Goal: Task Accomplishment & Management: Manage account settings

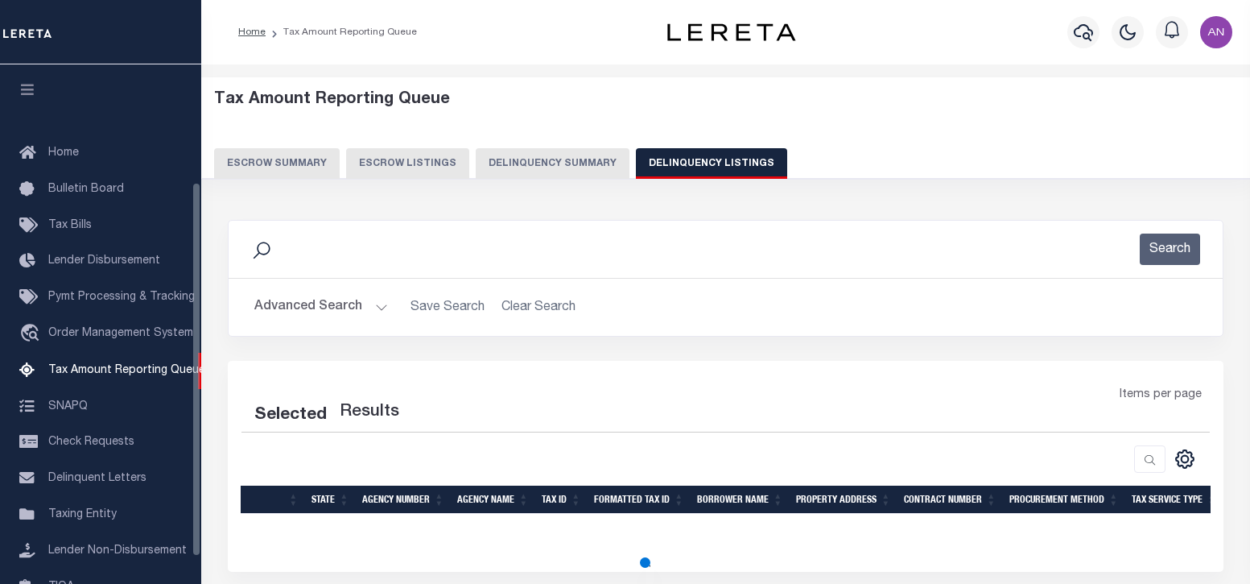
select select "100"
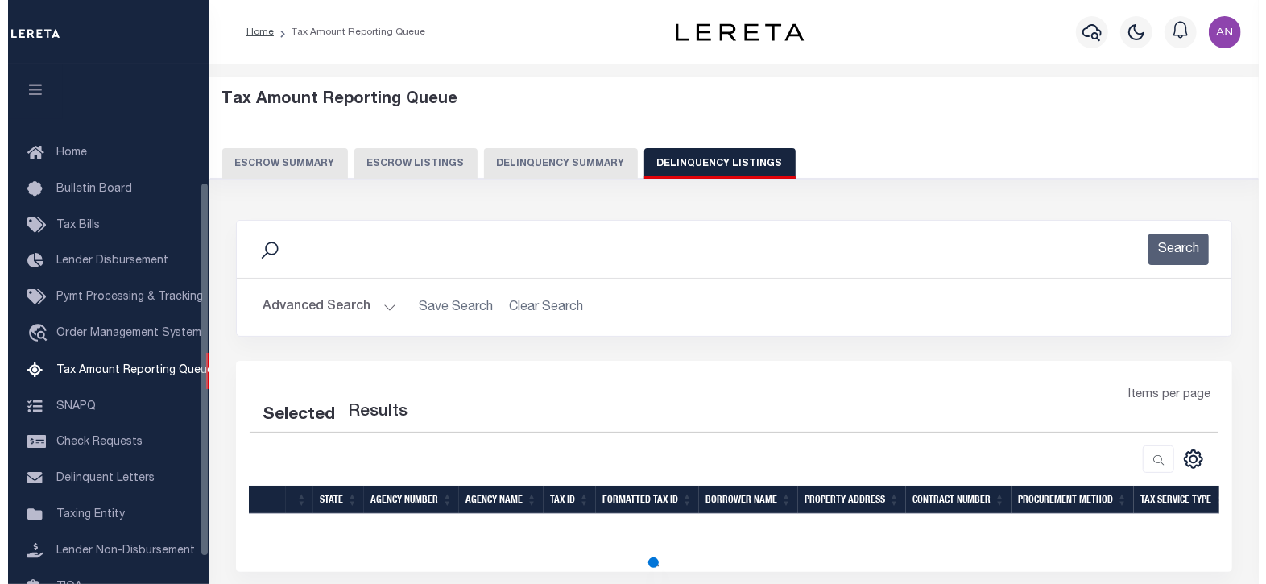
scroll to position [163, 0]
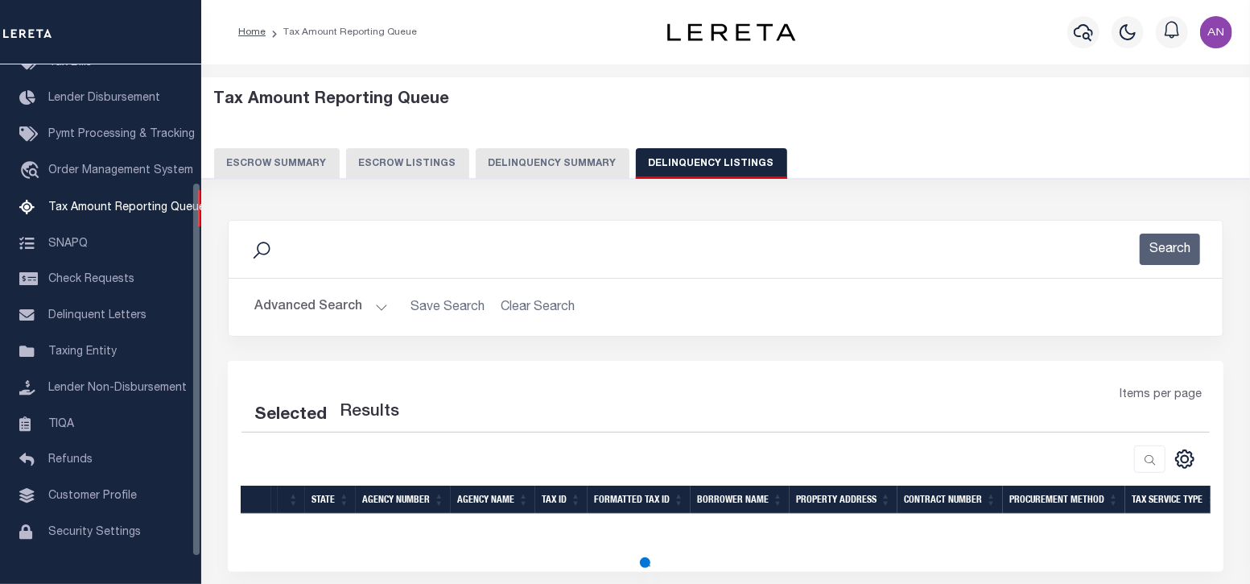
select select "100"
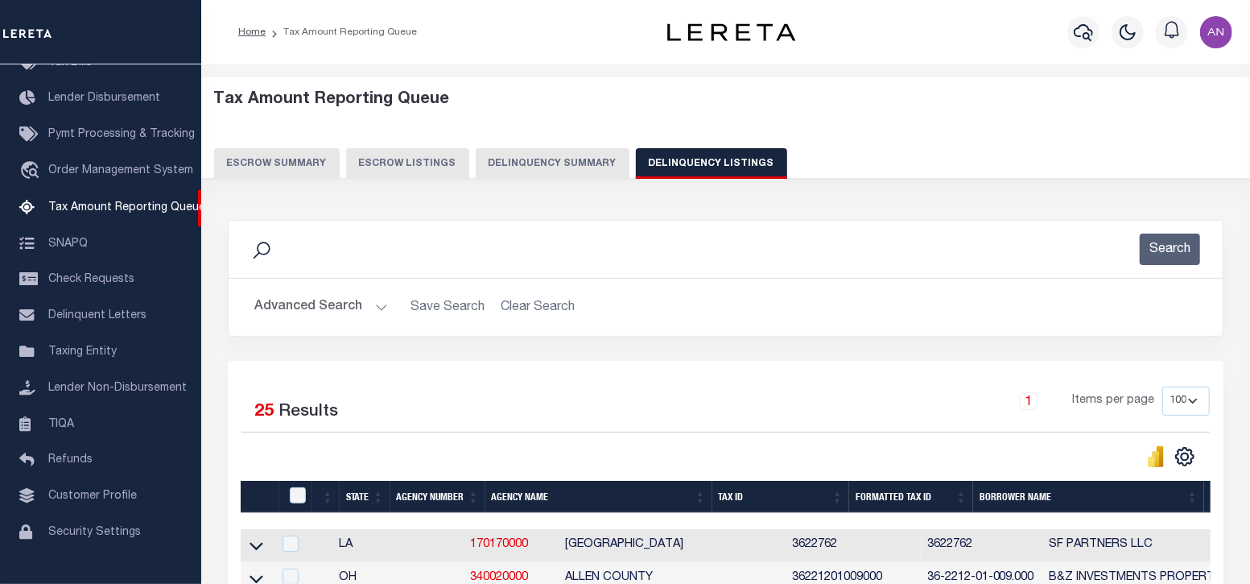
click at [333, 314] on button "Advanced Search" at bounding box center [321, 306] width 134 height 31
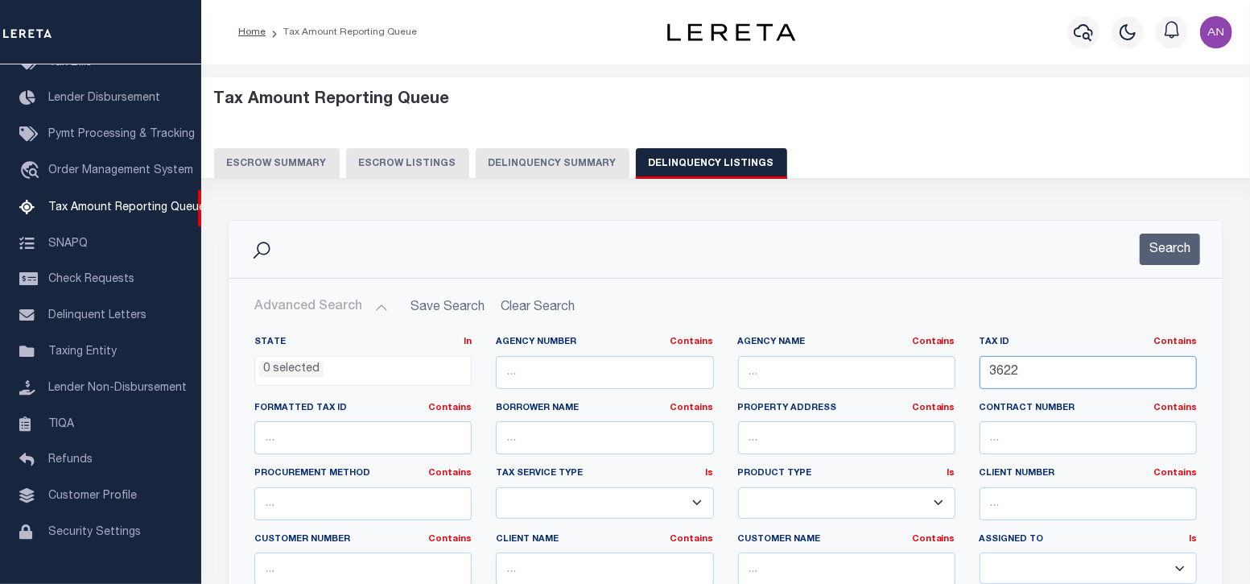
click at [1010, 360] on input "3622" at bounding box center [1088, 372] width 217 height 33
paste input "285400000004003"
type input "285400000004003"
click at [1192, 250] on button "Search" at bounding box center [1170, 249] width 60 height 31
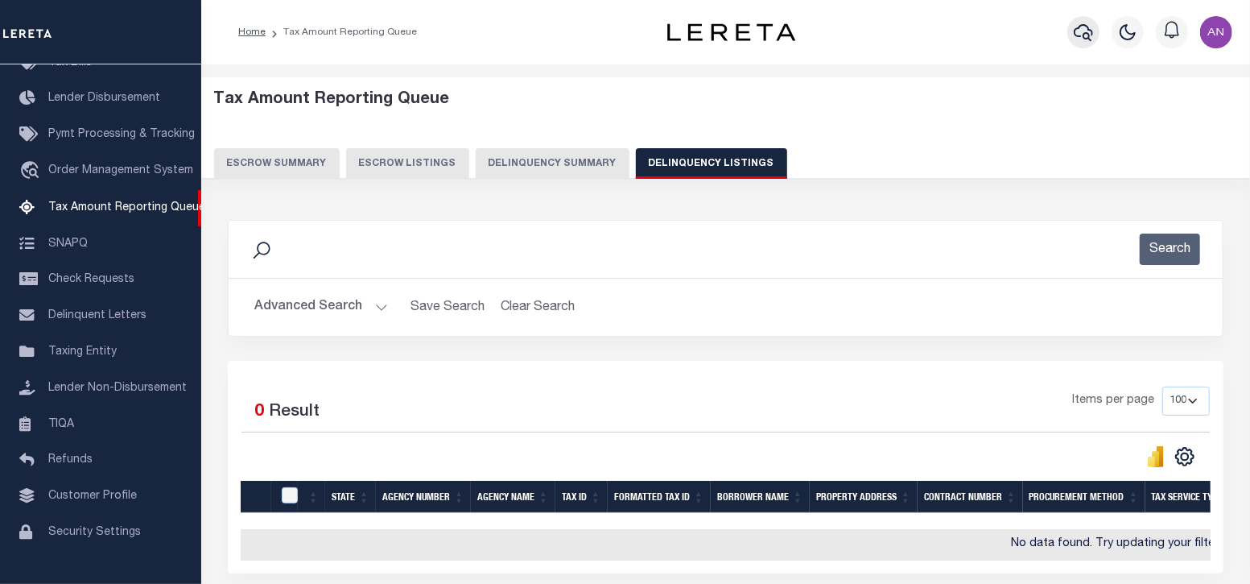
click at [1081, 32] on icon "button" at bounding box center [1083, 32] width 19 height 19
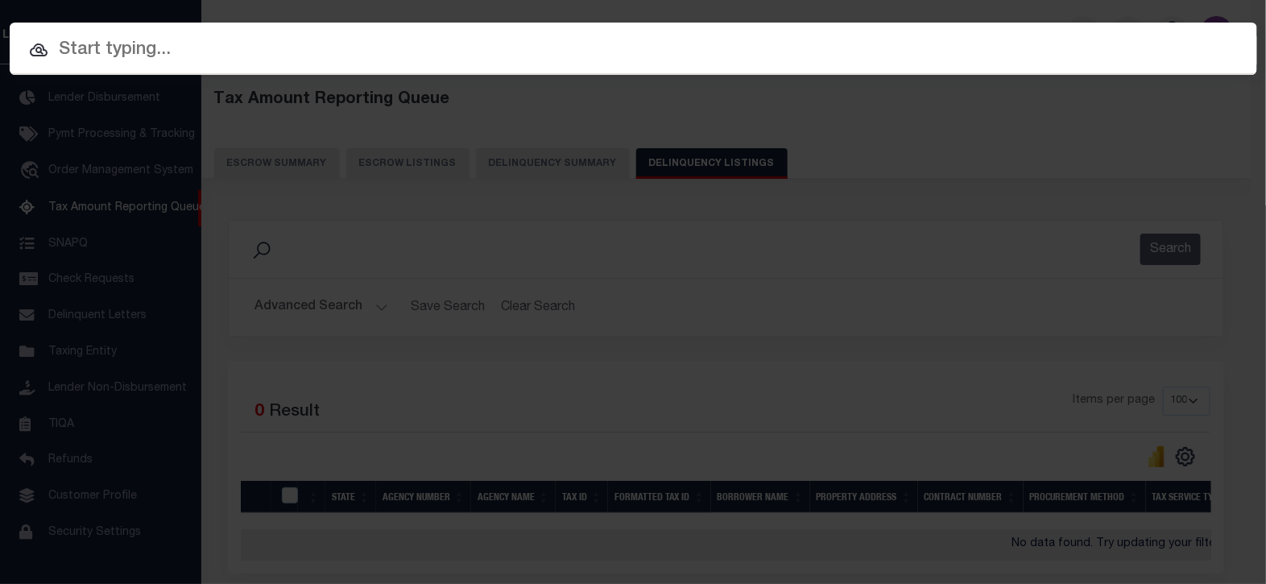
paste input "124500019474"
type input "124500019474"
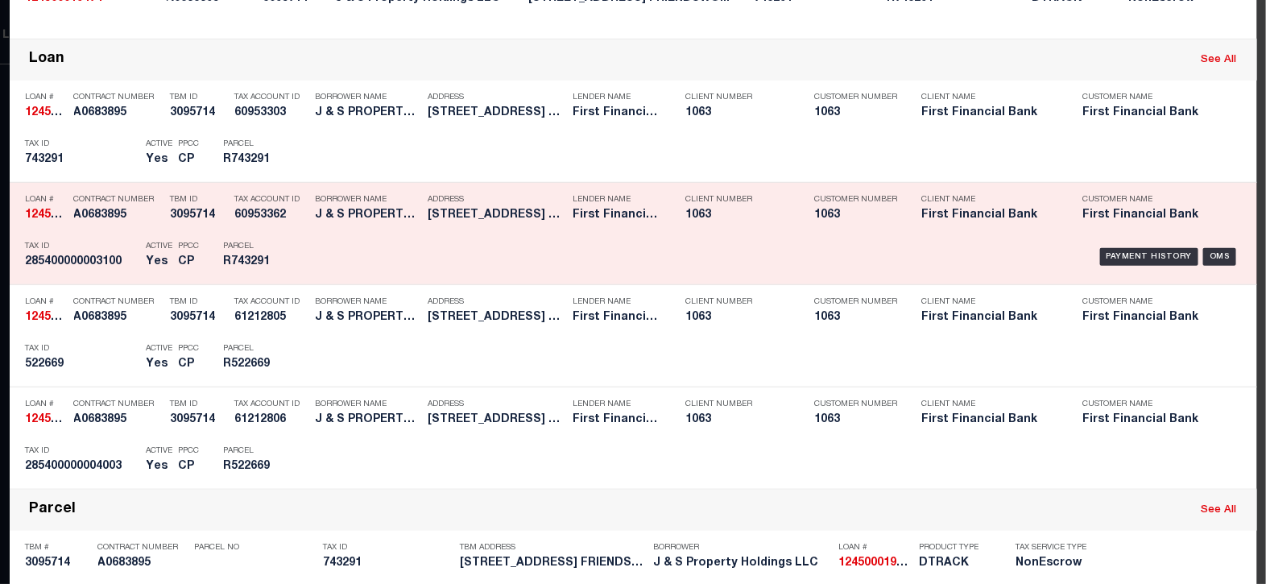
scroll to position [402, 0]
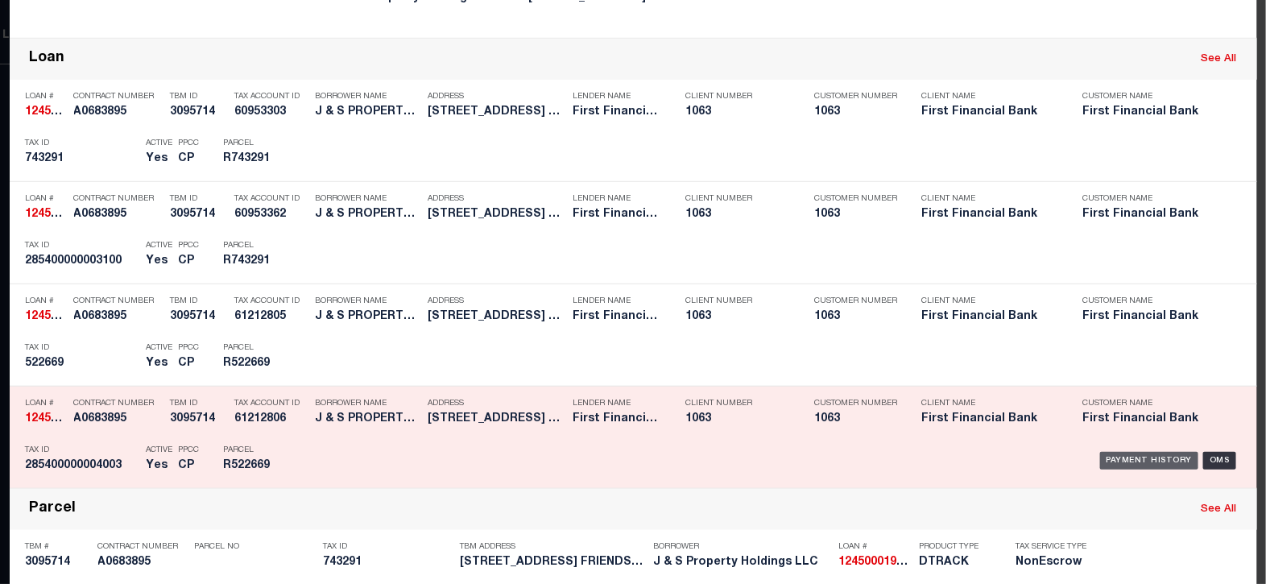
click at [1126, 452] on div "Payment History" at bounding box center [1149, 461] width 99 height 18
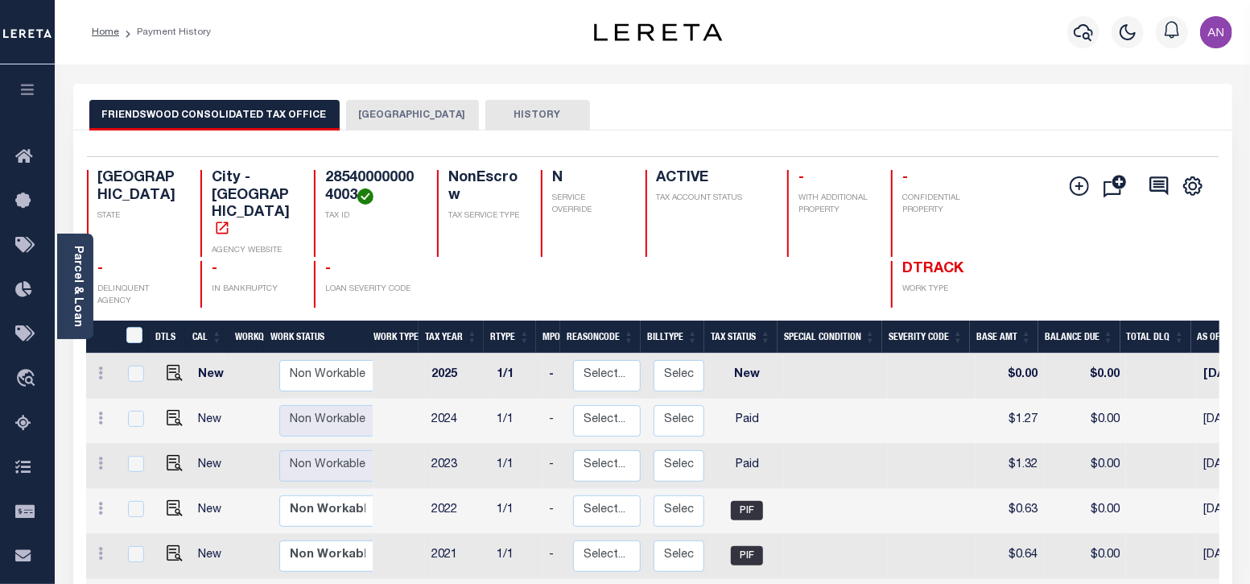
click at [374, 109] on button "[GEOGRAPHIC_DATA]" at bounding box center [412, 115] width 133 height 31
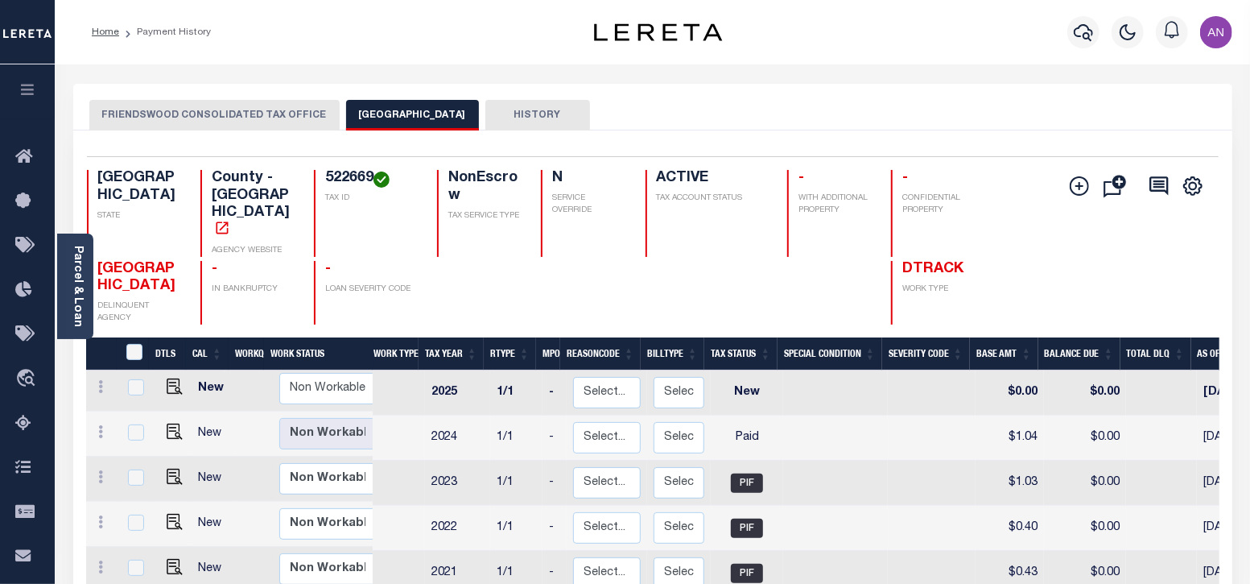
click at [205, 102] on button "FRIENDSWOOD CONSOLIDATED TAX OFFICE" at bounding box center [214, 115] width 250 height 31
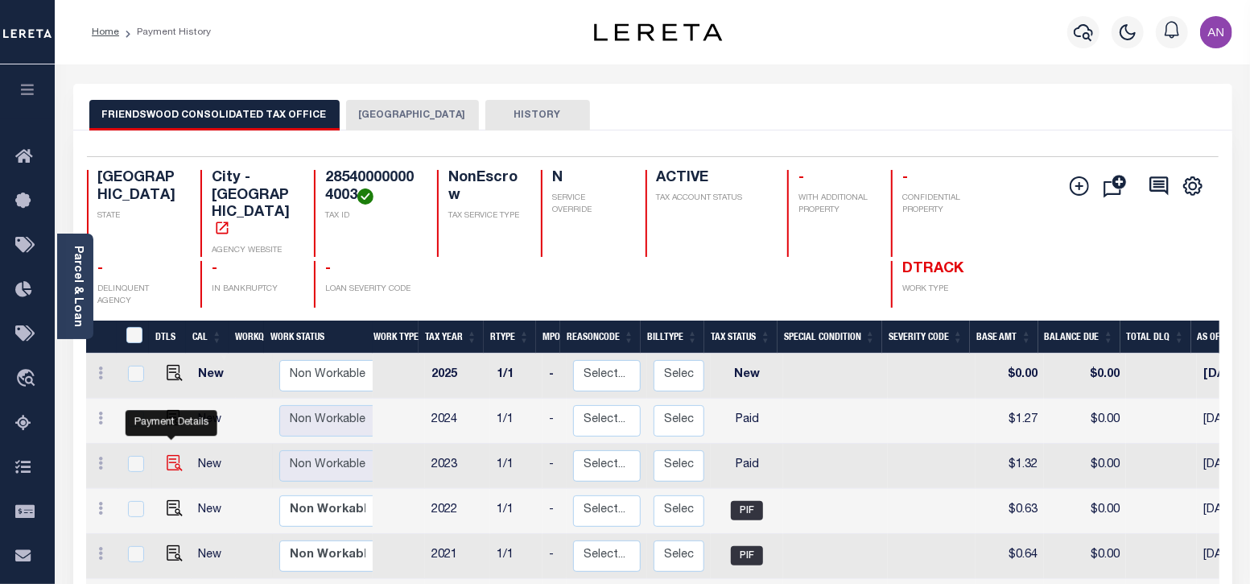
click at [168, 455] on img "" at bounding box center [175, 463] width 16 height 16
checkbox input "true"
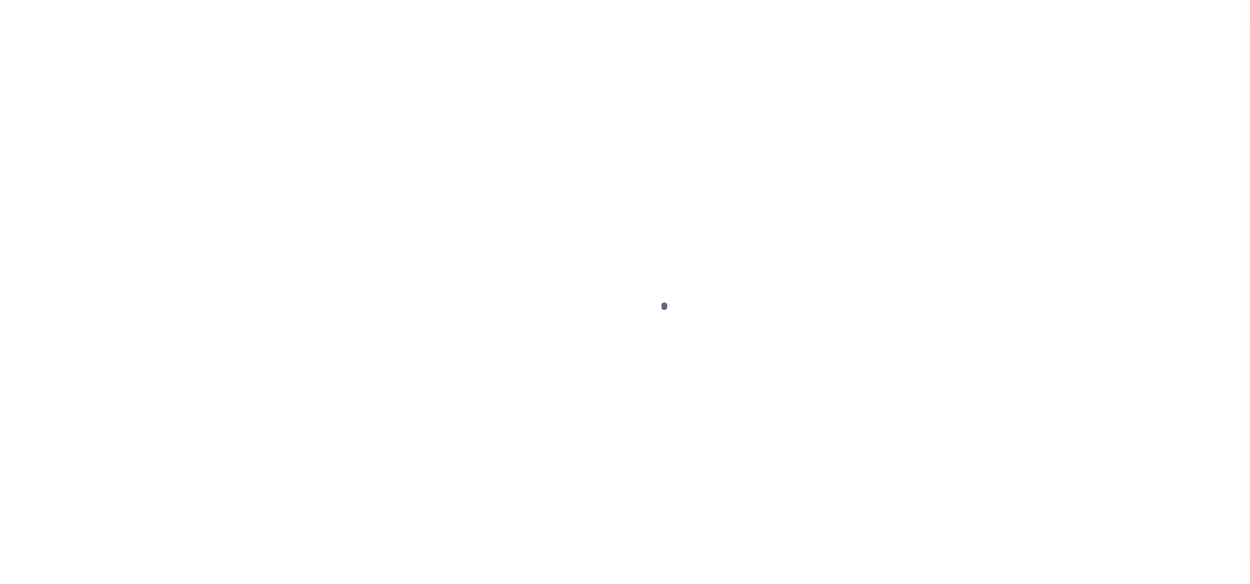
select select "PYD"
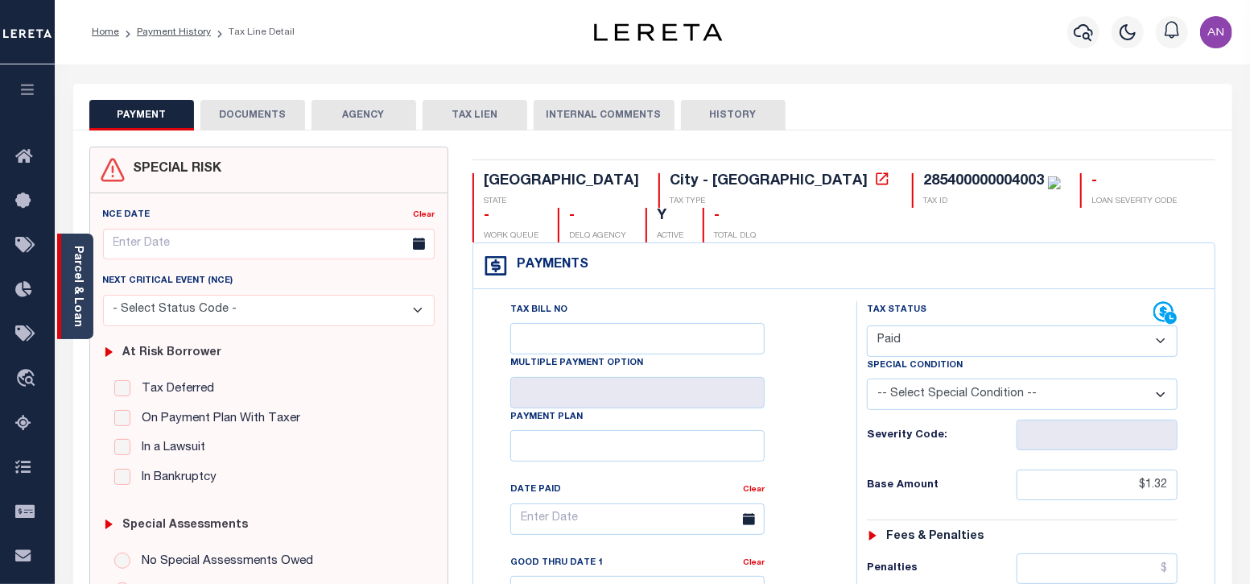
click at [76, 289] on link "Parcel & Loan" at bounding box center [77, 286] width 11 height 81
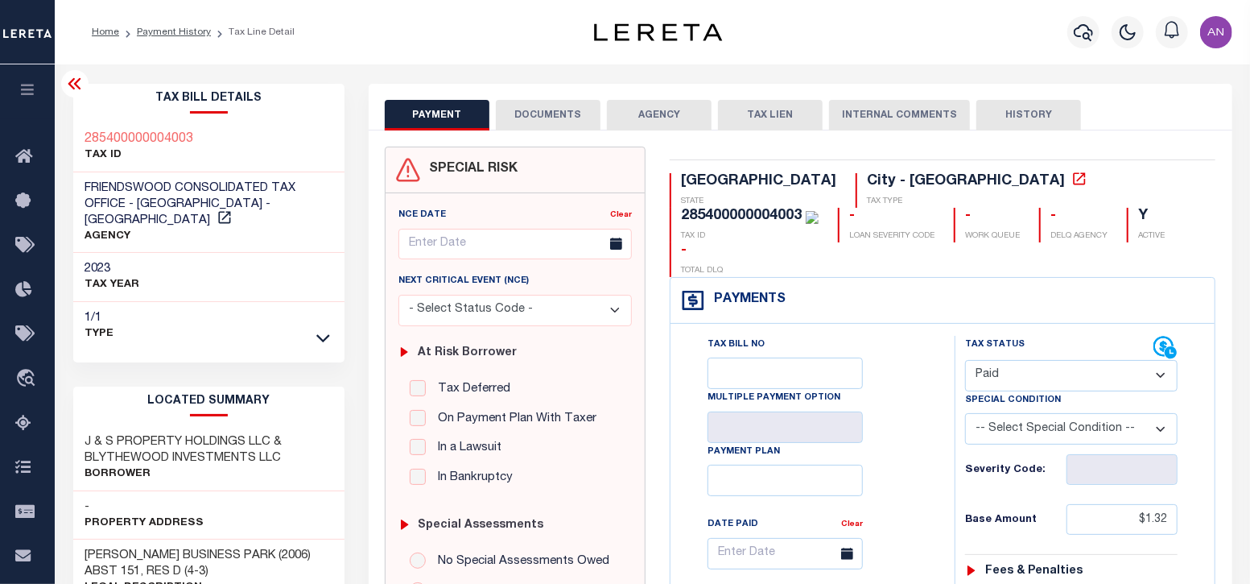
click at [531, 103] on button "DOCUMENTS" at bounding box center [548, 115] width 105 height 31
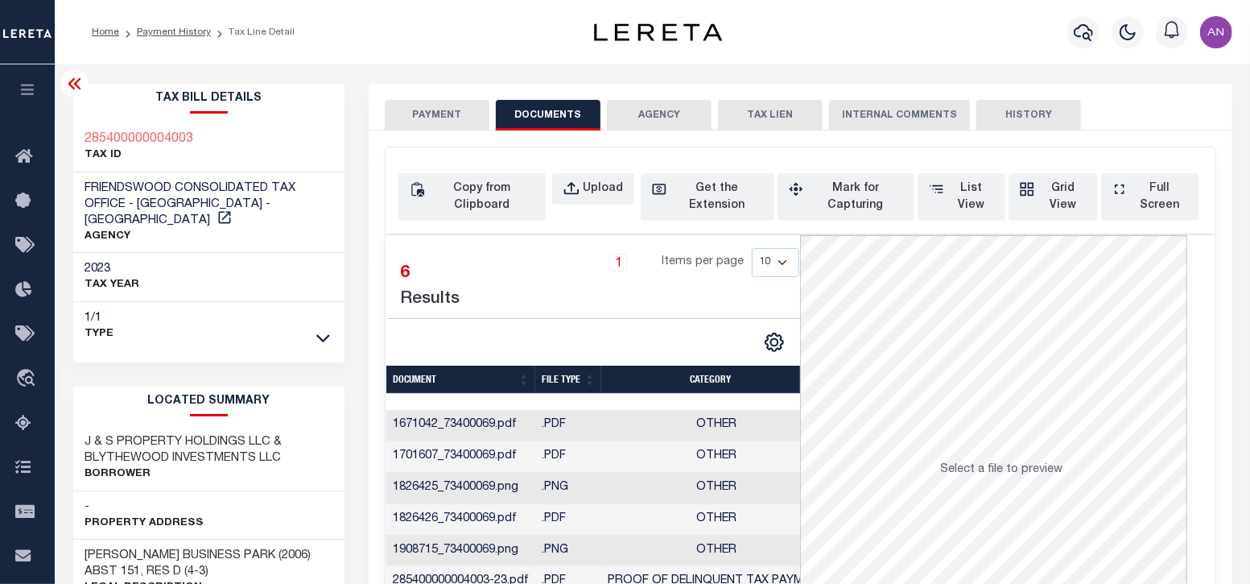
click at [421, 119] on button "PAYMENT" at bounding box center [437, 115] width 105 height 31
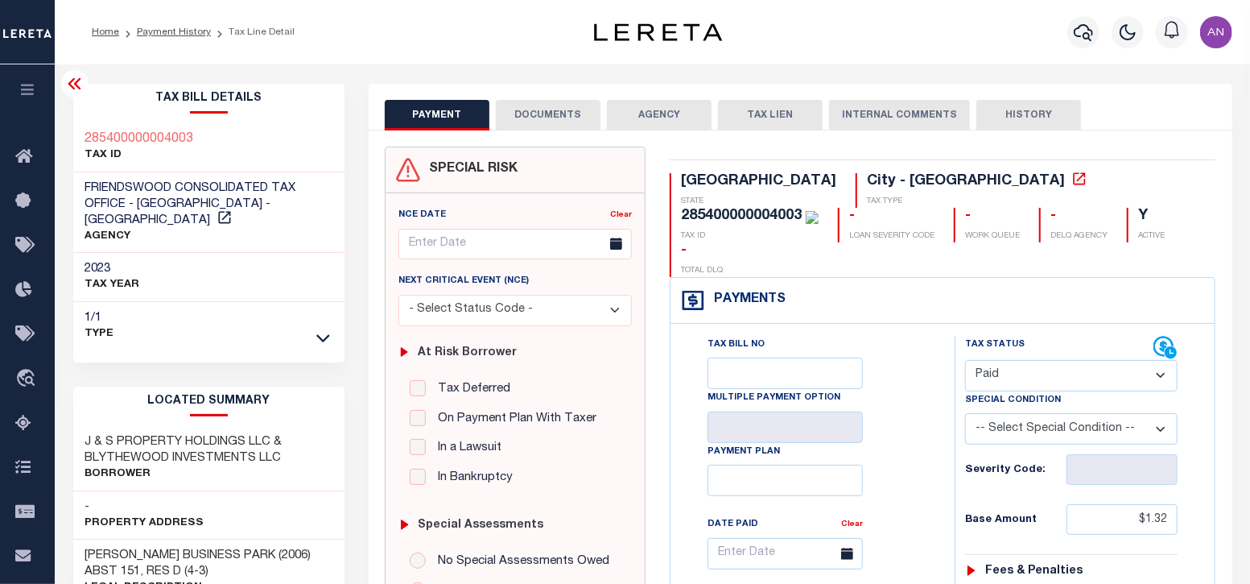
click at [534, 116] on button "DOCUMENTS" at bounding box center [548, 115] width 105 height 31
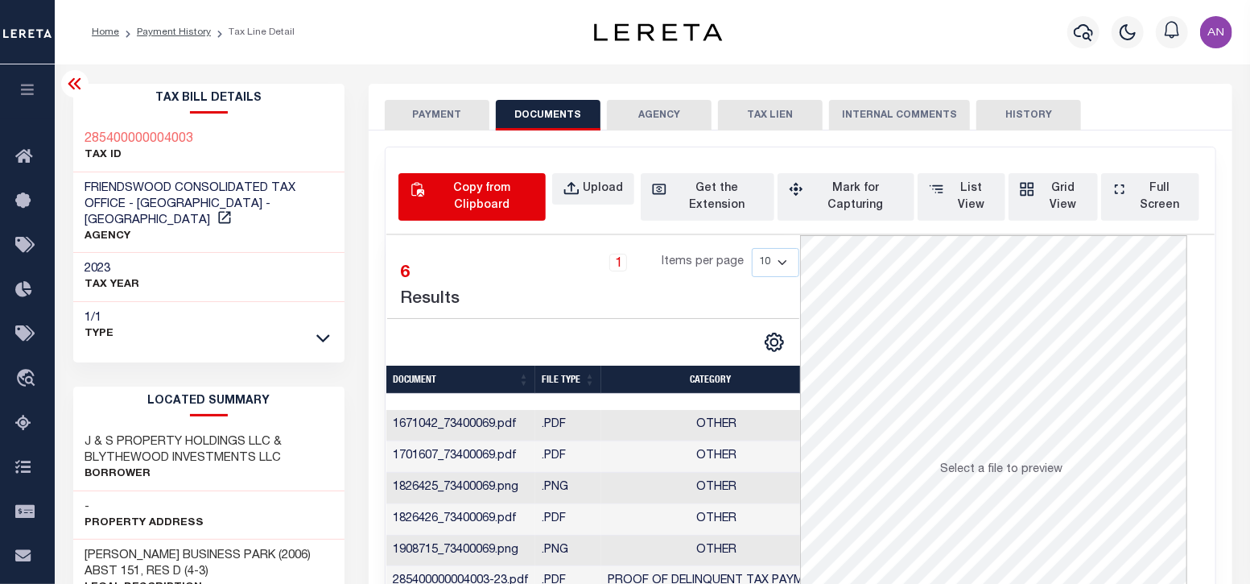
click at [493, 200] on div "Copy from Clipboard" at bounding box center [481, 197] width 106 height 34
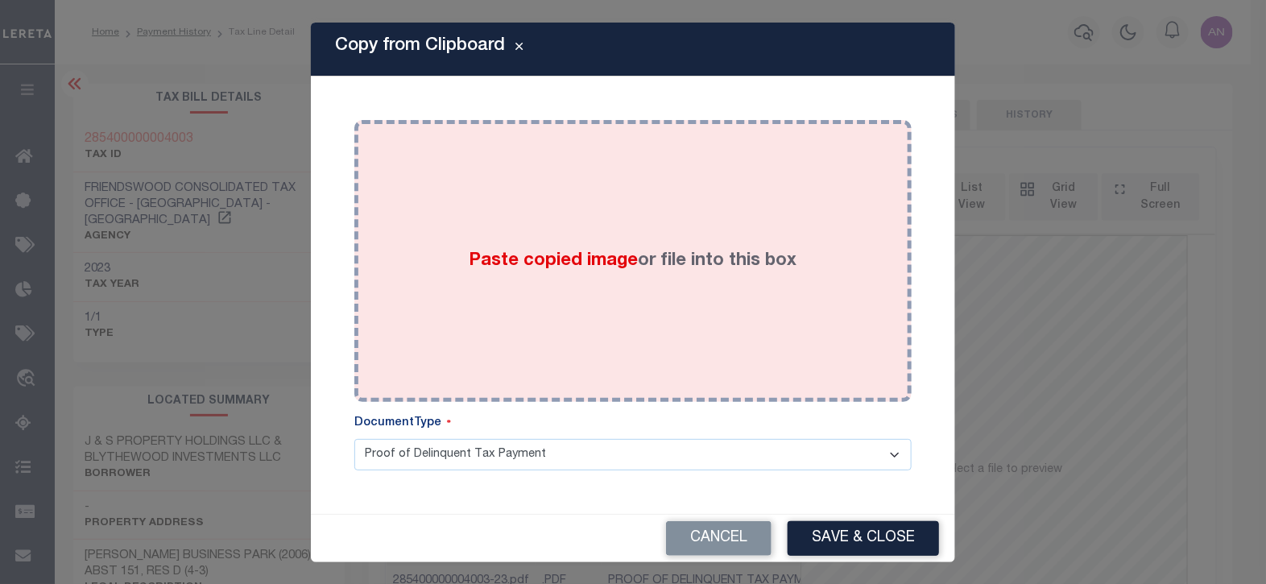
click at [712, 205] on div "Paste copied image or file into this box" at bounding box center [632, 261] width 533 height 258
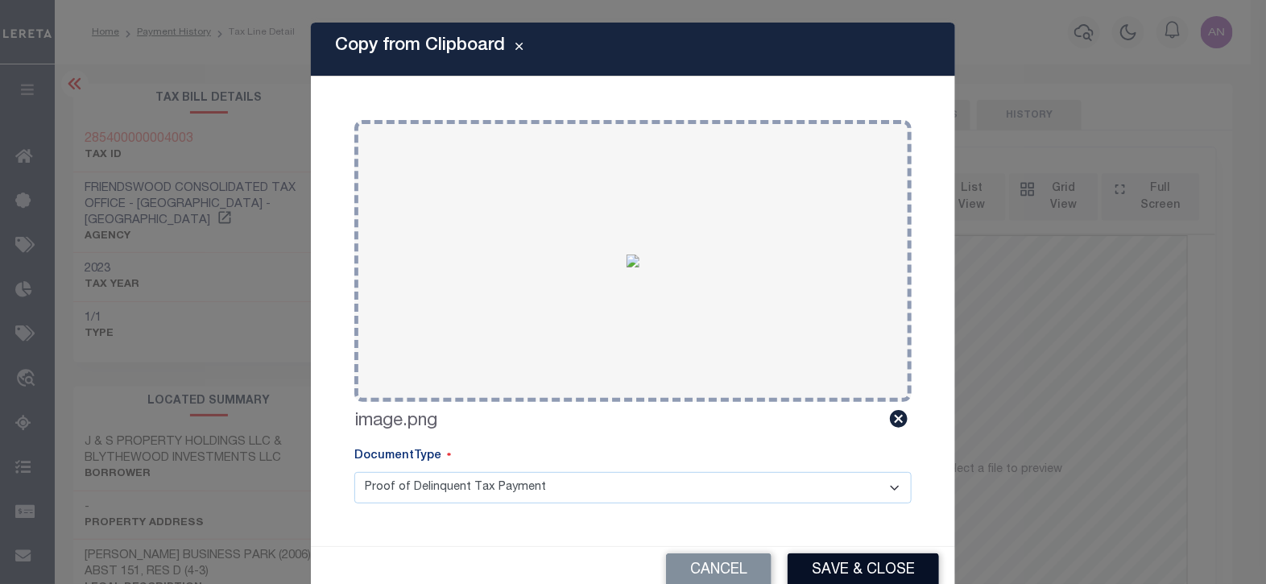
click at [868, 561] on button "Save & Close" at bounding box center [862, 570] width 151 height 35
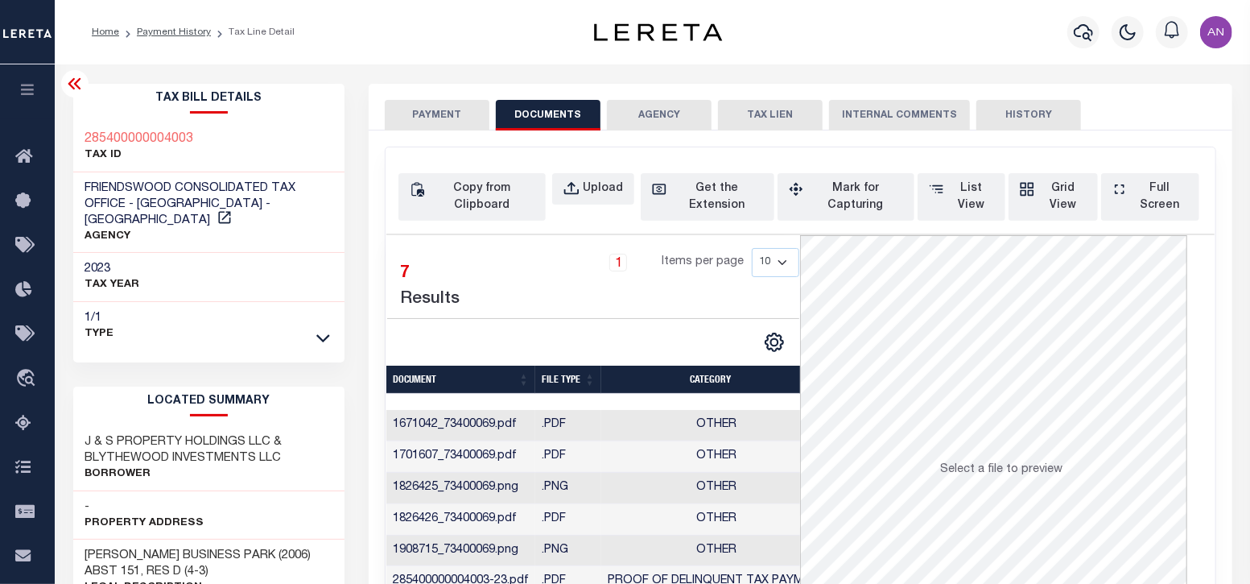
click at [419, 109] on button "PAYMENT" at bounding box center [437, 115] width 105 height 31
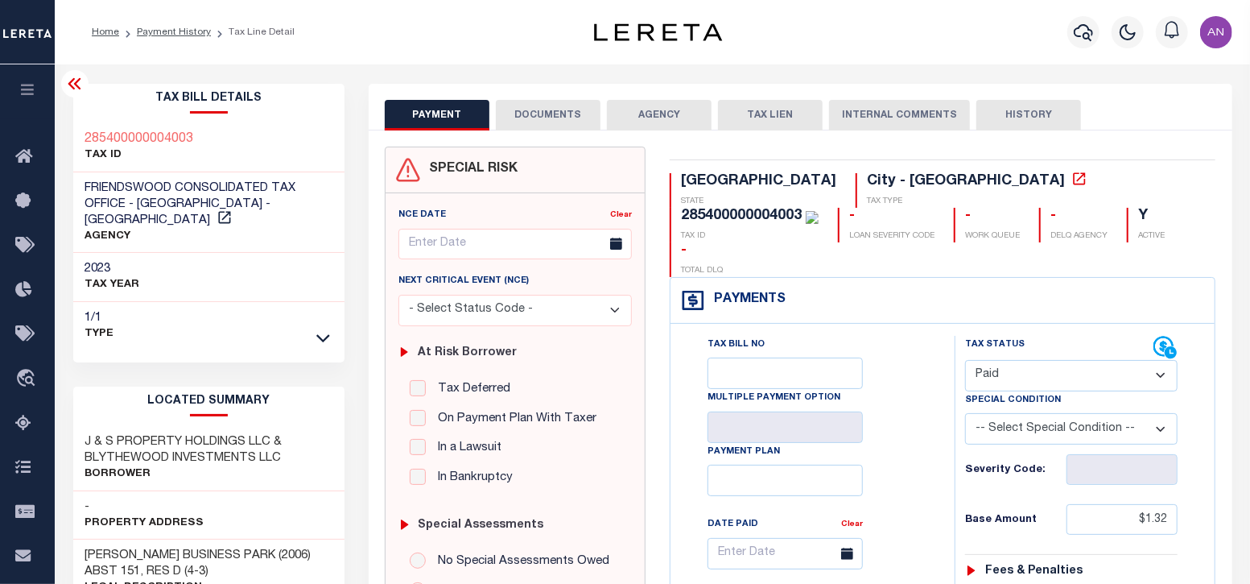
click at [1084, 360] on select "- Select Status Code - Open Due/Unpaid Paid Incomplete No Tax Due Internal Refu…" at bounding box center [1071, 375] width 213 height 31
click at [965, 360] on select "- Select Status Code - Open Due/Unpaid Paid Incomplete No Tax Due Internal Refu…" at bounding box center [1071, 375] width 213 height 31
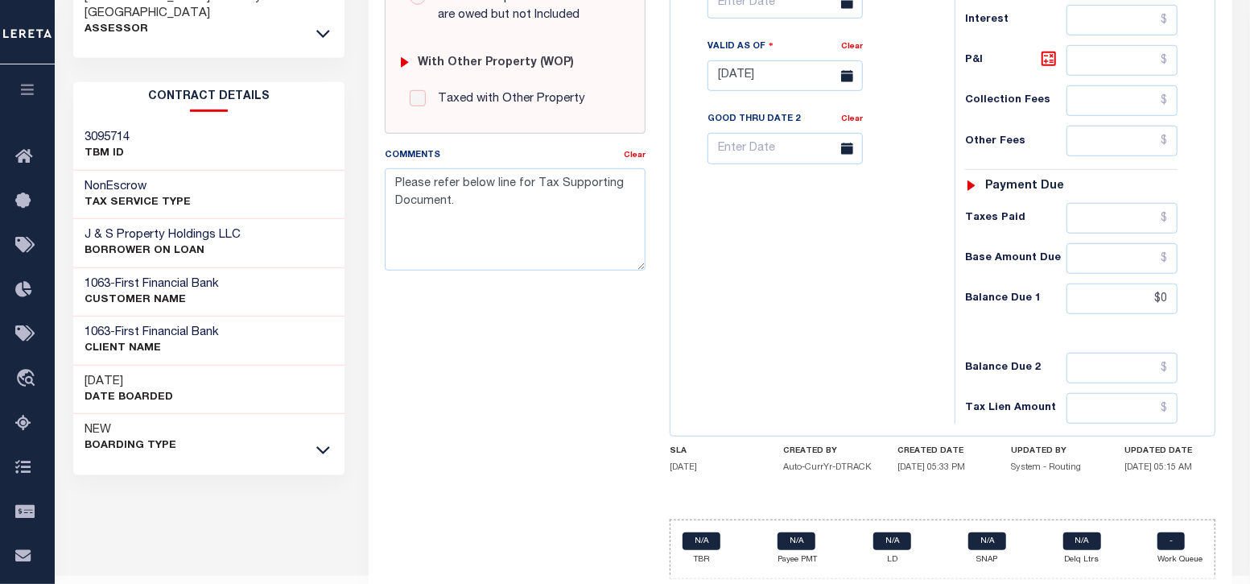
scroll to position [626, 0]
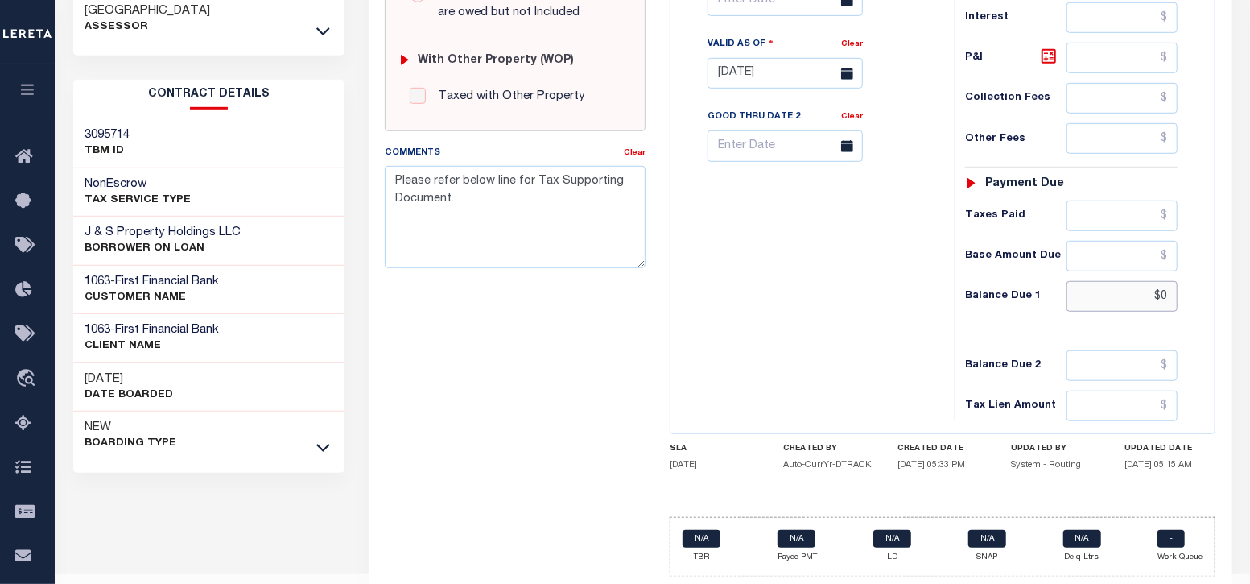
click at [1165, 281] on input "$0" at bounding box center [1123, 296] width 112 height 31
type input "$0.00"
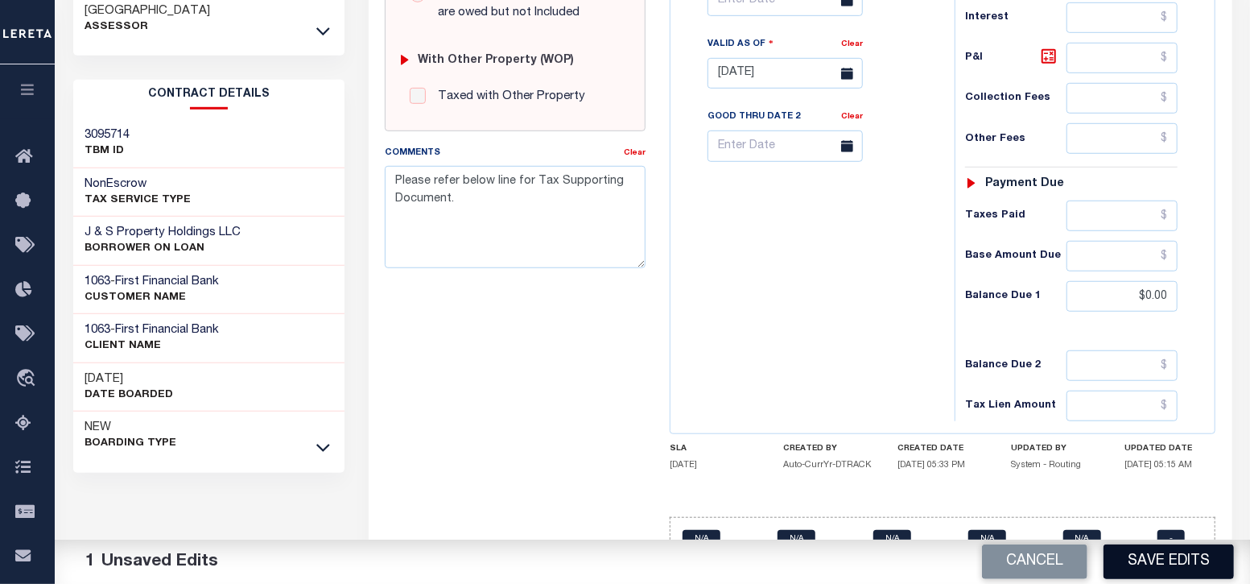
click at [1167, 564] on button "Save Edits" at bounding box center [1169, 561] width 130 height 35
checkbox input "false"
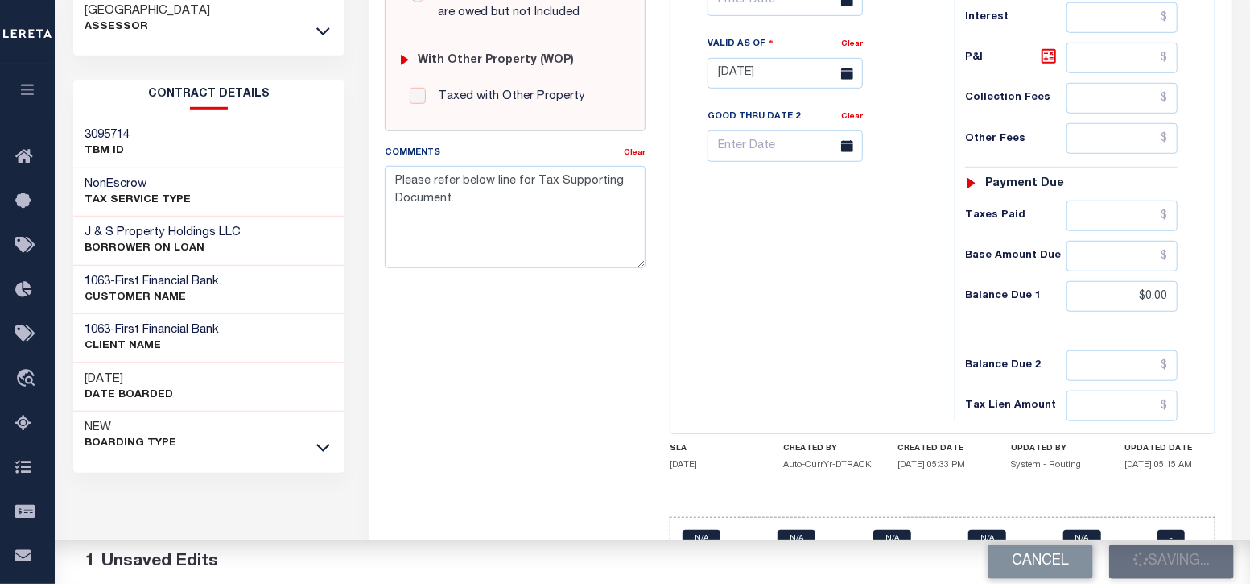
type textarea "Please refer below line for Tax Supporting Document."
type input "$1.32"
type input "$0"
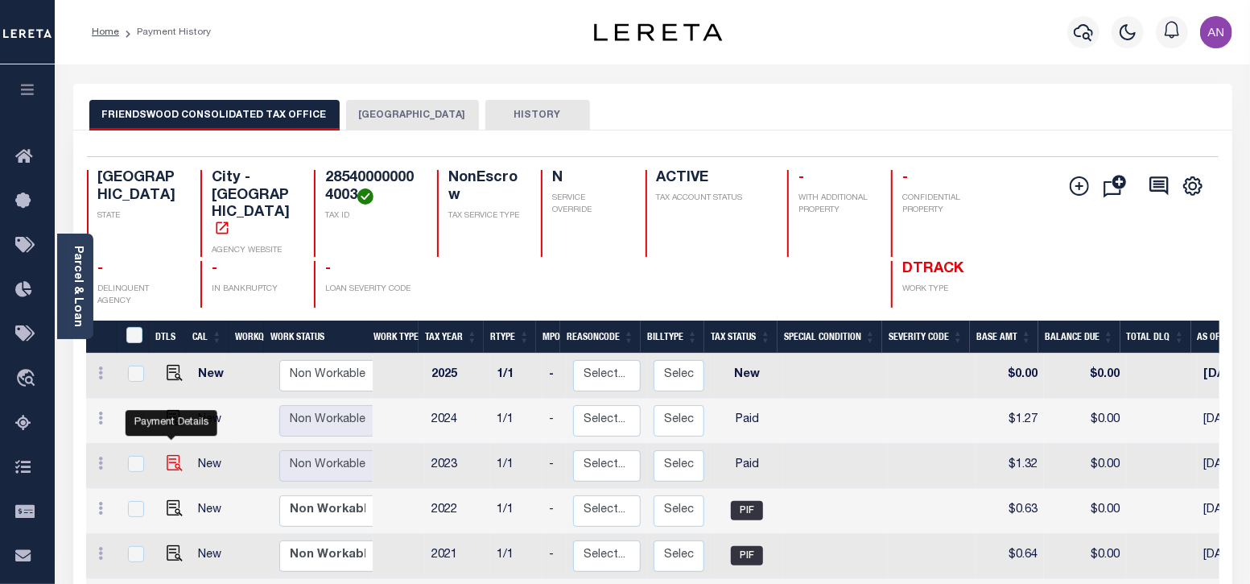
click at [176, 455] on img "" at bounding box center [175, 463] width 16 height 16
checkbox input "true"
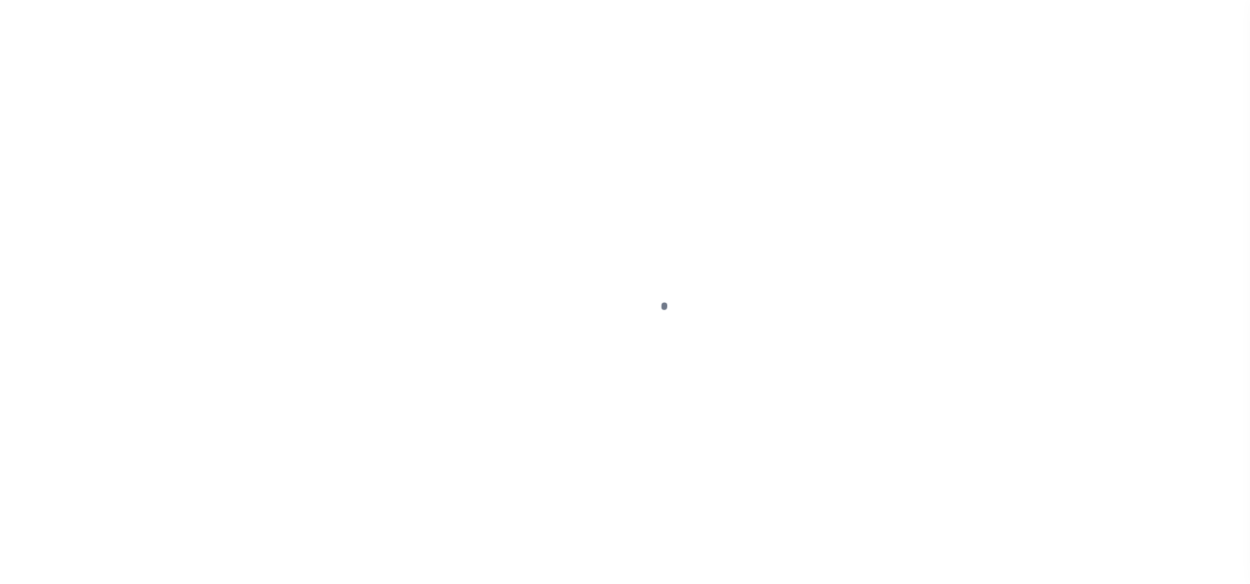
select select "PYD"
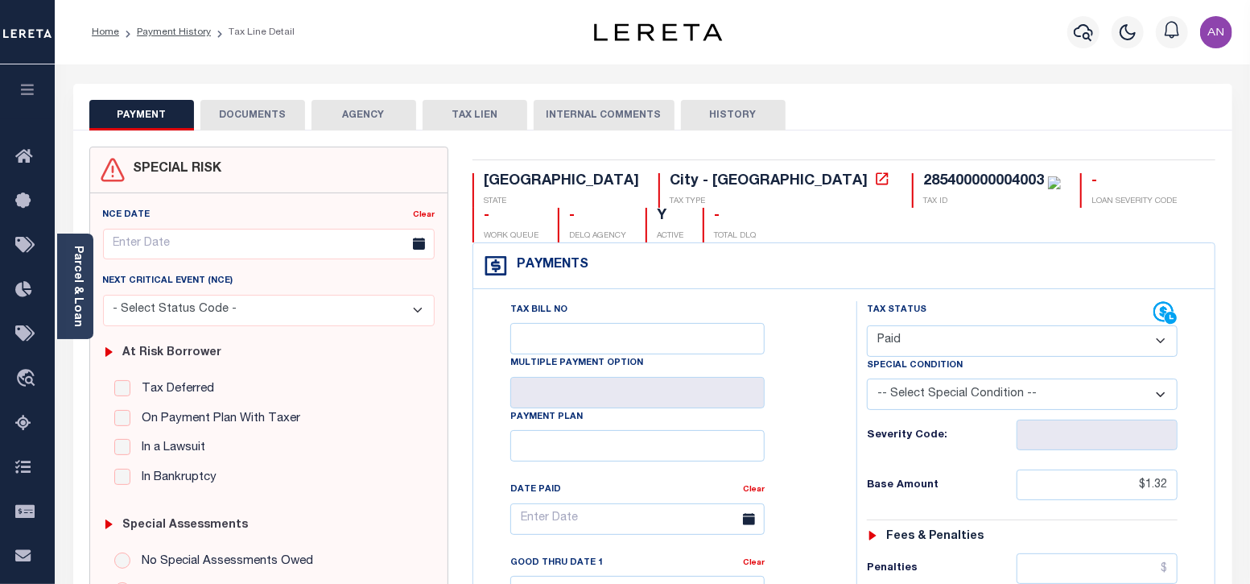
click at [252, 102] on button "DOCUMENTS" at bounding box center [252, 115] width 105 height 31
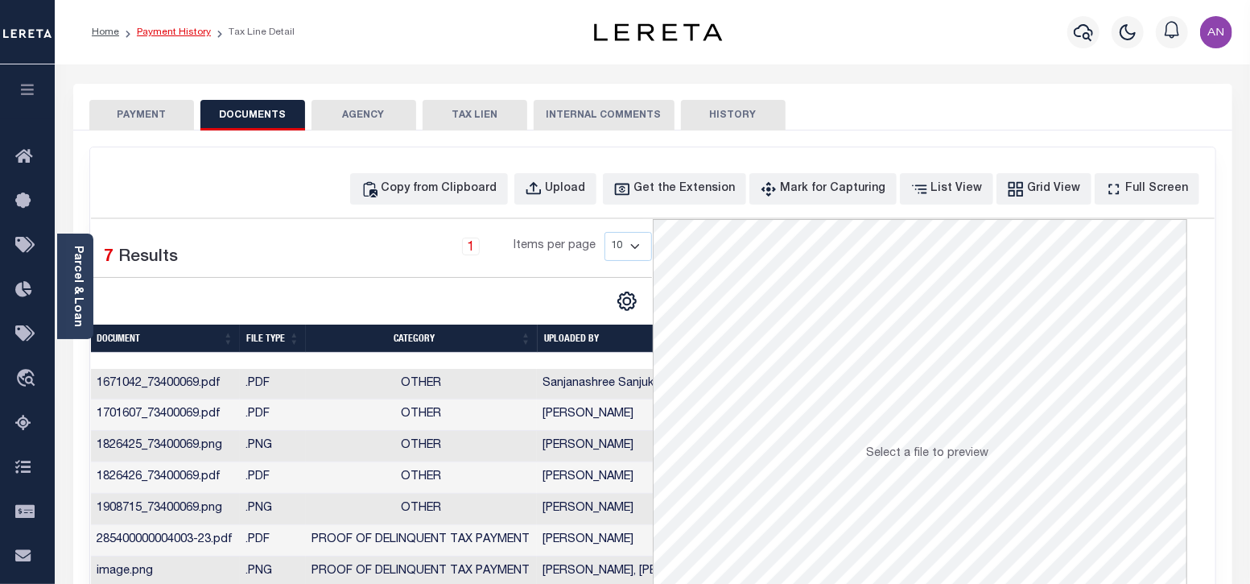
click at [185, 33] on link "Payment History" at bounding box center [174, 32] width 74 height 10
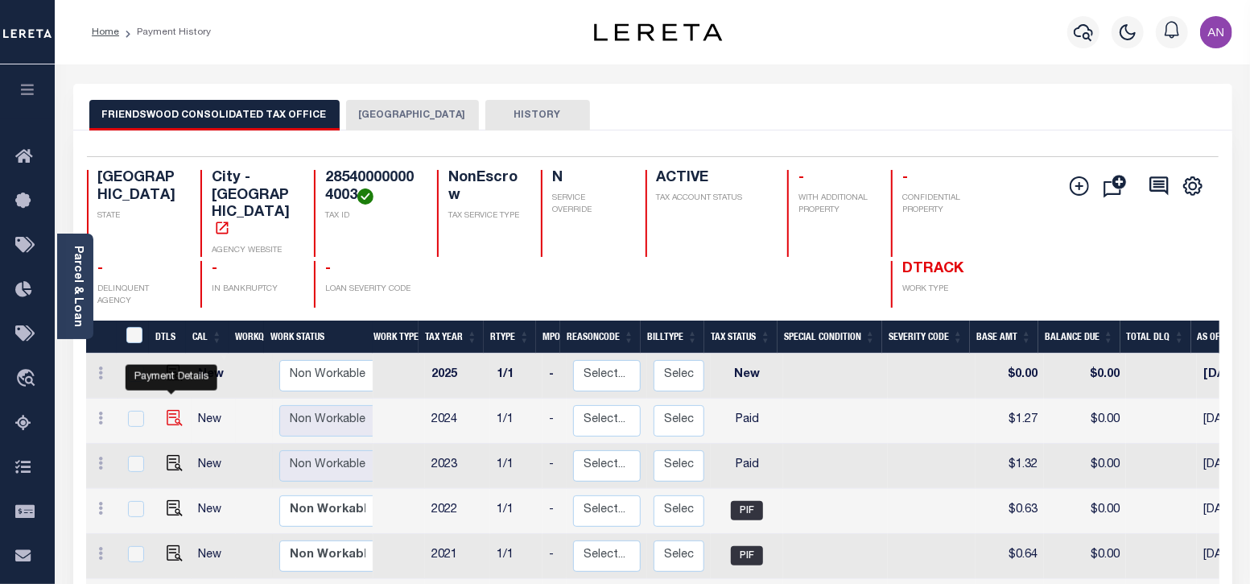
click at [171, 410] on img "" at bounding box center [175, 418] width 16 height 16
checkbox input "true"
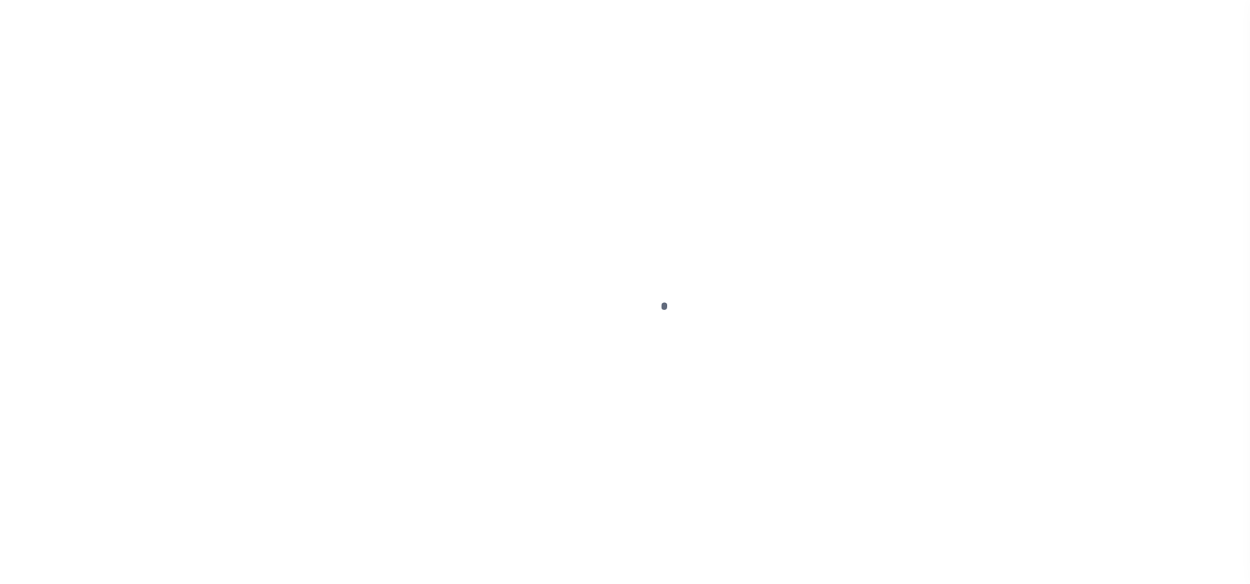
select select "PYD"
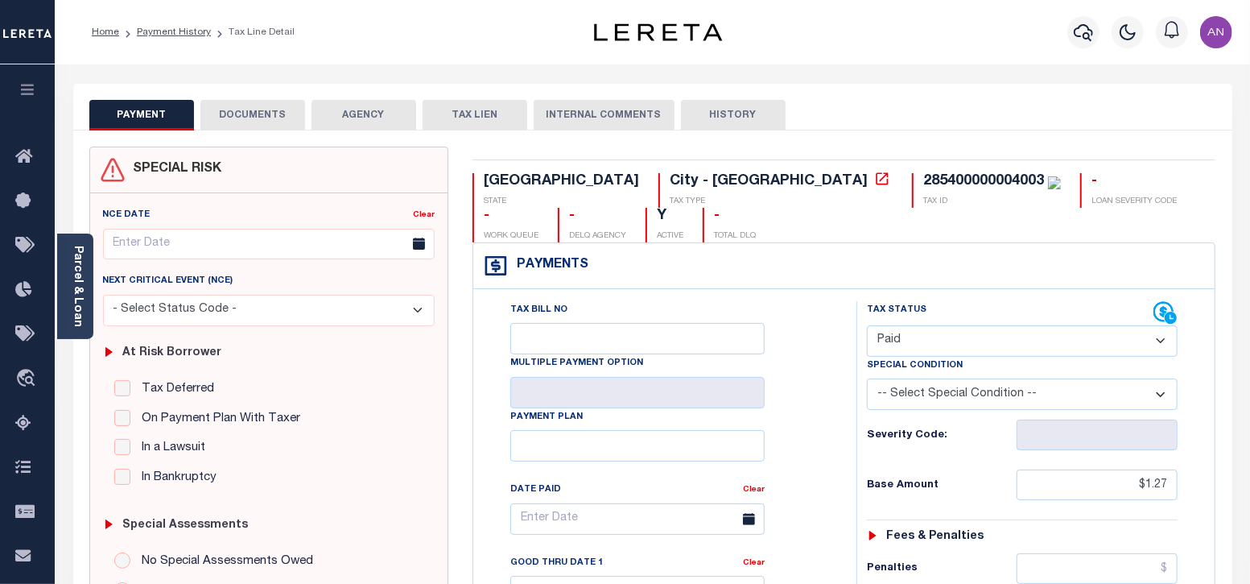
click at [256, 109] on button "DOCUMENTS" at bounding box center [252, 115] width 105 height 31
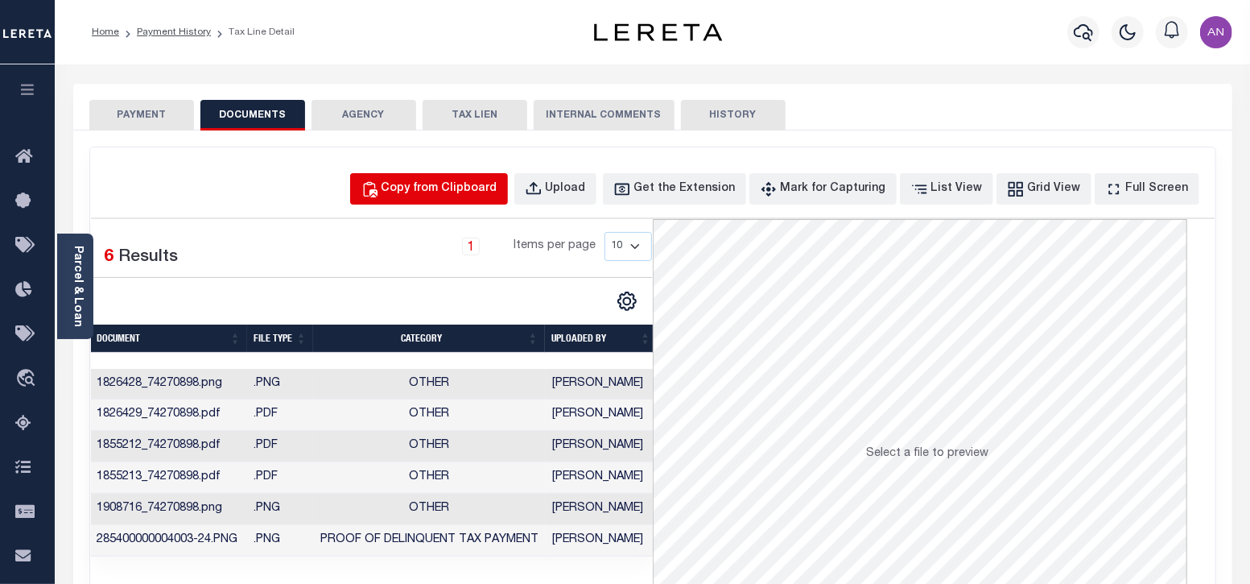
click at [463, 180] on div "Copy from Clipboard" at bounding box center [440, 189] width 116 height 18
select select "POP"
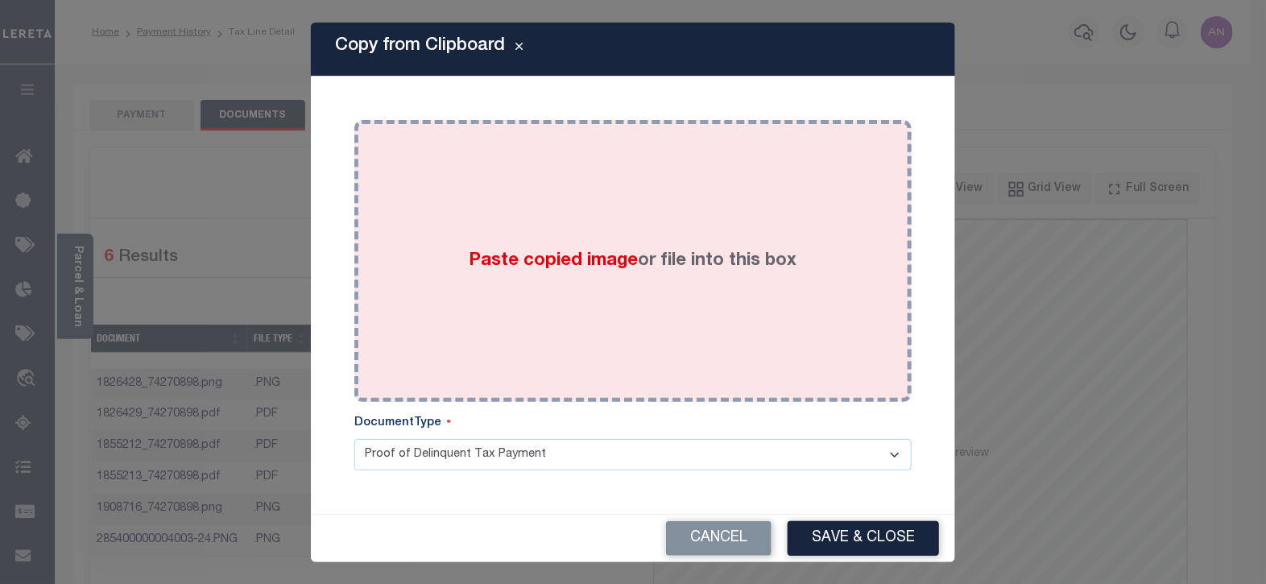
click at [624, 204] on div "Paste copied image or file into this box" at bounding box center [632, 261] width 533 height 258
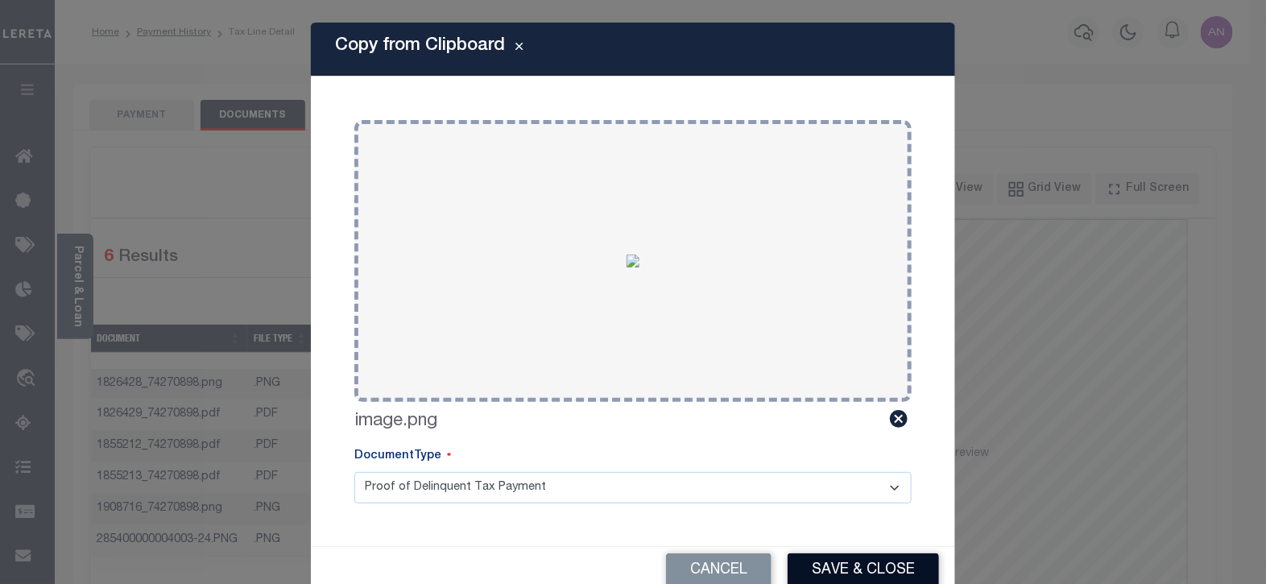
click at [879, 560] on button "Save & Close" at bounding box center [862, 570] width 151 height 35
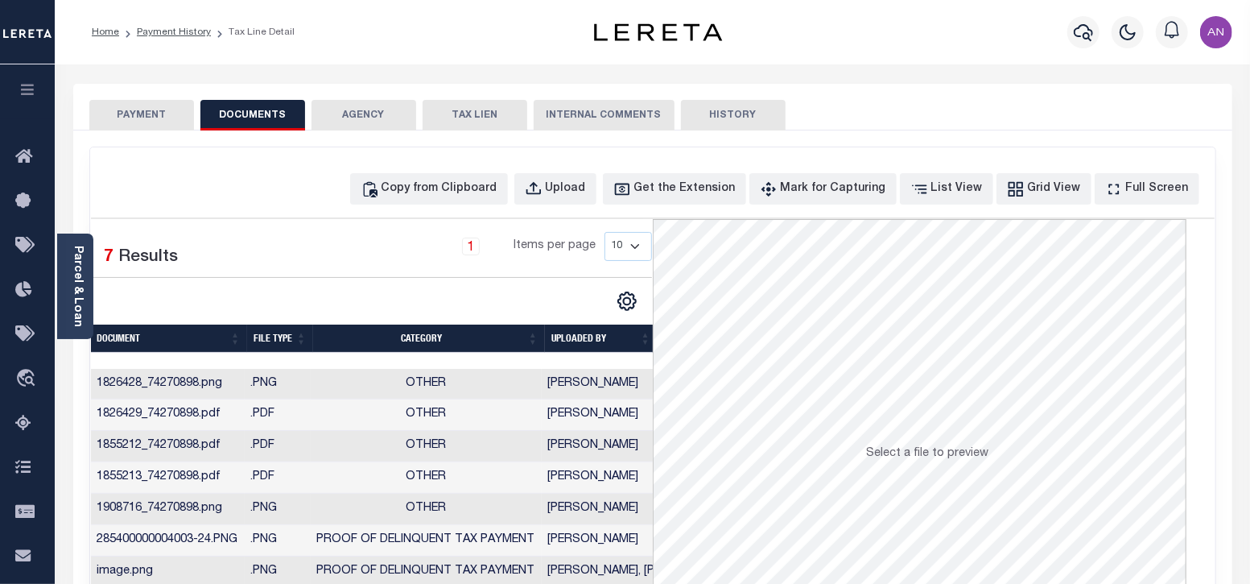
click at [155, 121] on button "PAYMENT" at bounding box center [141, 115] width 105 height 31
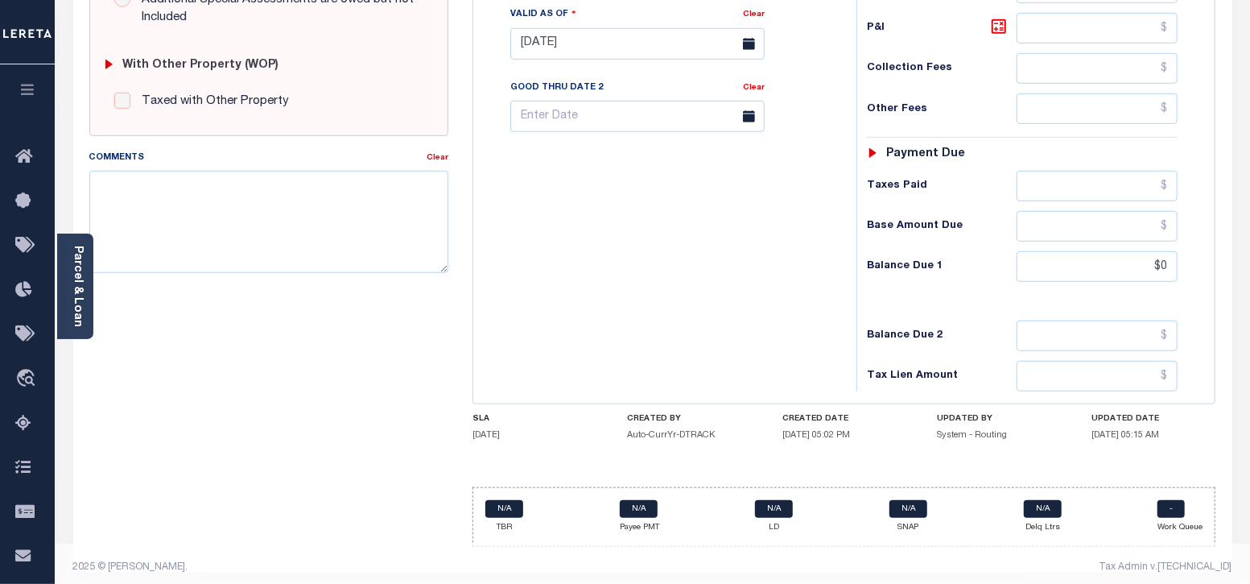
scroll to position [626, 0]
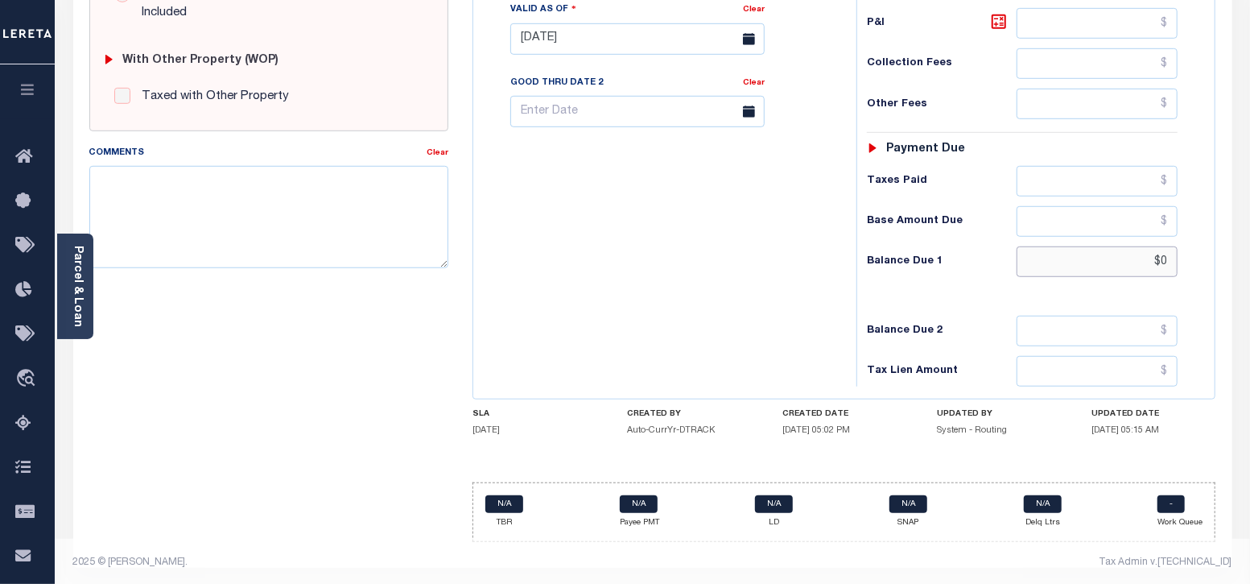
click at [1162, 255] on input "$0" at bounding box center [1097, 261] width 161 height 31
type input "$0.00"
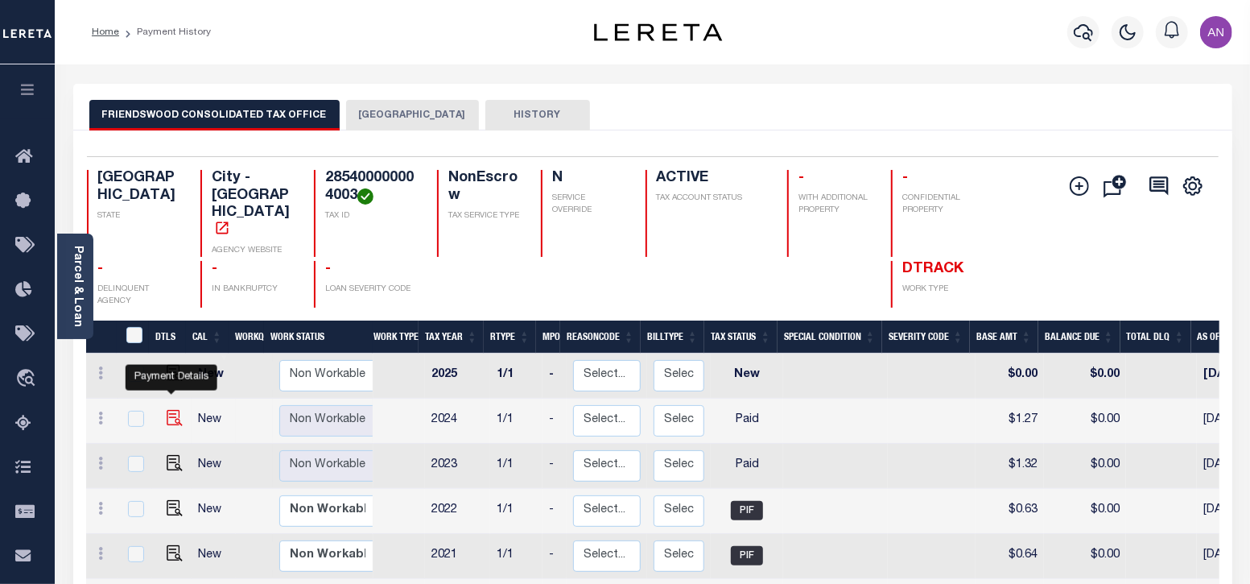
click at [169, 410] on img "" at bounding box center [175, 418] width 16 height 16
checkbox input "true"
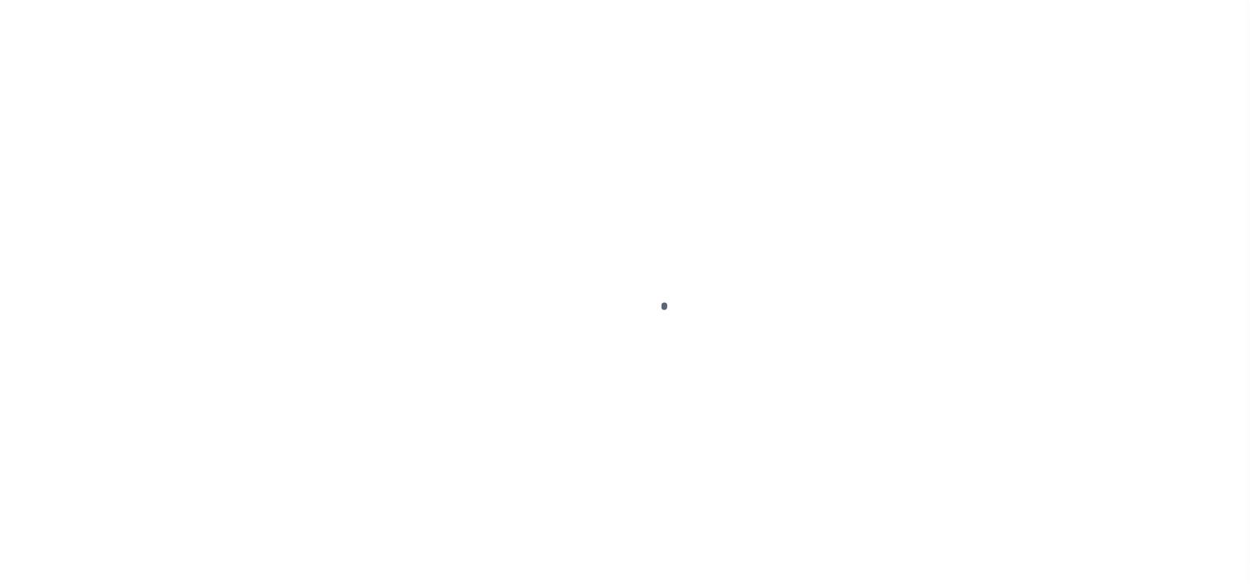
select select "PYD"
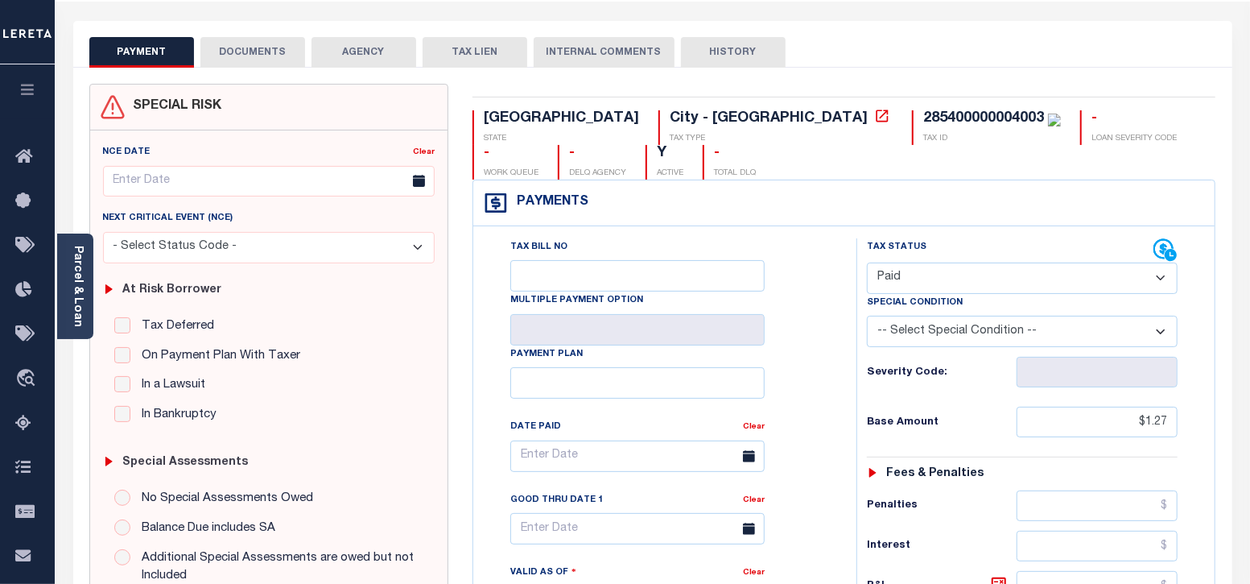
scroll to position [27, 0]
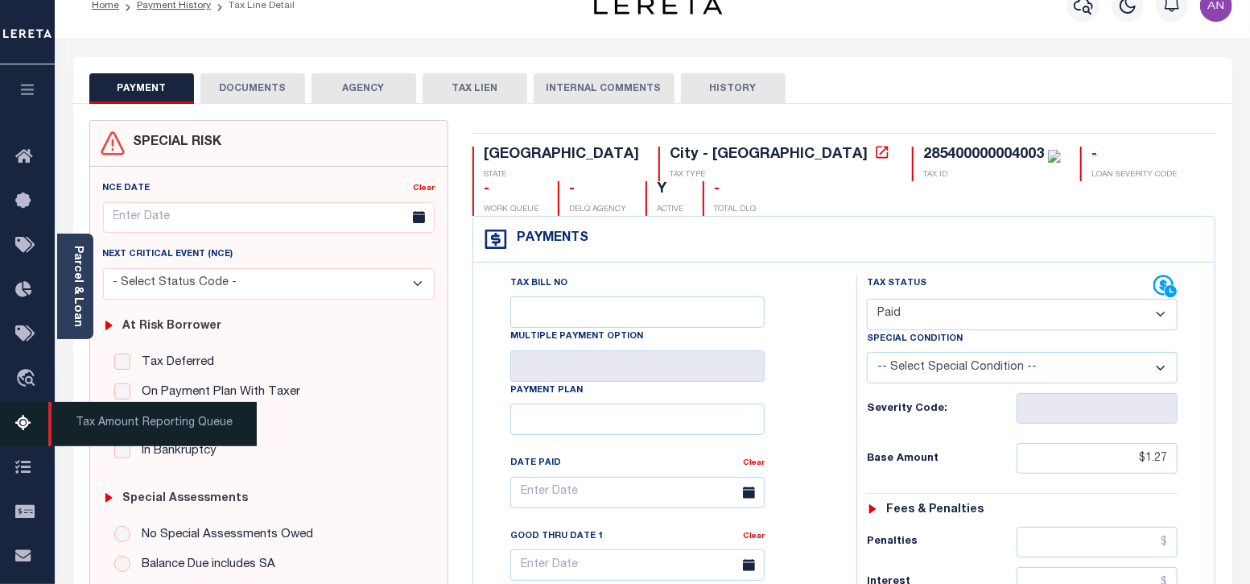
click at [27, 428] on icon at bounding box center [28, 424] width 26 height 20
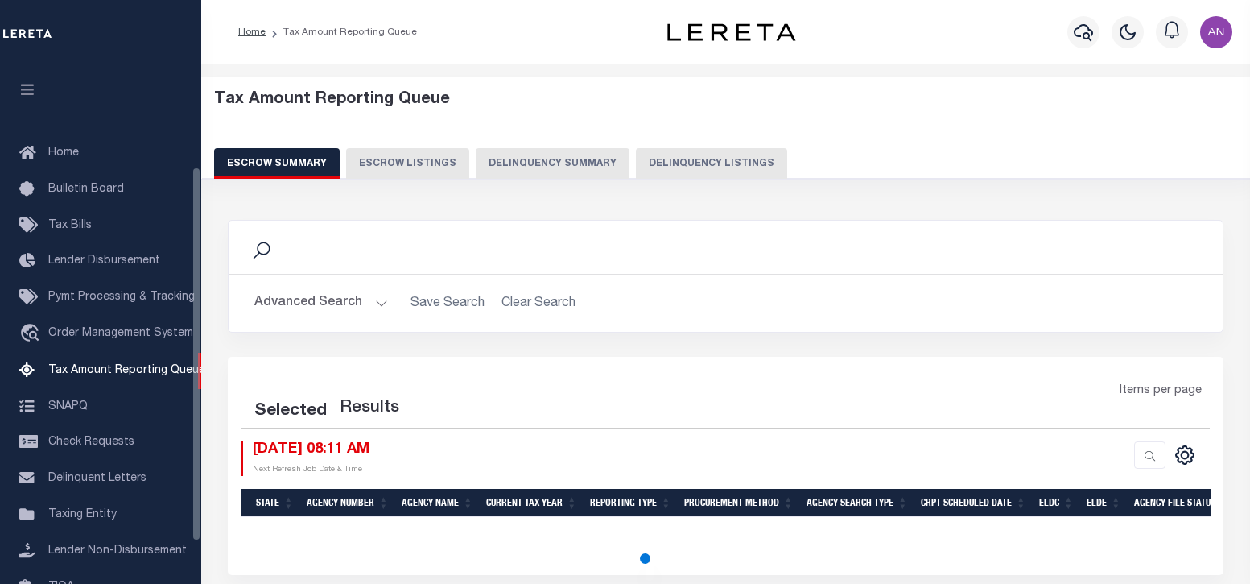
select select "100"
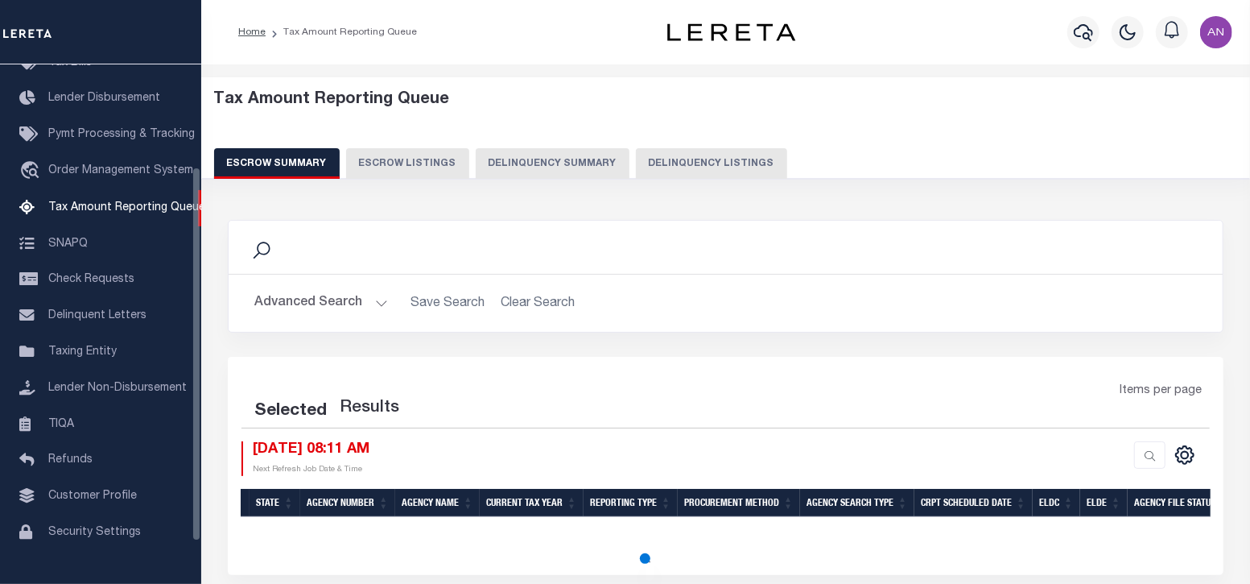
select select "100"
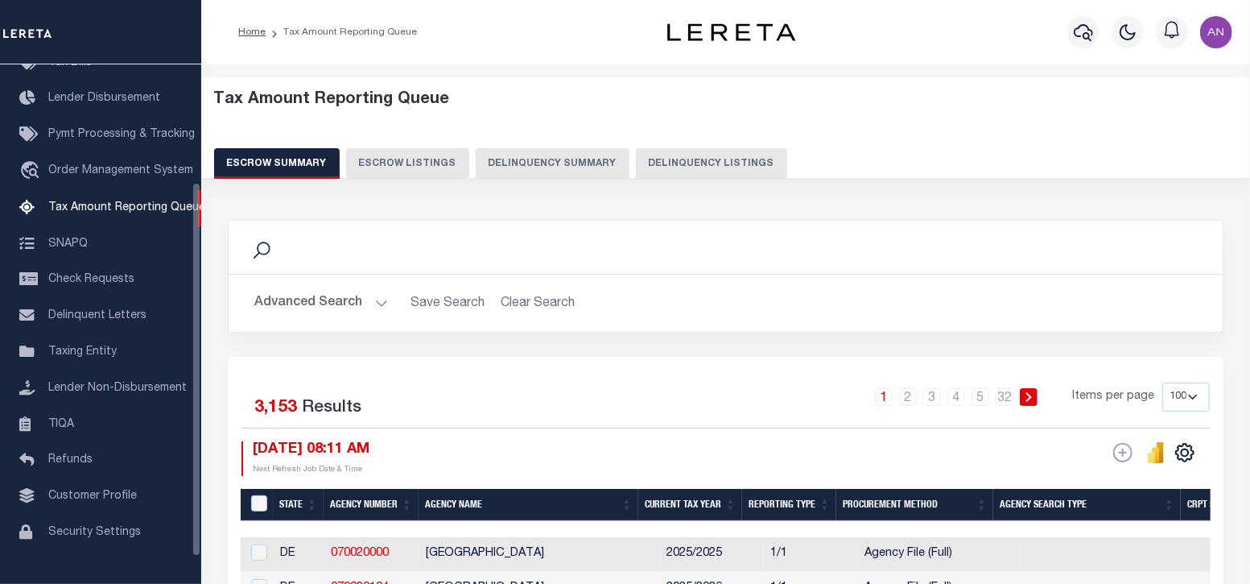
click at [680, 162] on button "Delinquency Listings" at bounding box center [711, 163] width 151 height 31
select select "100"
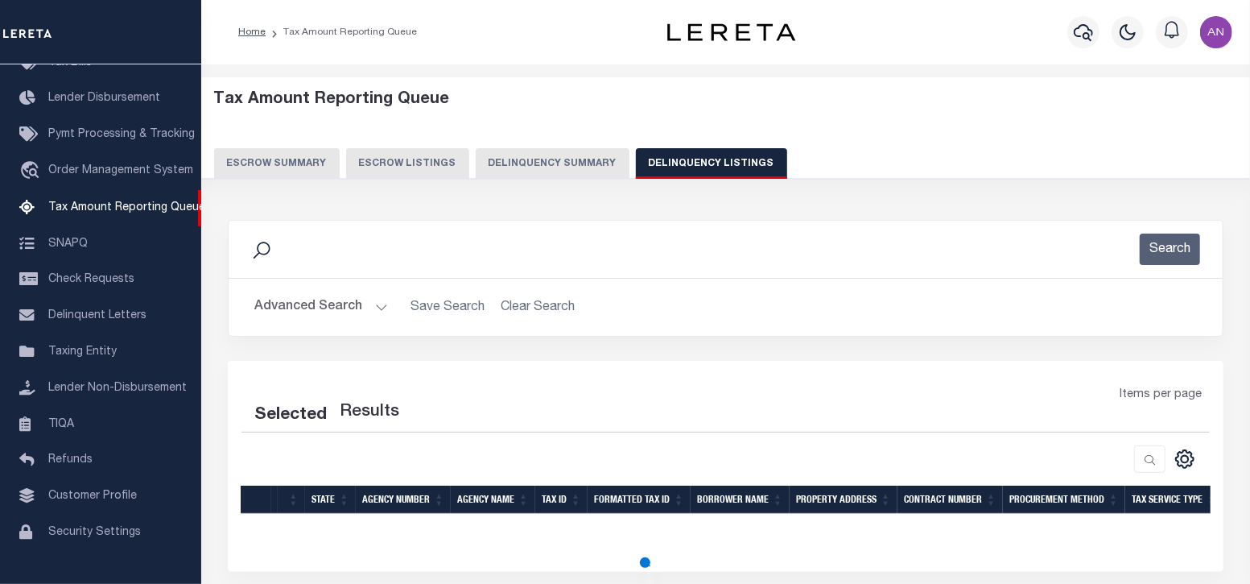
select select "100"
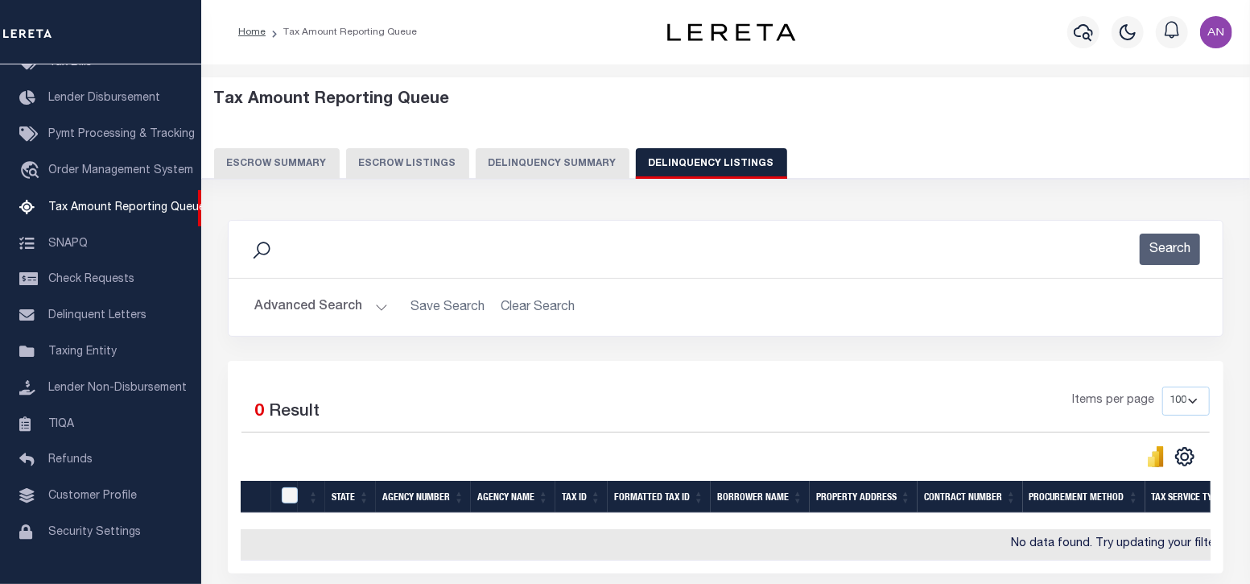
click at [320, 308] on button "Advanced Search" at bounding box center [321, 306] width 134 height 31
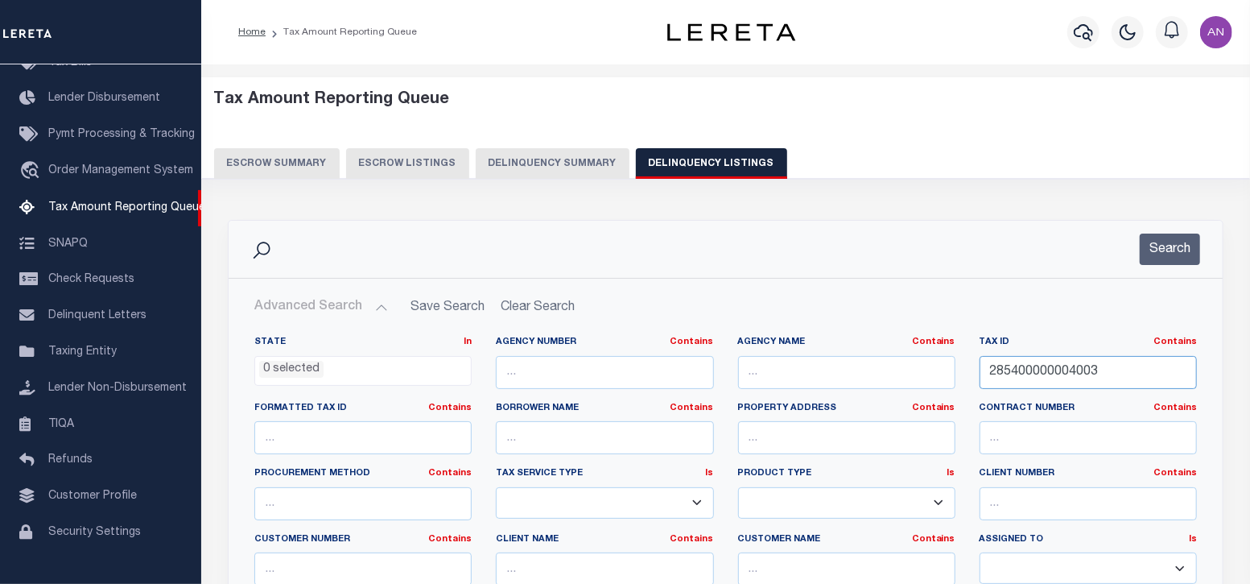
click at [1075, 362] on input "285400000004003" at bounding box center [1088, 372] width 217 height 33
paste input "42522"
type input "42522"
click at [1174, 250] on button "Search" at bounding box center [1170, 249] width 60 height 31
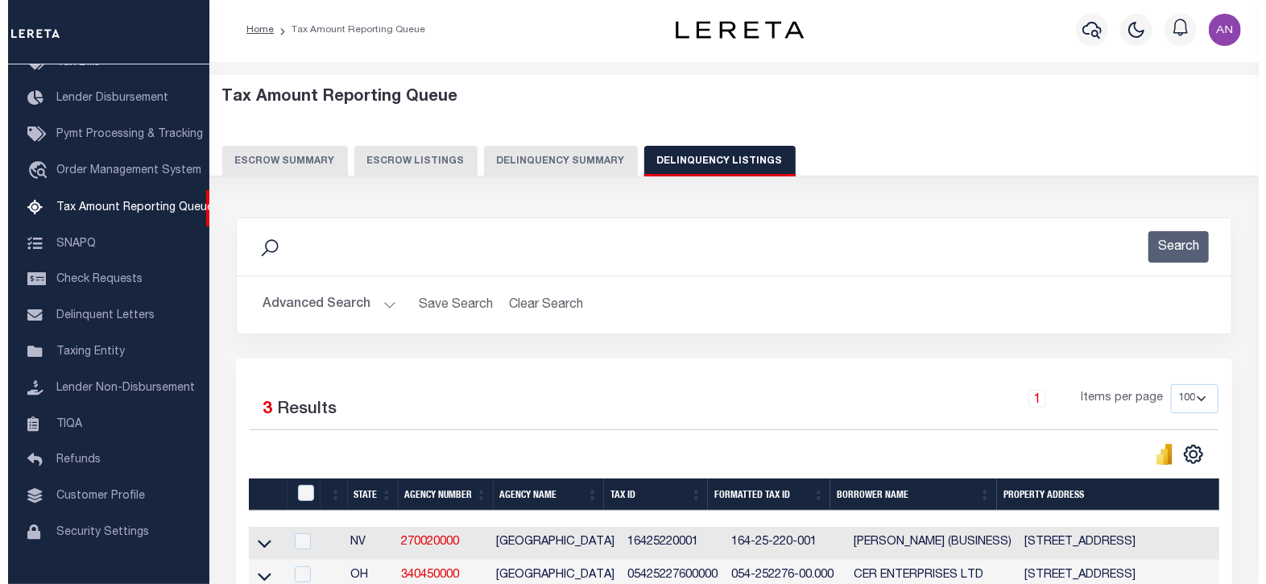
scroll to position [0, 0]
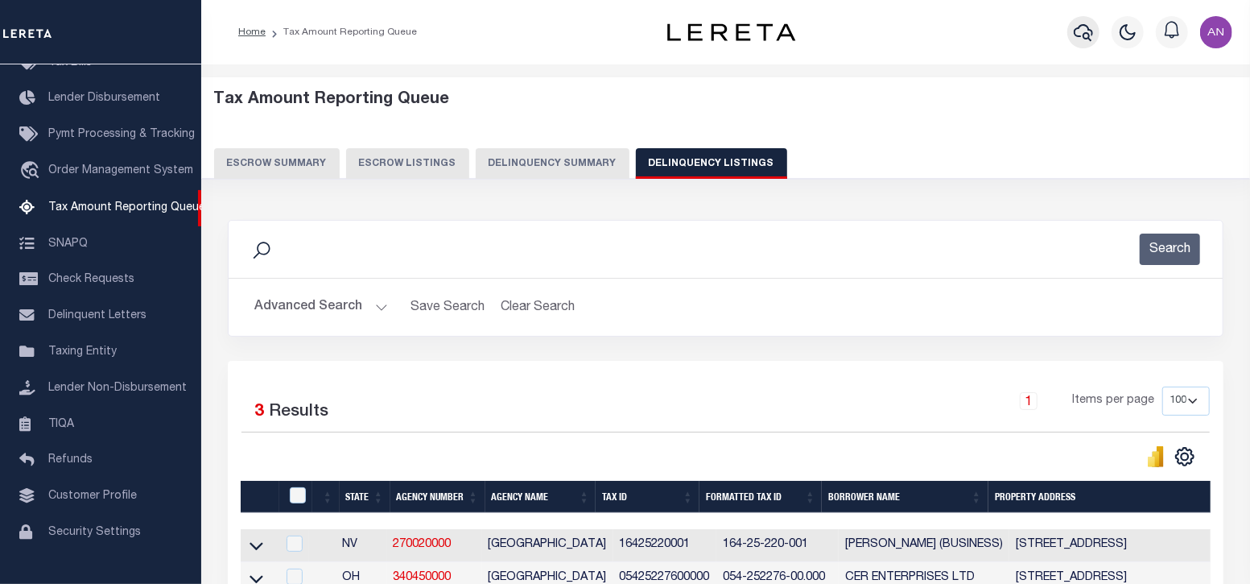
click at [1079, 27] on icon "button" at bounding box center [1083, 32] width 19 height 19
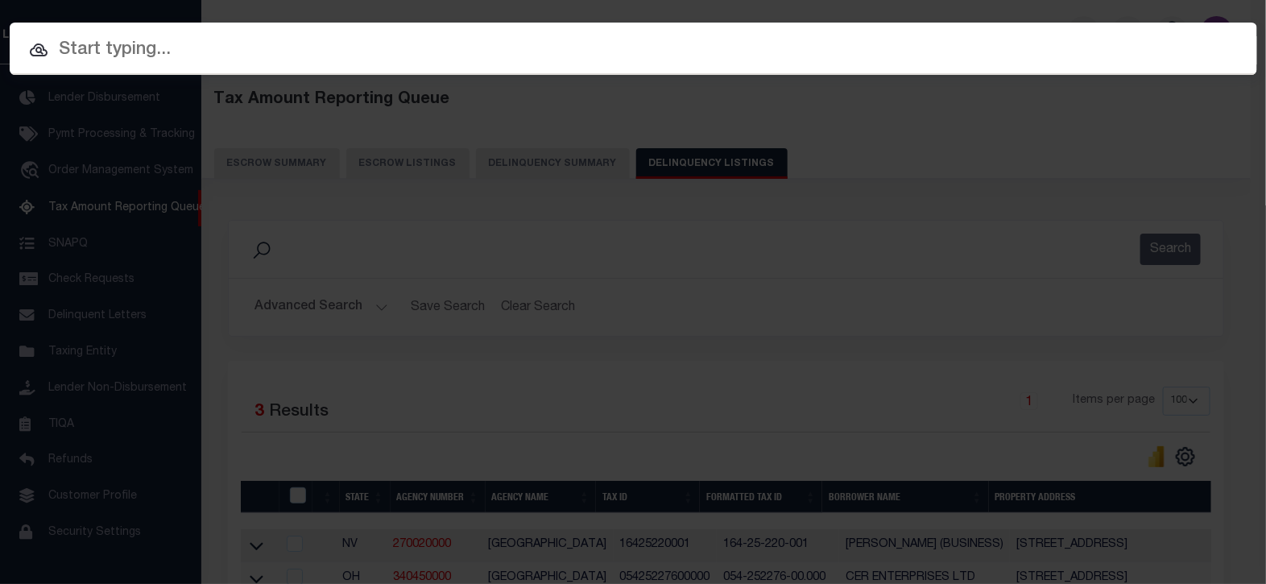
click at [594, 49] on input "text" at bounding box center [633, 50] width 1247 height 28
paste input "2425"
type input "2425"
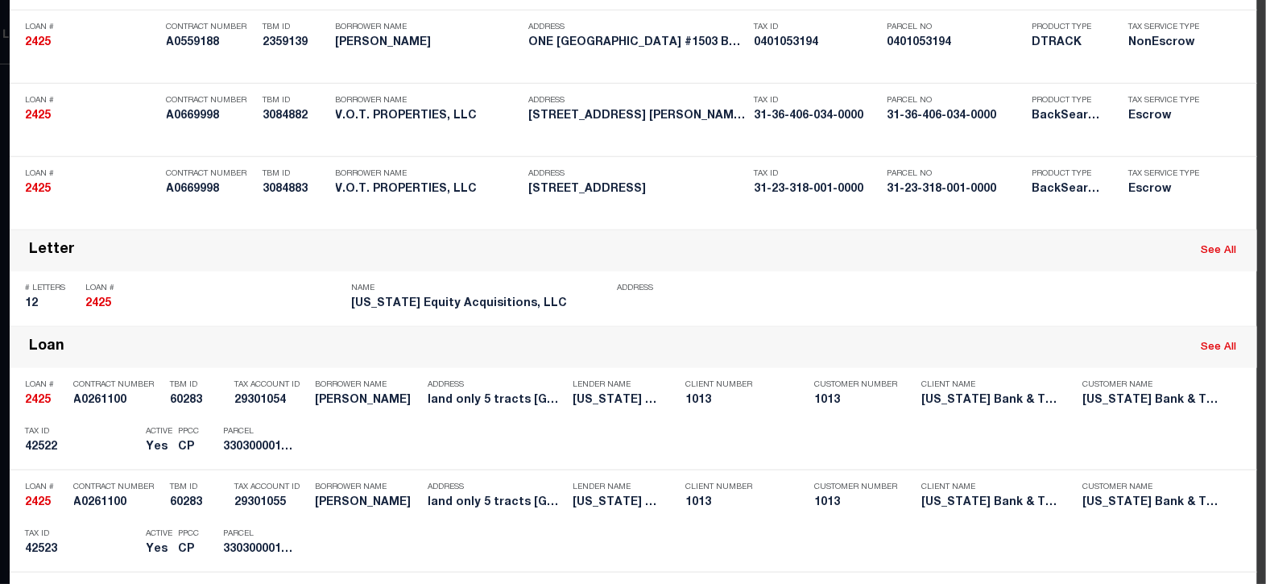
scroll to position [604, 0]
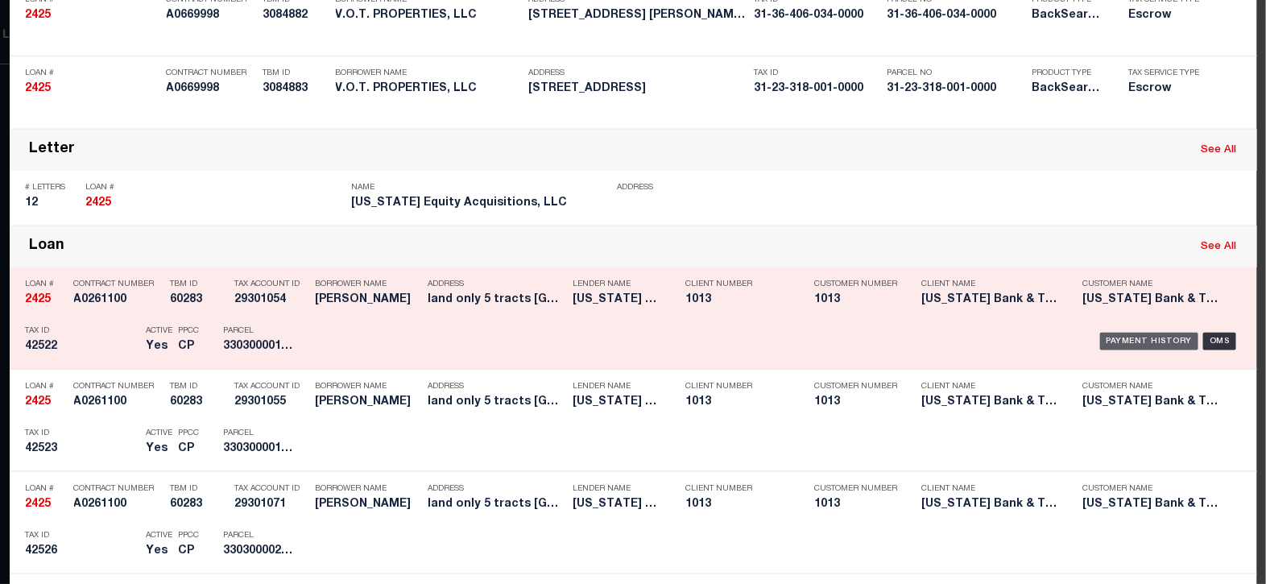
click at [1168, 335] on div "Payment History" at bounding box center [1149, 342] width 99 height 18
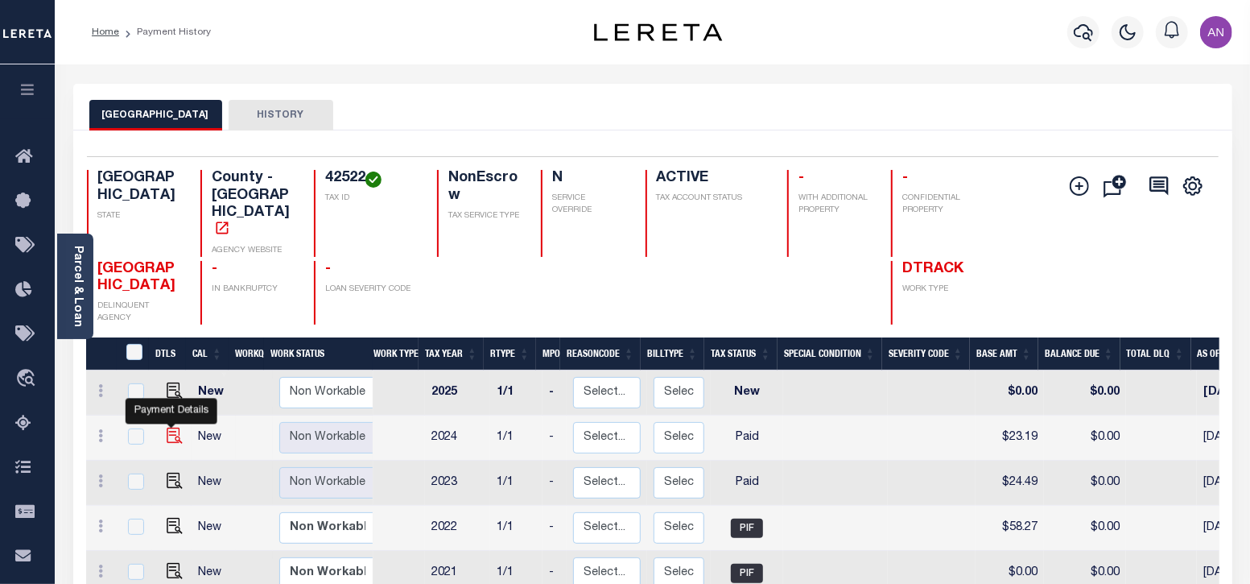
click at [171, 428] on img "" at bounding box center [175, 436] width 16 height 16
checkbox input "true"
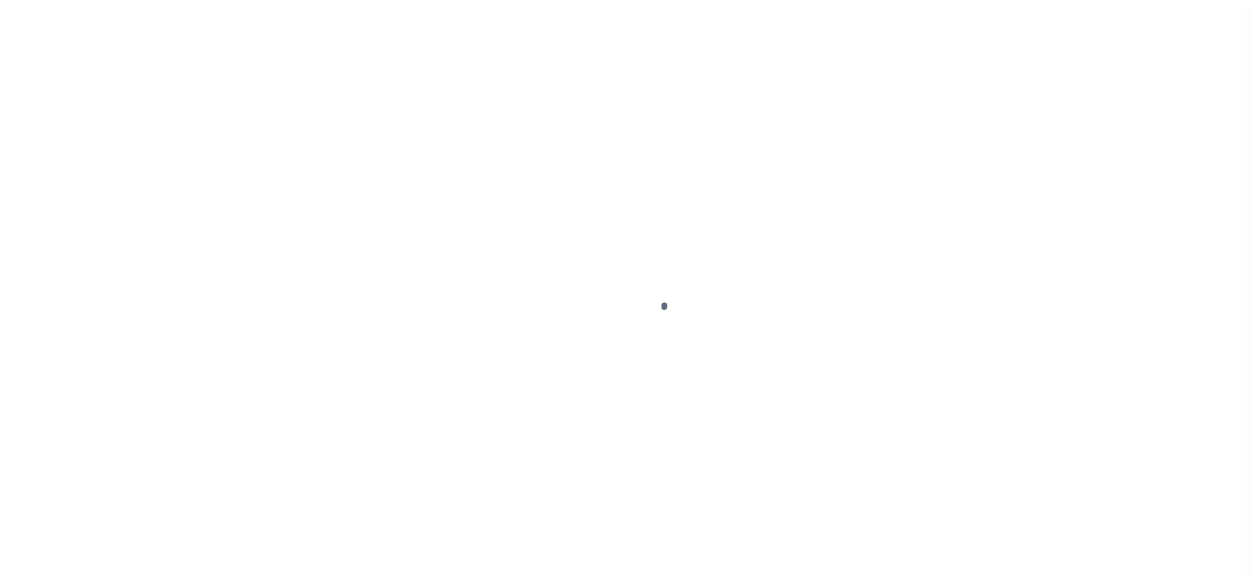
select select "PYD"
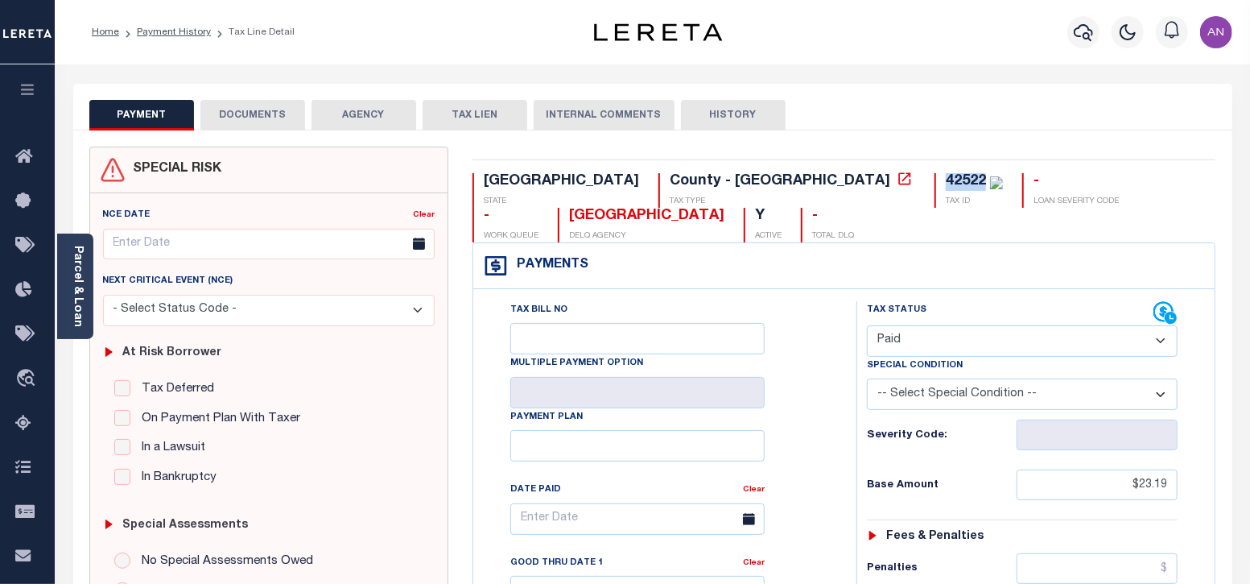
drag, startPoint x: 675, startPoint y: 181, endPoint x: 714, endPoint y: 176, distance: 39.8
click at [935, 176] on div "42522 TAX ID" at bounding box center [969, 190] width 68 height 35
copy div "42522"
click at [76, 312] on link "Parcel & Loan" at bounding box center [77, 286] width 11 height 81
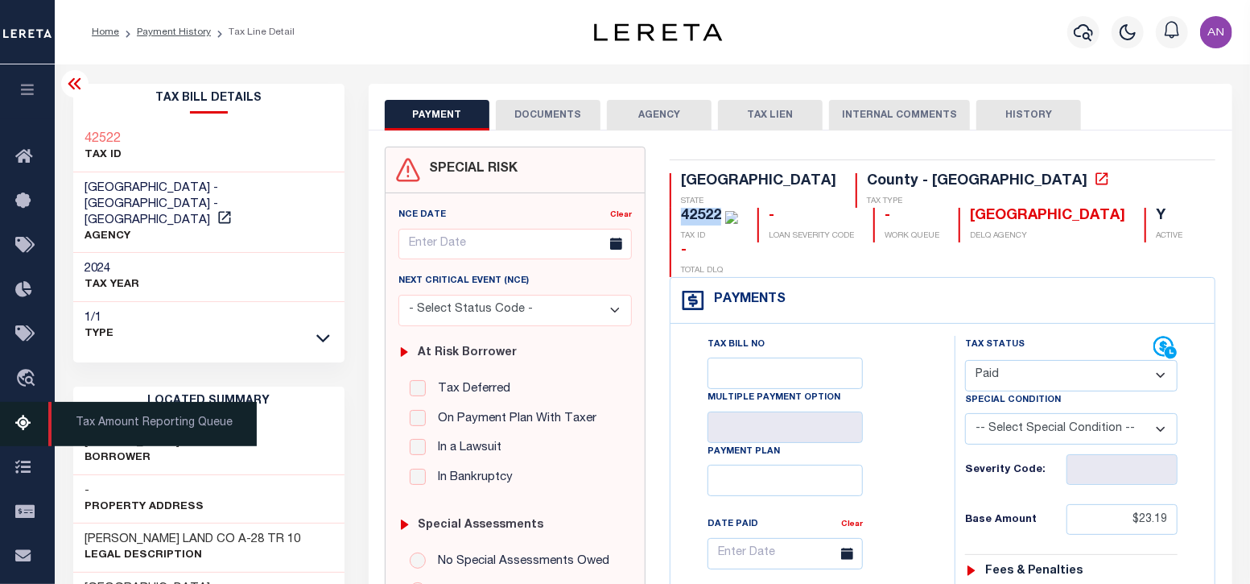
click at [36, 423] on icon at bounding box center [28, 424] width 26 height 20
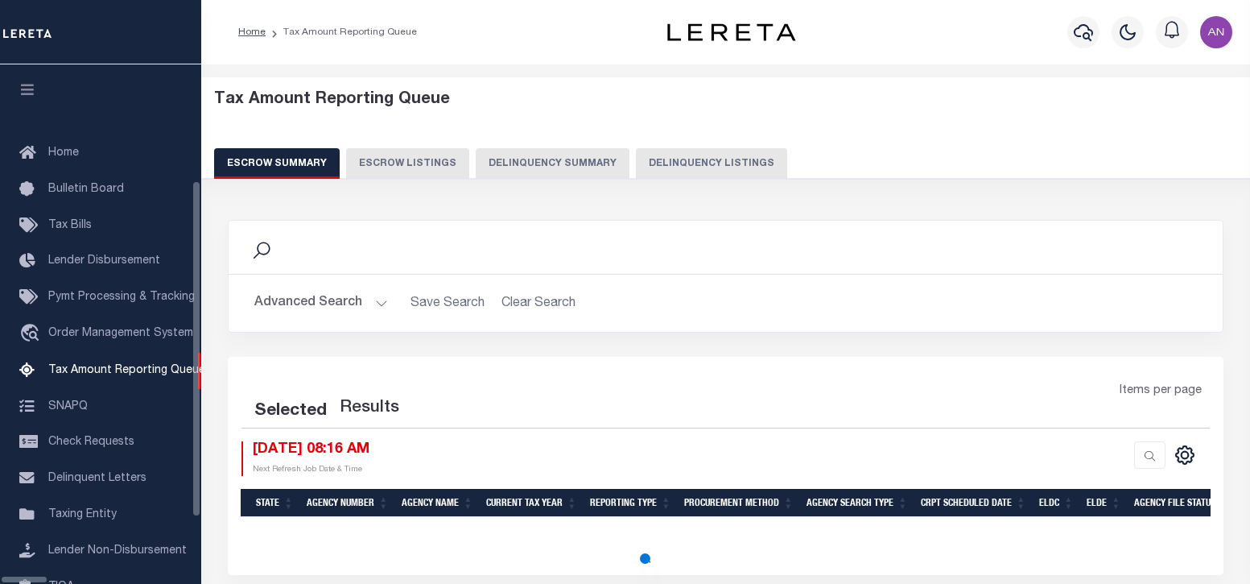
select select "100"
click at [600, 168] on div "Escrow Summary Escrow Listings Delinquency Summary Delinquency Listings" at bounding box center [726, 163] width 1024 height 30
select select "100"
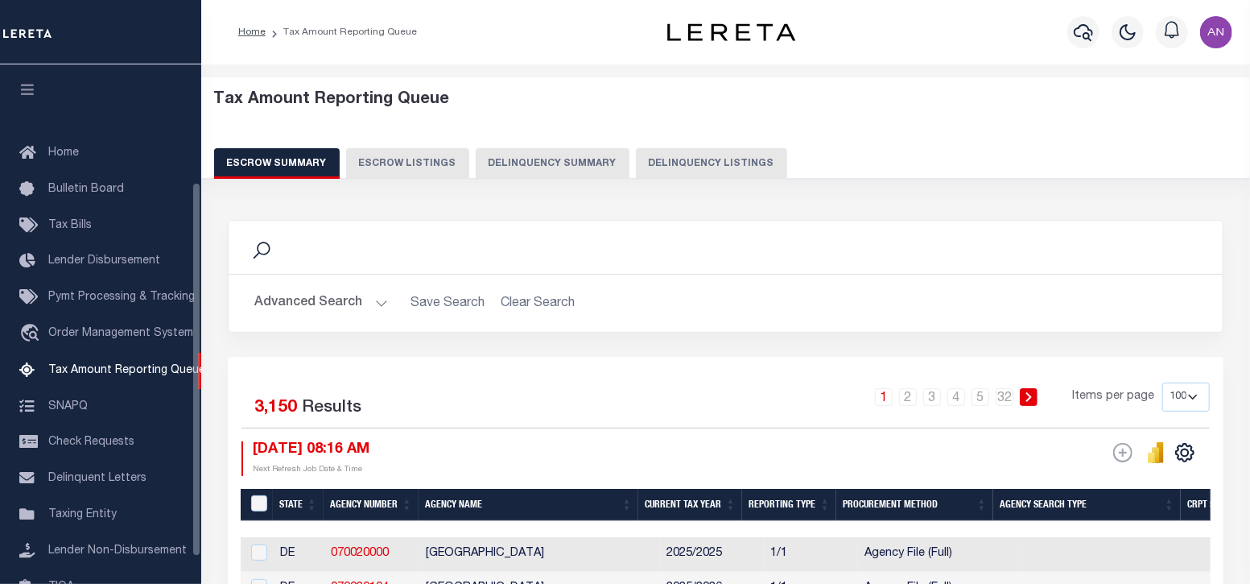
scroll to position [163, 0]
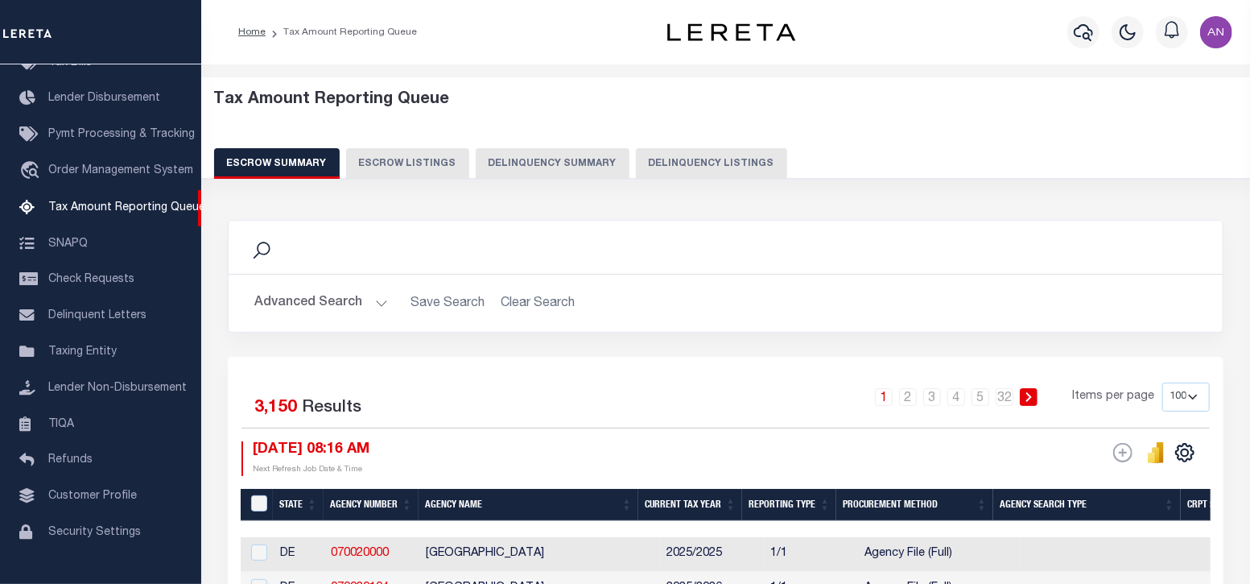
click at [680, 161] on button "Delinquency Listings" at bounding box center [711, 163] width 151 height 31
select select "100"
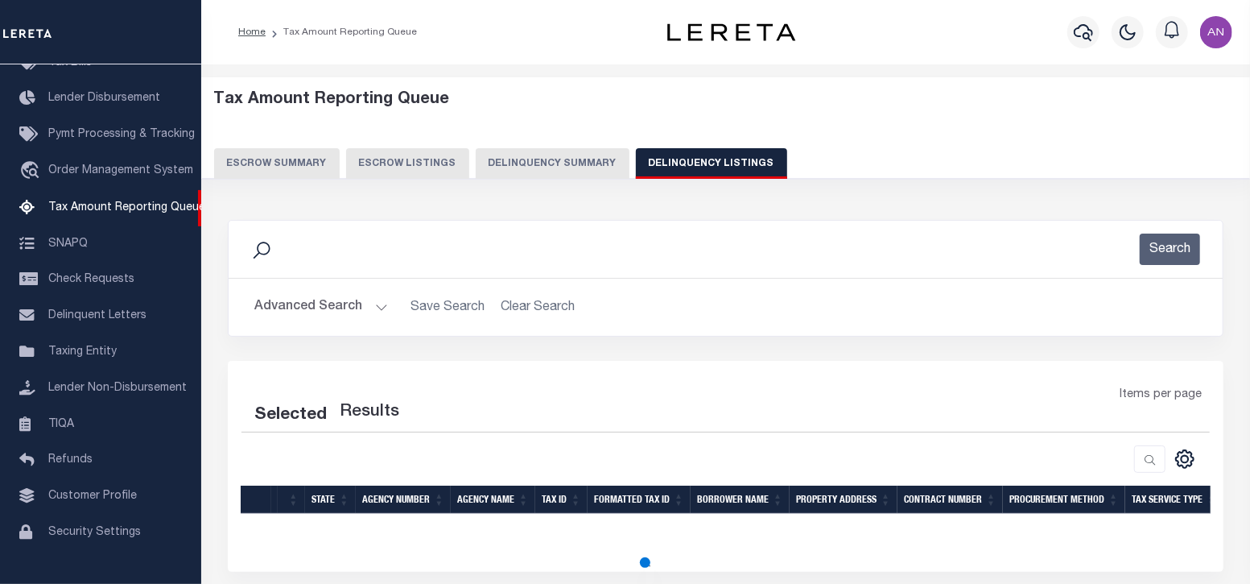
select select "100"
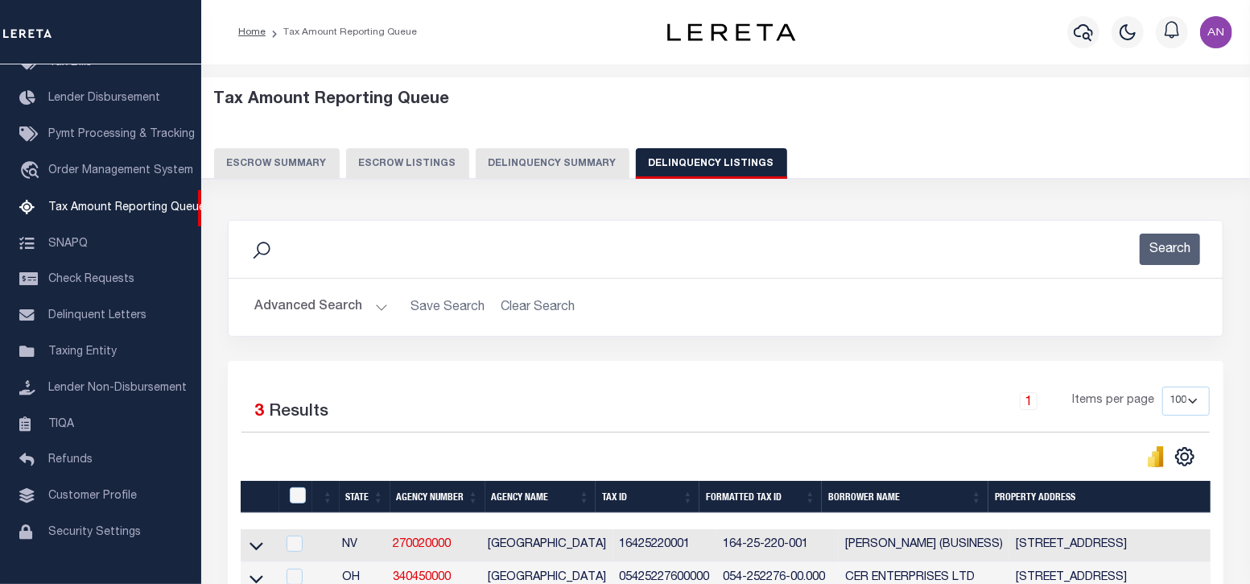
click at [285, 302] on button "Advanced Search" at bounding box center [321, 306] width 134 height 31
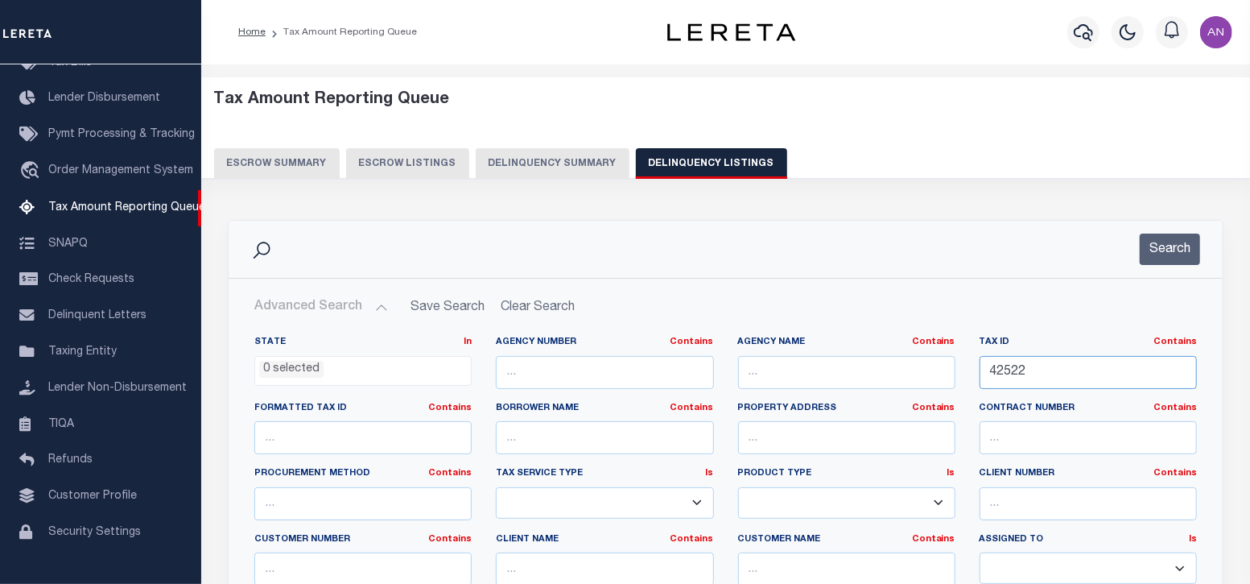
click at [1038, 365] on input "42522" at bounding box center [1088, 372] width 217 height 33
paste input "000000000002590"
type input "000000000002590"
click at [1169, 250] on button "Search" at bounding box center [1170, 249] width 60 height 31
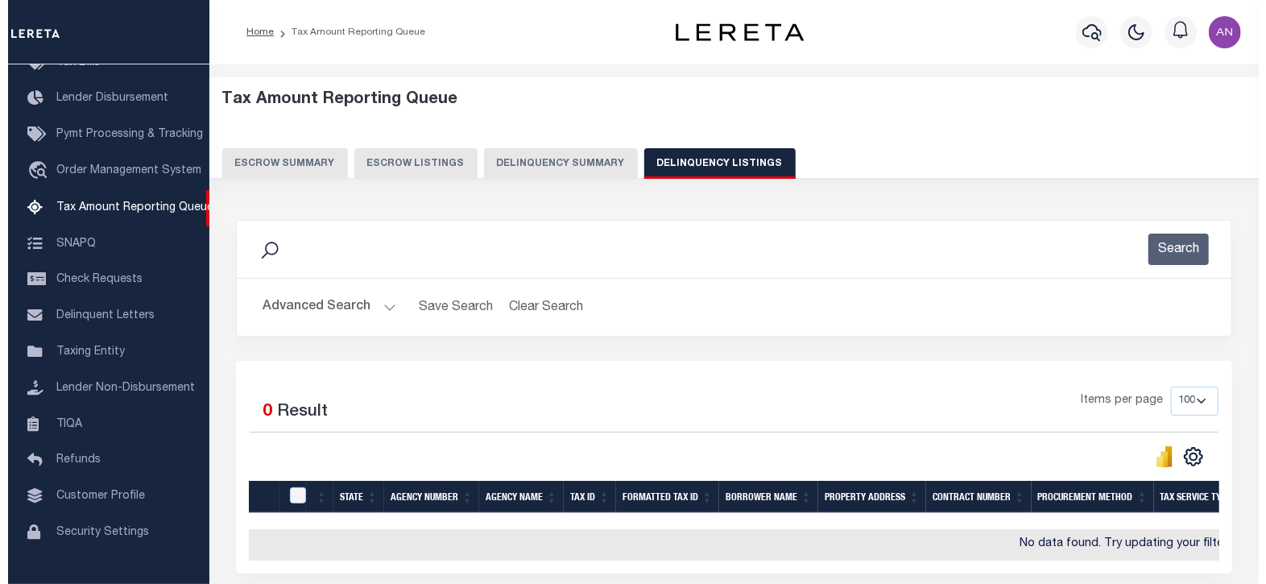
scroll to position [0, 0]
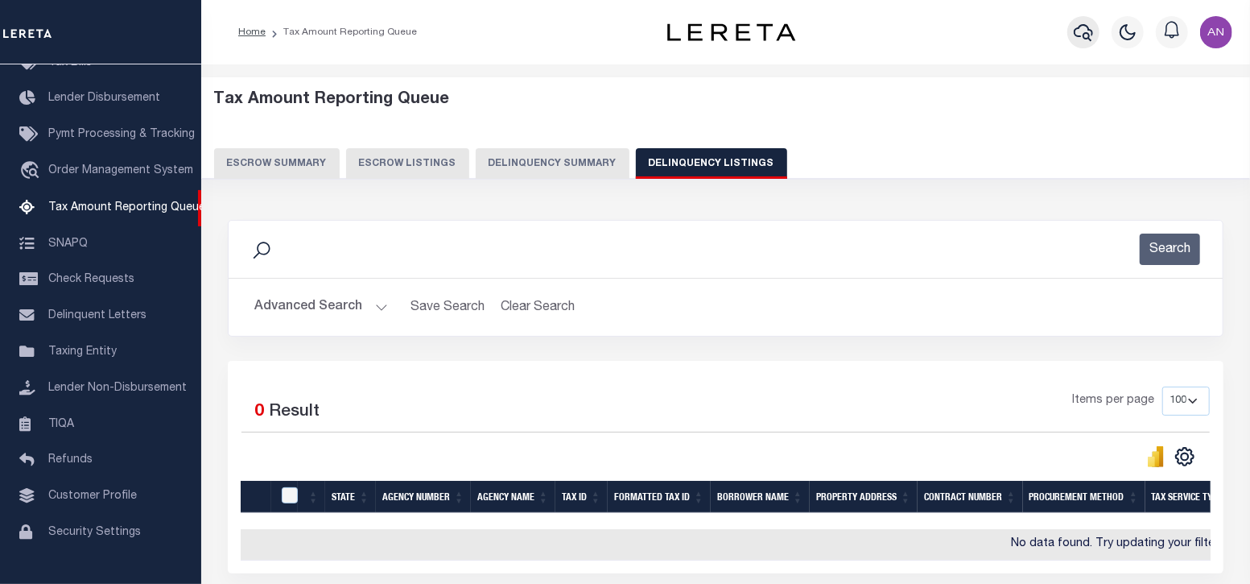
click at [1087, 34] on icon "button" at bounding box center [1083, 32] width 19 height 17
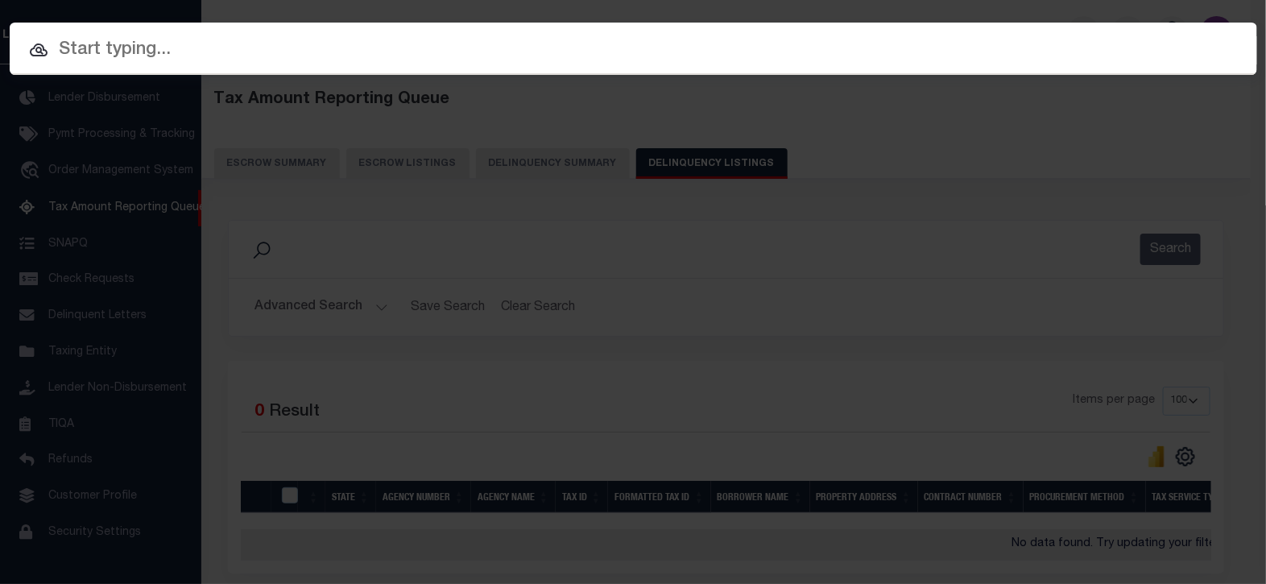
click at [814, 45] on input "text" at bounding box center [633, 50] width 1247 height 28
paste input "3392911-100"
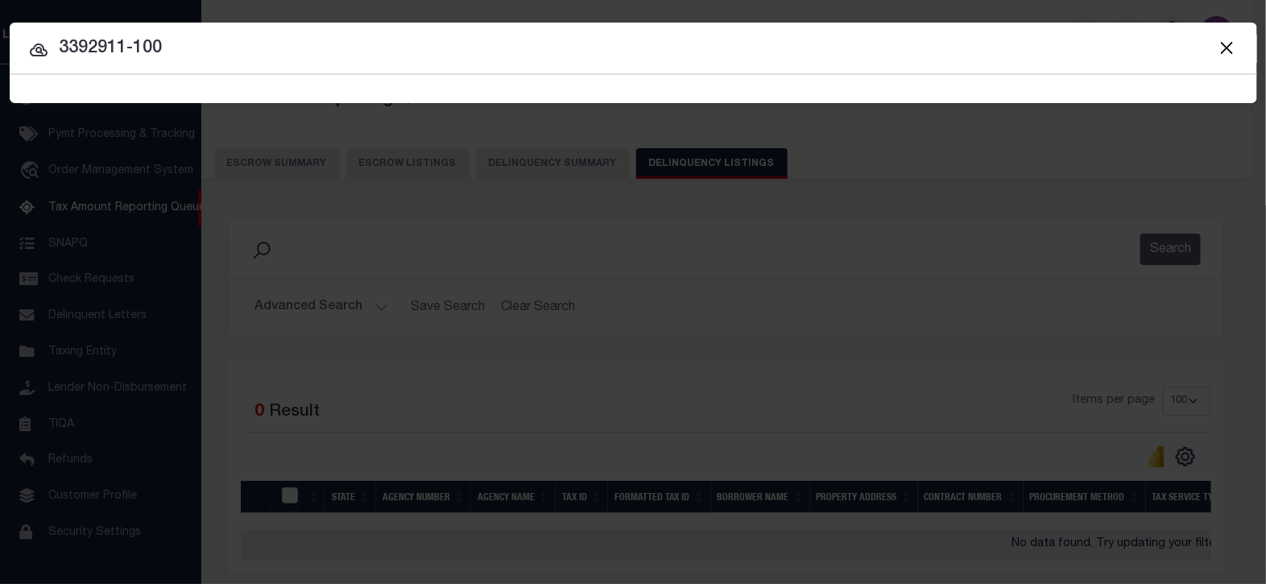
type input "3392911-100"
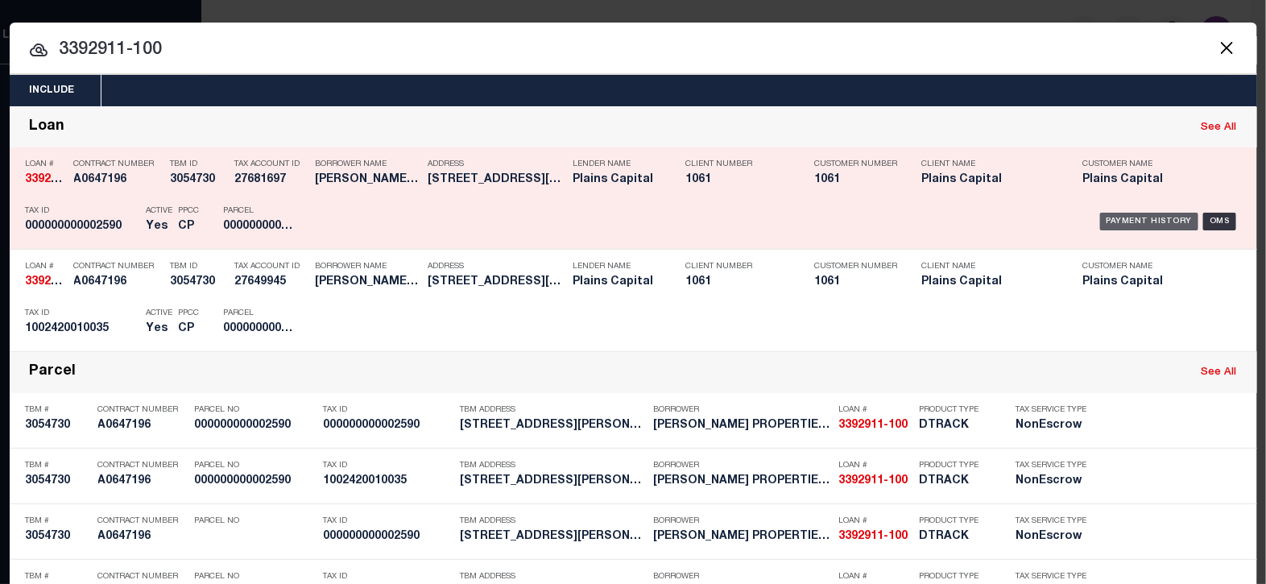
click at [1142, 222] on div "Payment History" at bounding box center [1149, 222] width 99 height 18
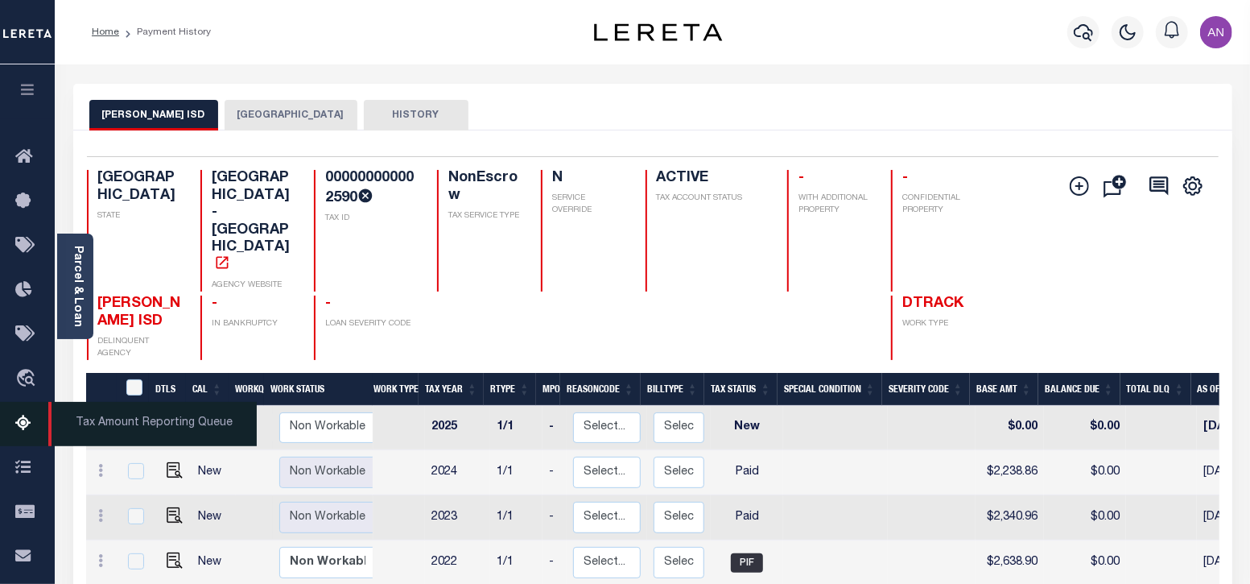
click at [26, 433] on icon at bounding box center [28, 424] width 26 height 20
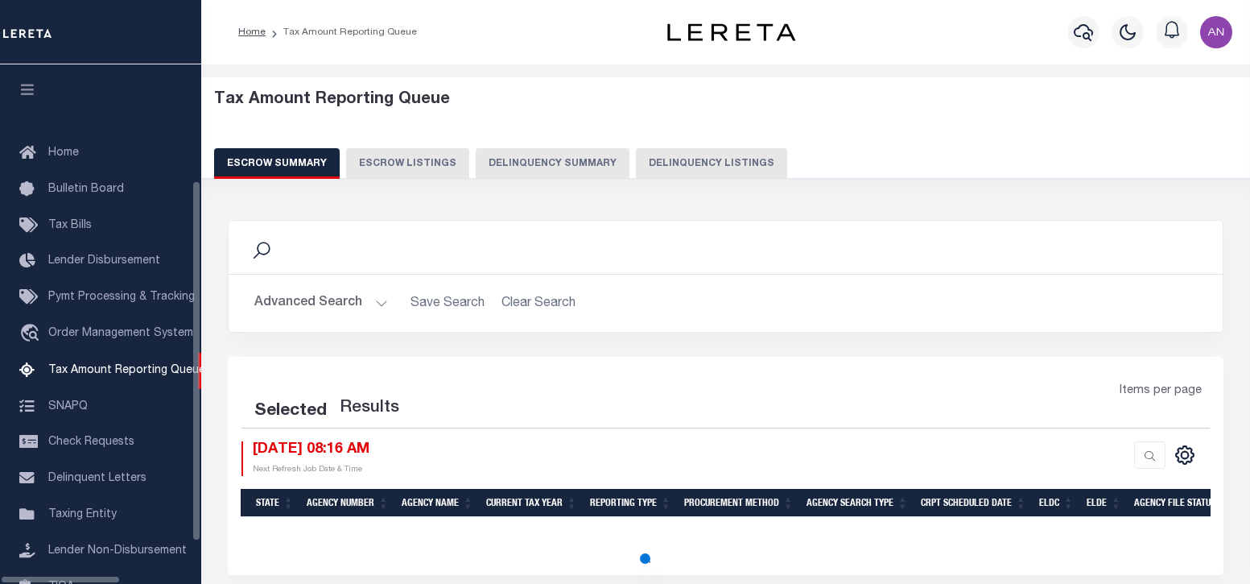
click at [650, 166] on button "Delinquency Listings" at bounding box center [711, 163] width 151 height 31
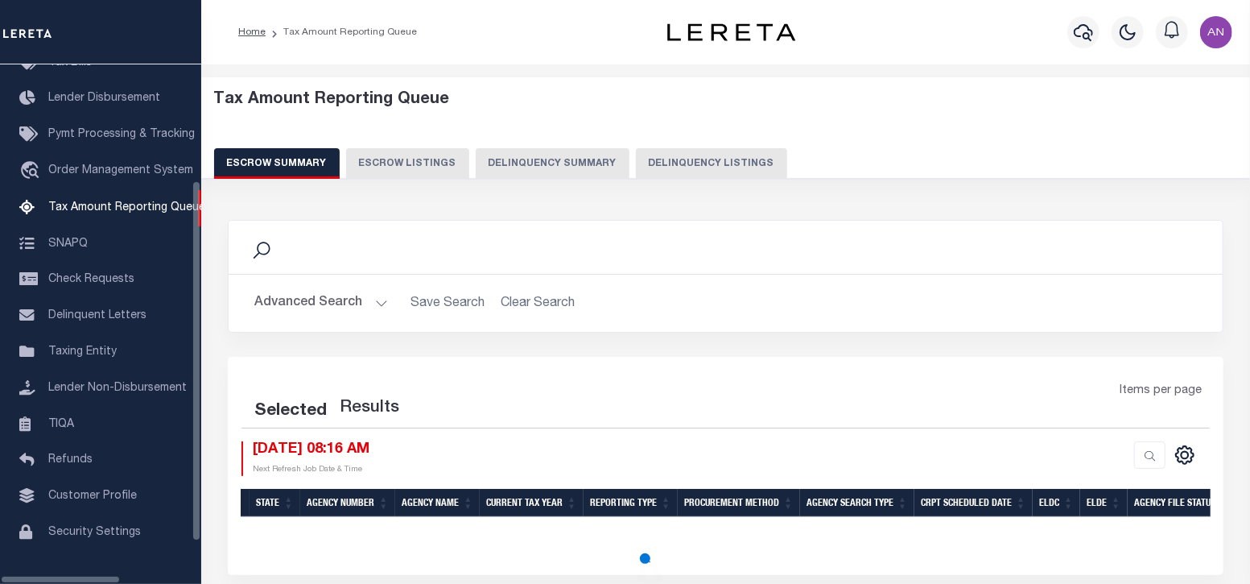
select select "100"
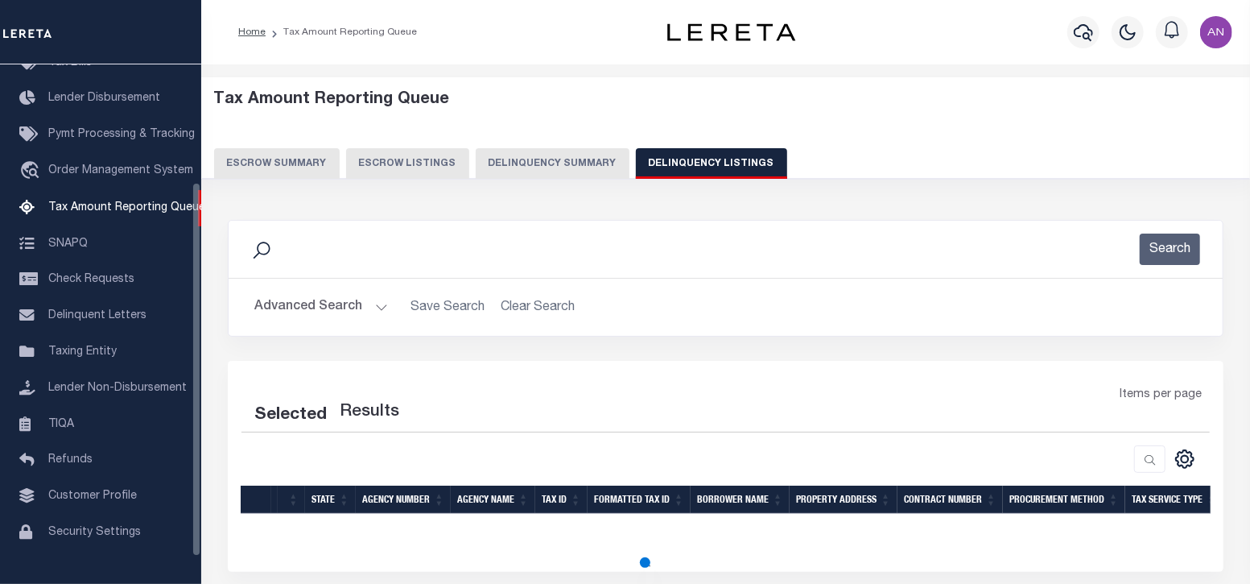
select select "100"
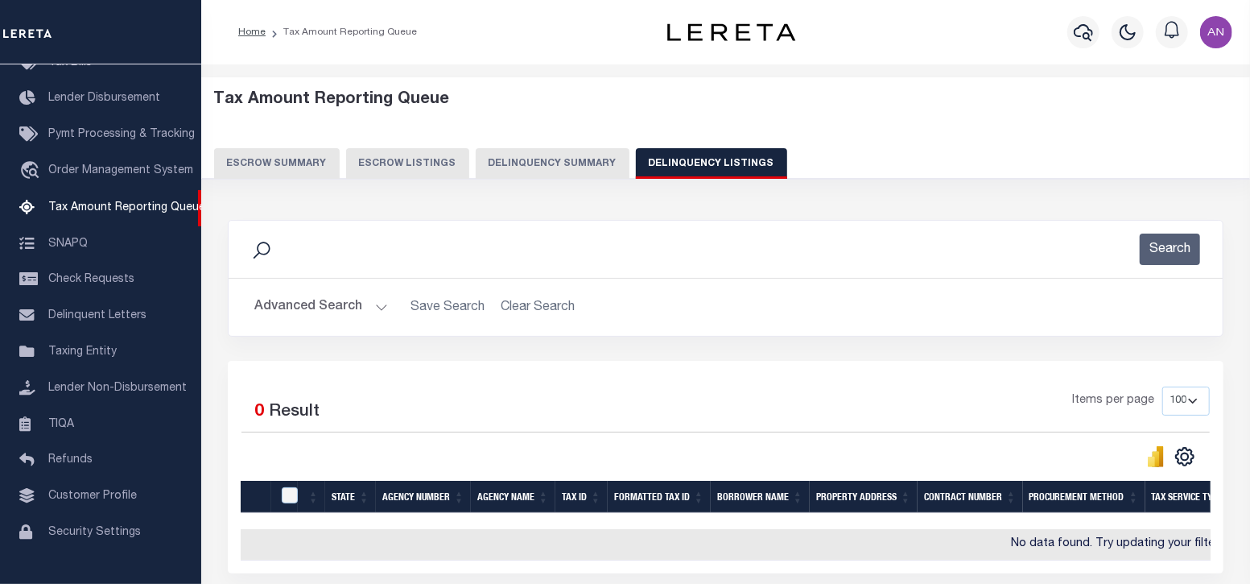
click at [290, 302] on button "Advanced Search" at bounding box center [321, 306] width 134 height 31
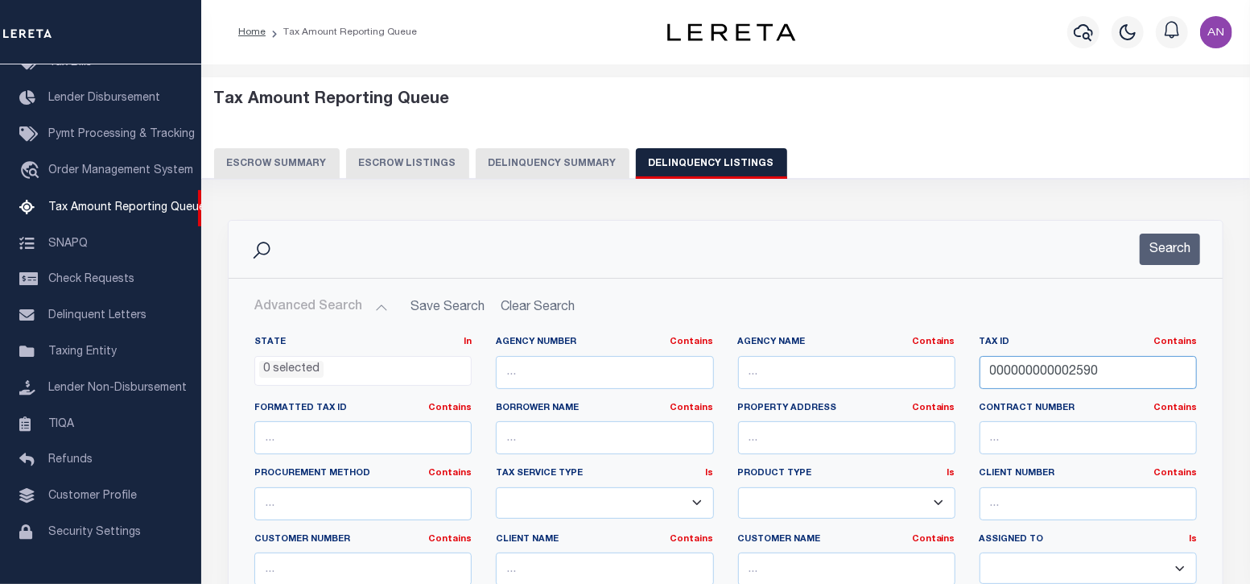
click at [1026, 370] on input "000000000002590" at bounding box center [1088, 372] width 217 height 33
paste input "2201000000016400000"
type input "022010000000164000000"
click at [1187, 252] on button "Search" at bounding box center [1170, 249] width 60 height 31
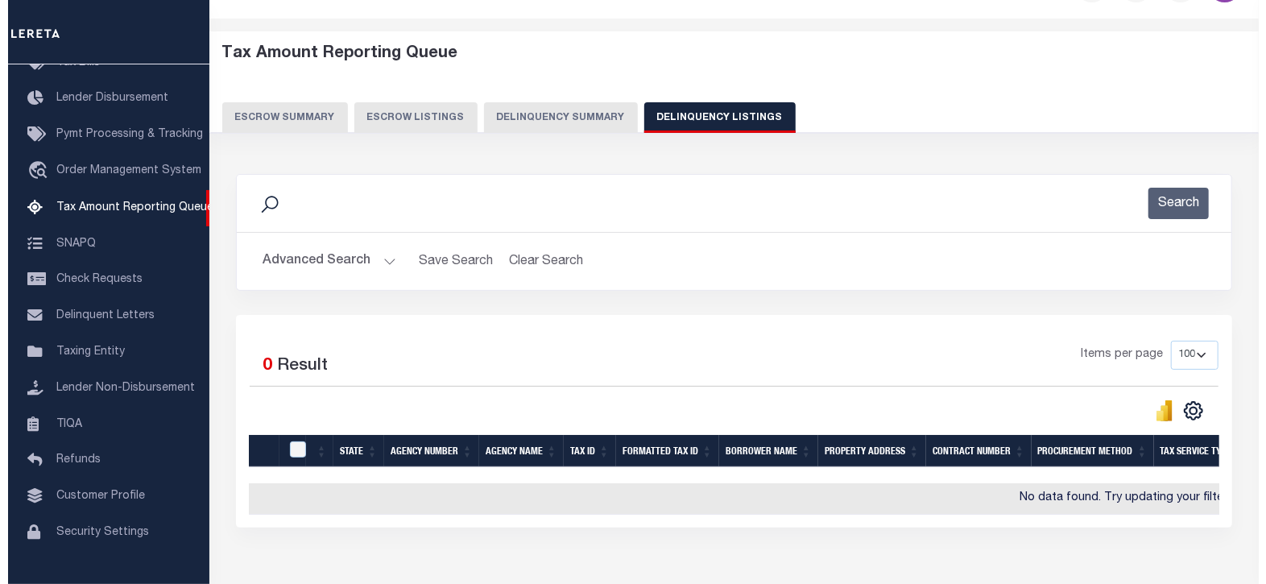
scroll to position [0, 0]
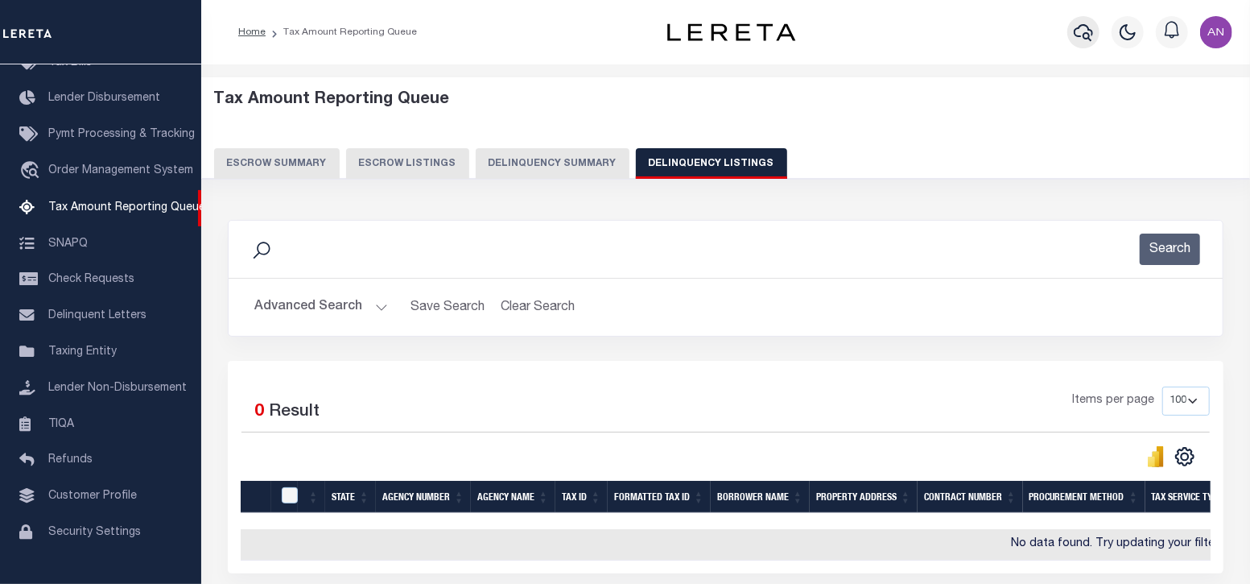
click at [1085, 35] on icon "button" at bounding box center [1083, 32] width 19 height 19
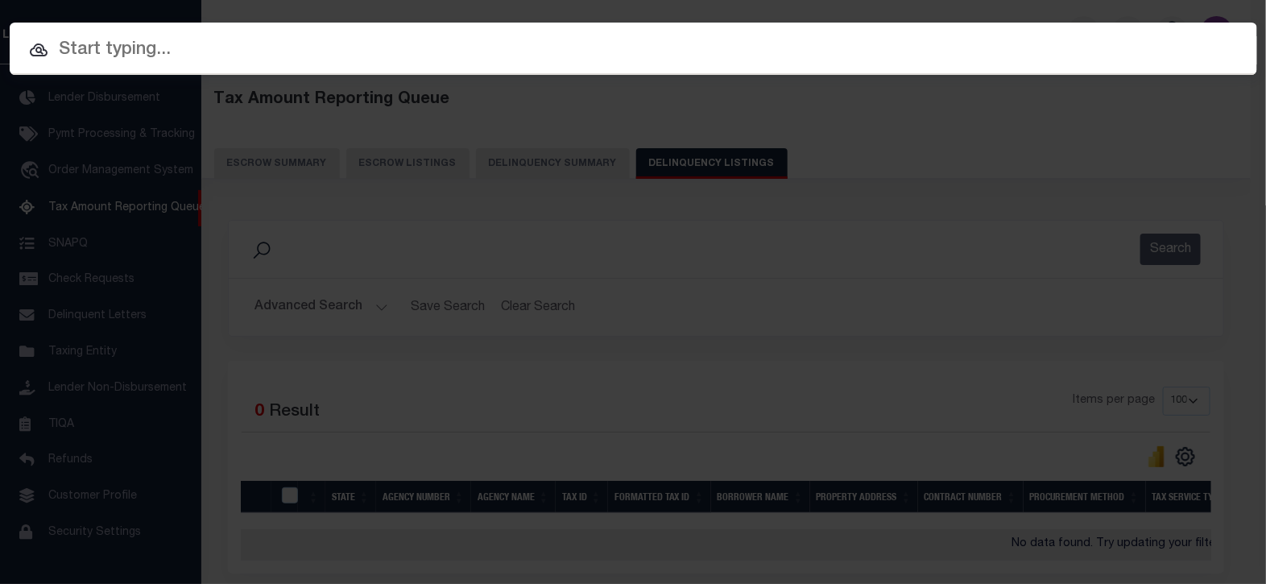
click at [709, 48] on input "text" at bounding box center [633, 50] width 1247 height 28
paste input "45500031526"
type input "45500031526"
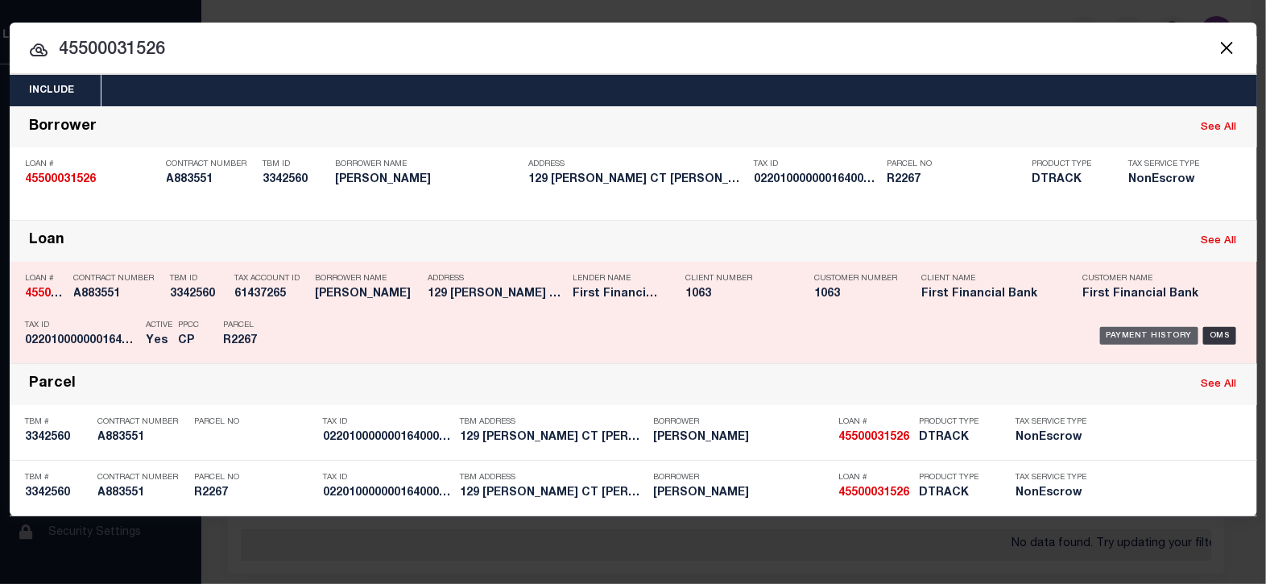
click at [1123, 336] on div "Payment History" at bounding box center [1149, 336] width 99 height 18
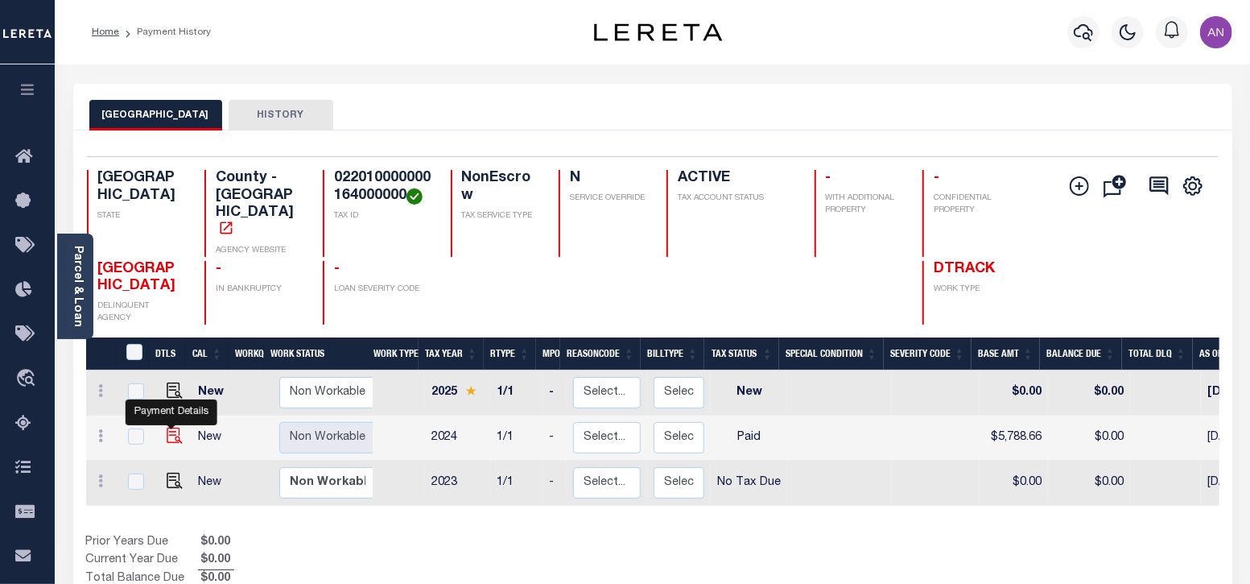
click at [167, 428] on img "" at bounding box center [175, 436] width 16 height 16
checkbox input "true"
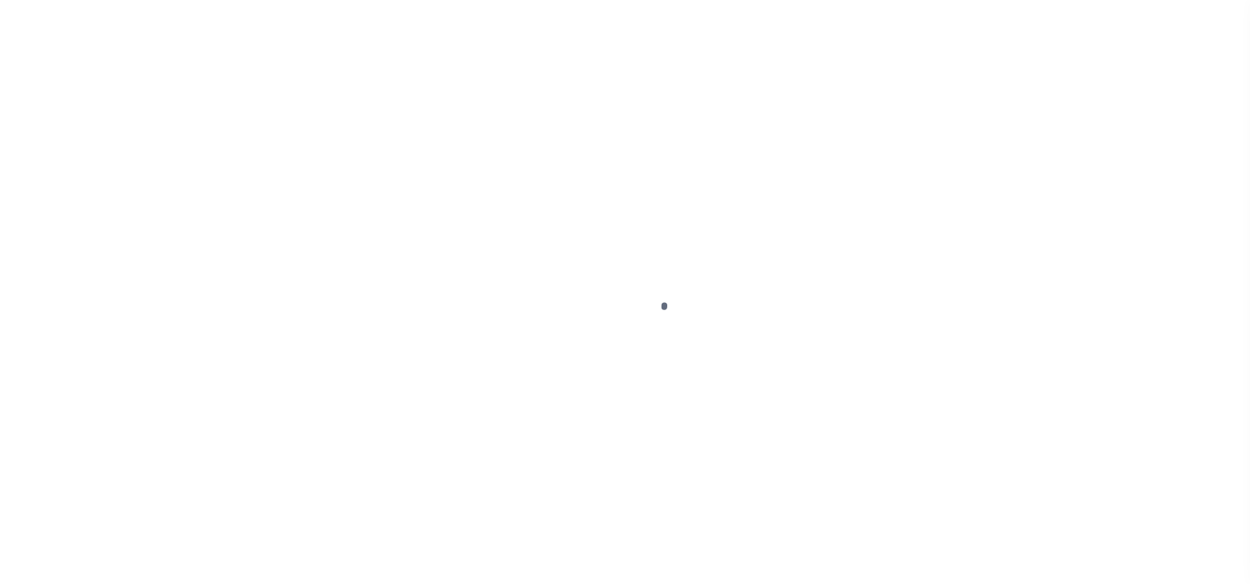
select select "PYD"
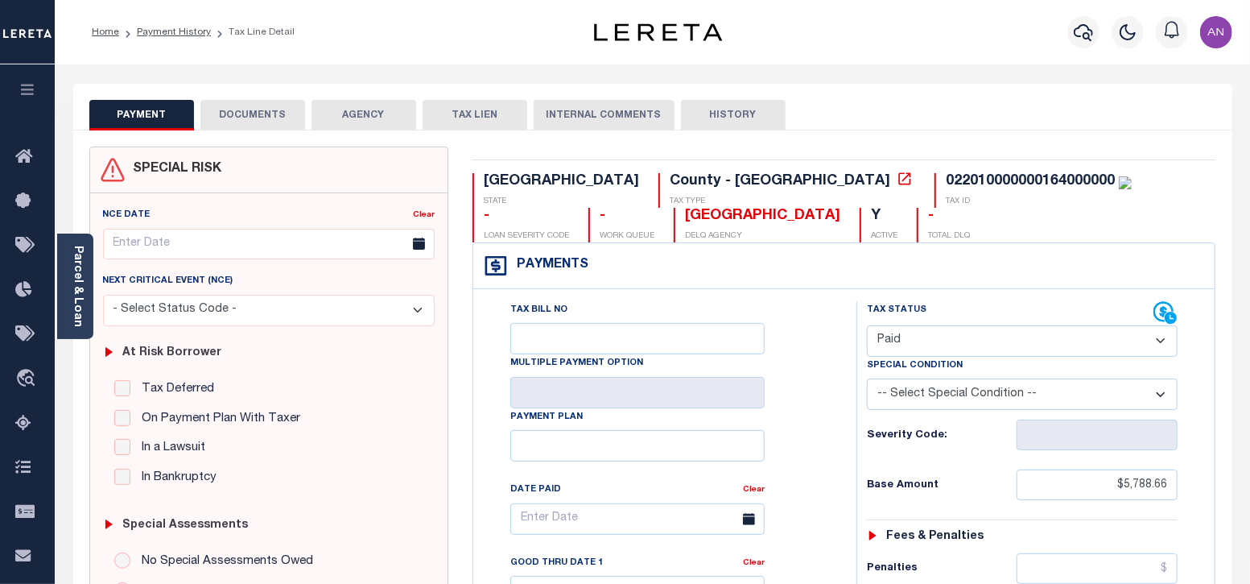
click at [209, 116] on button "DOCUMENTS" at bounding box center [252, 115] width 105 height 31
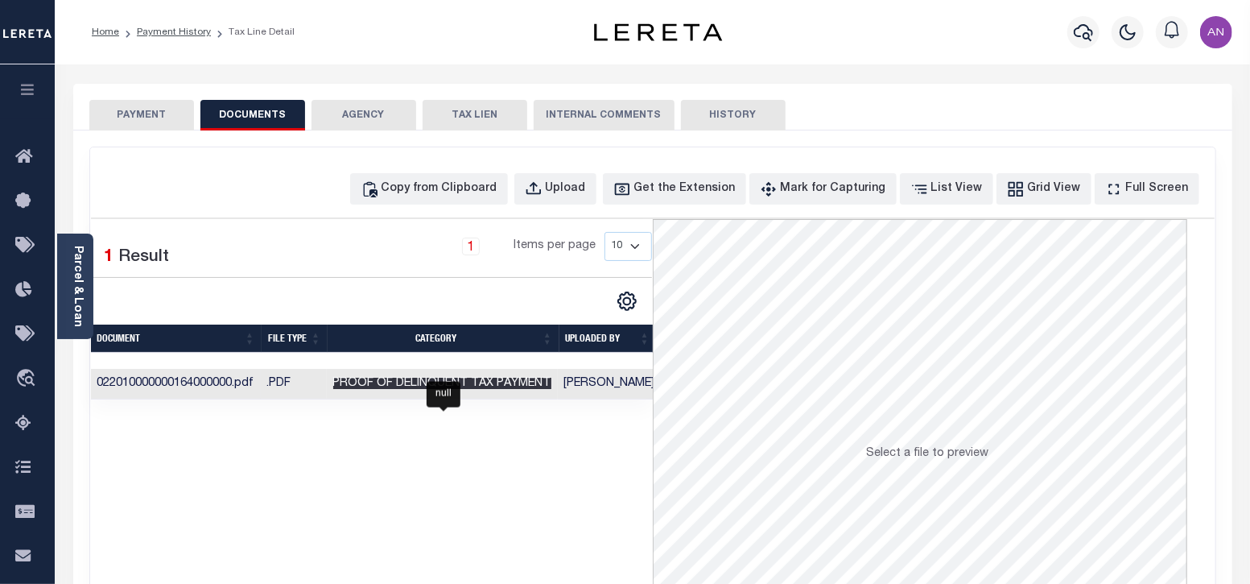
click at [429, 379] on span "Proof of Delinquent Tax Payment" at bounding box center [442, 383] width 218 height 11
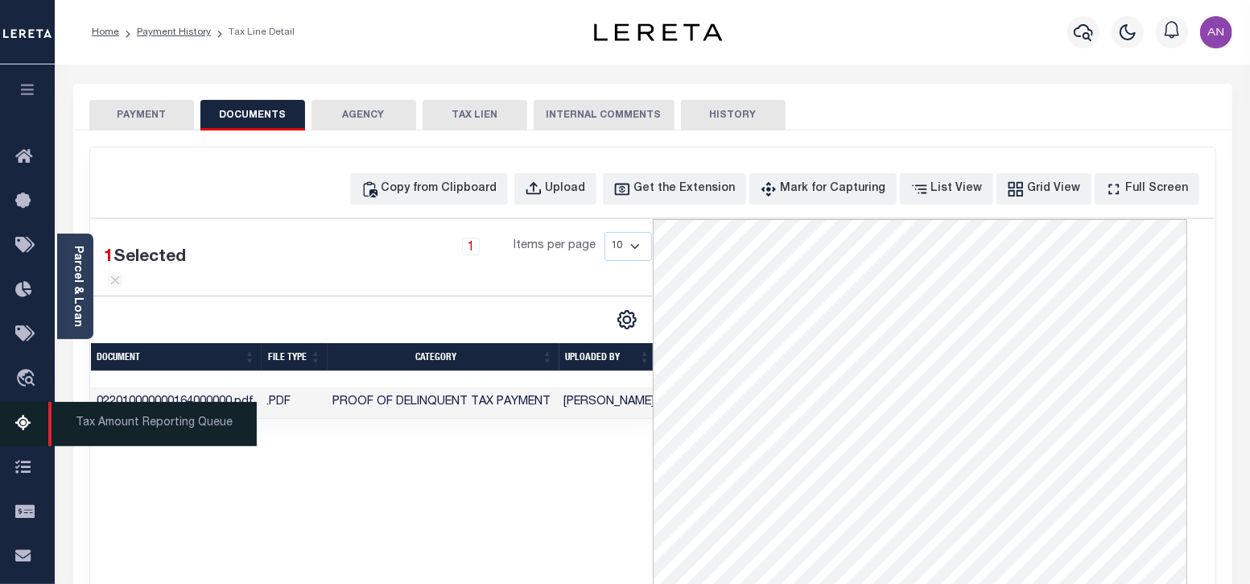
click at [25, 431] on icon at bounding box center [28, 424] width 26 height 20
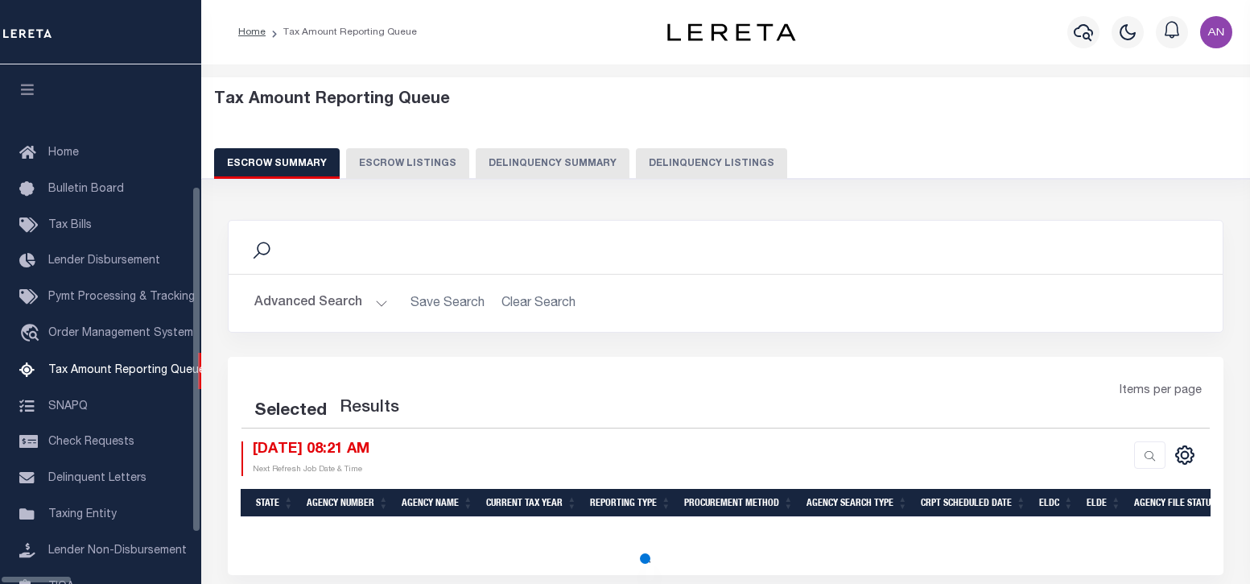
click at [643, 161] on button "Delinquency Listings" at bounding box center [711, 163] width 151 height 31
select select "100"
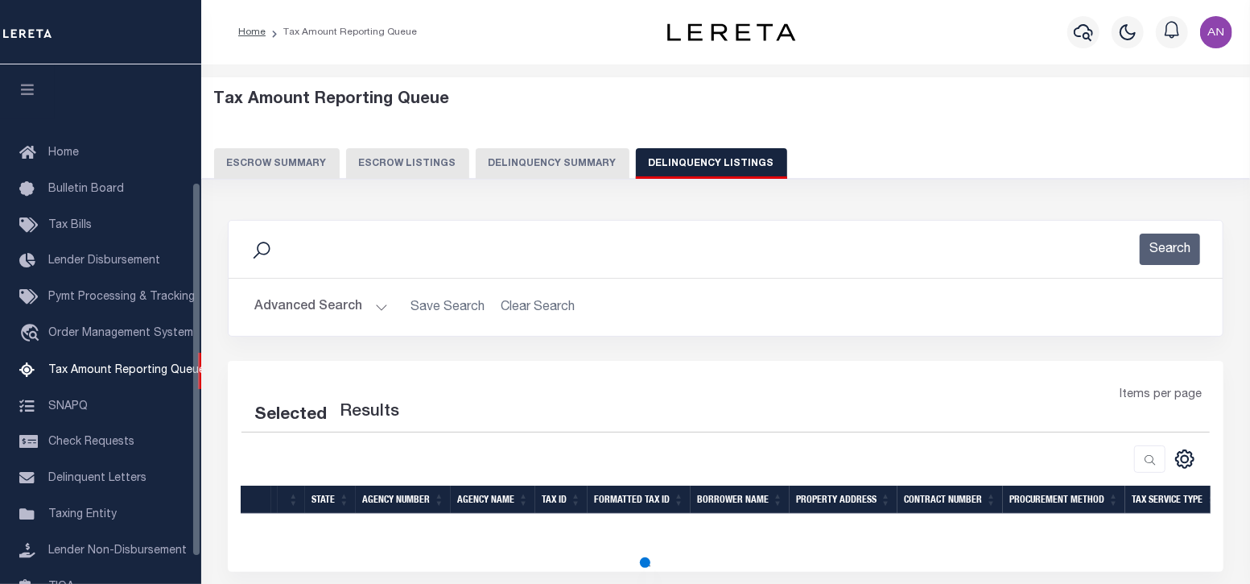
scroll to position [163, 0]
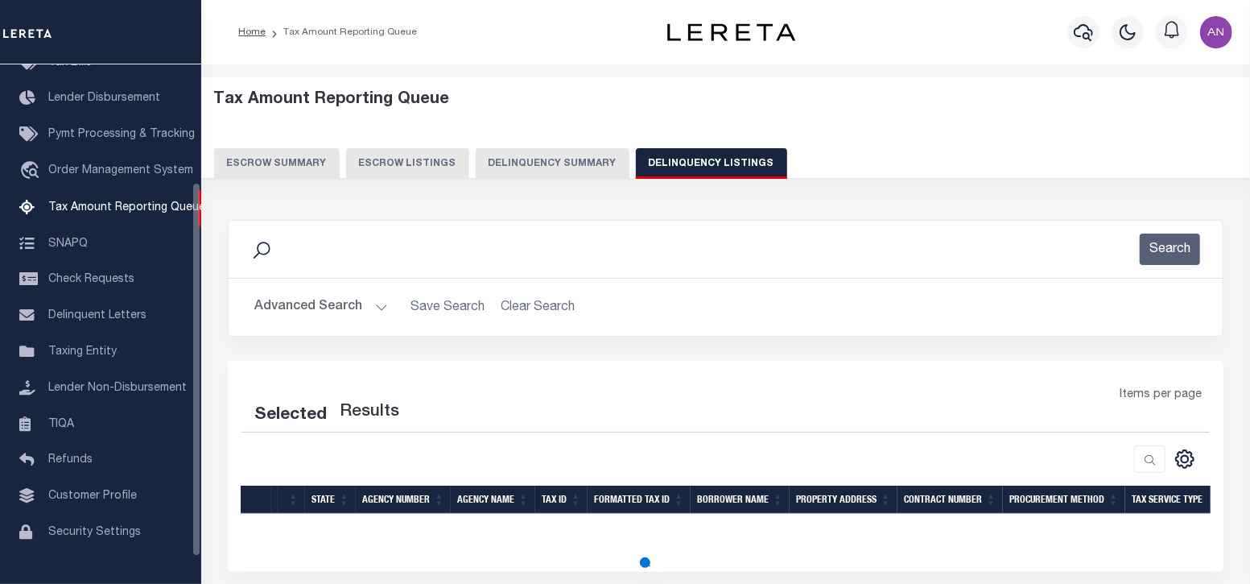
select select "100"
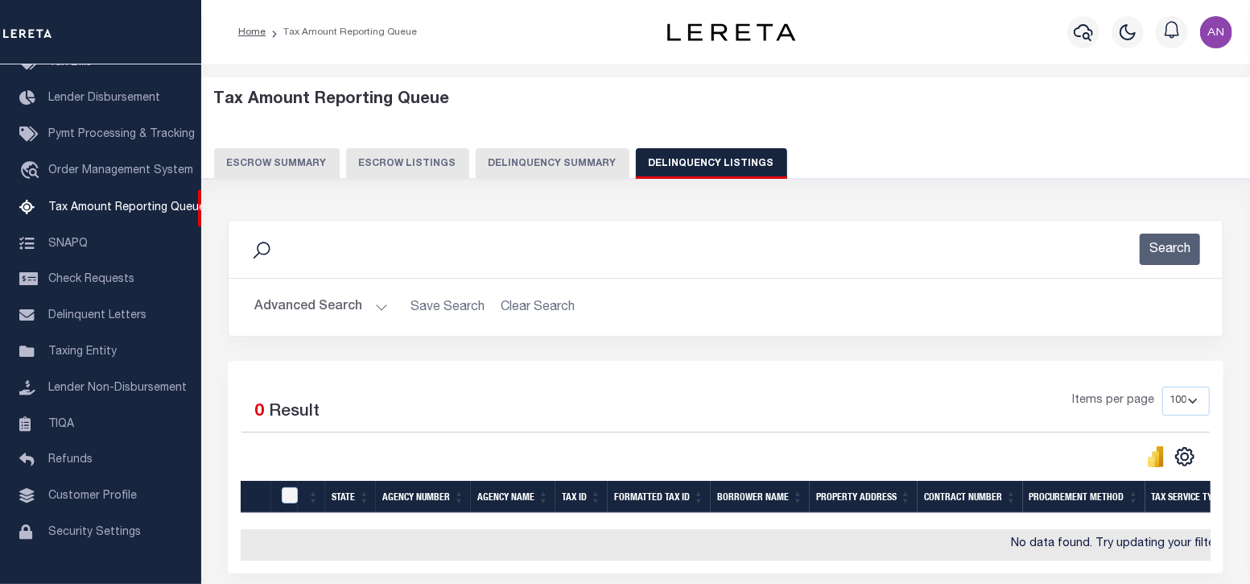
click at [303, 305] on button "Advanced Search" at bounding box center [321, 306] width 134 height 31
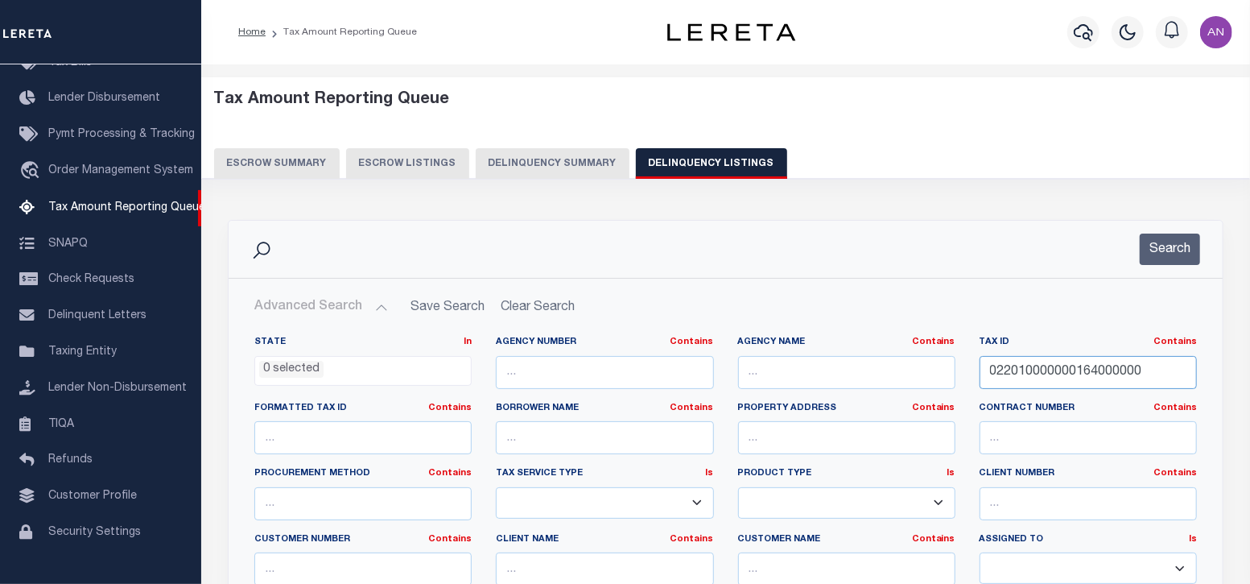
click at [1031, 368] on input "022010000000164000000" at bounding box center [1088, 372] width 217 height 33
paste input "5553000031040907"
type input "5553000031040907"
click at [1161, 249] on button "Search" at bounding box center [1170, 249] width 60 height 31
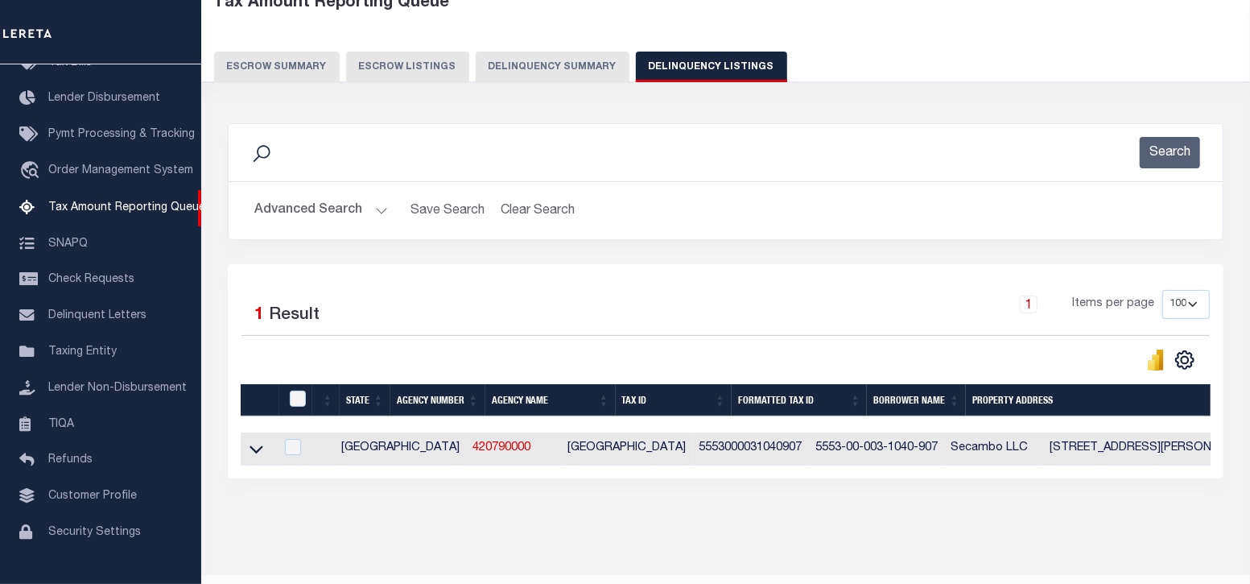
scroll to position [100, 0]
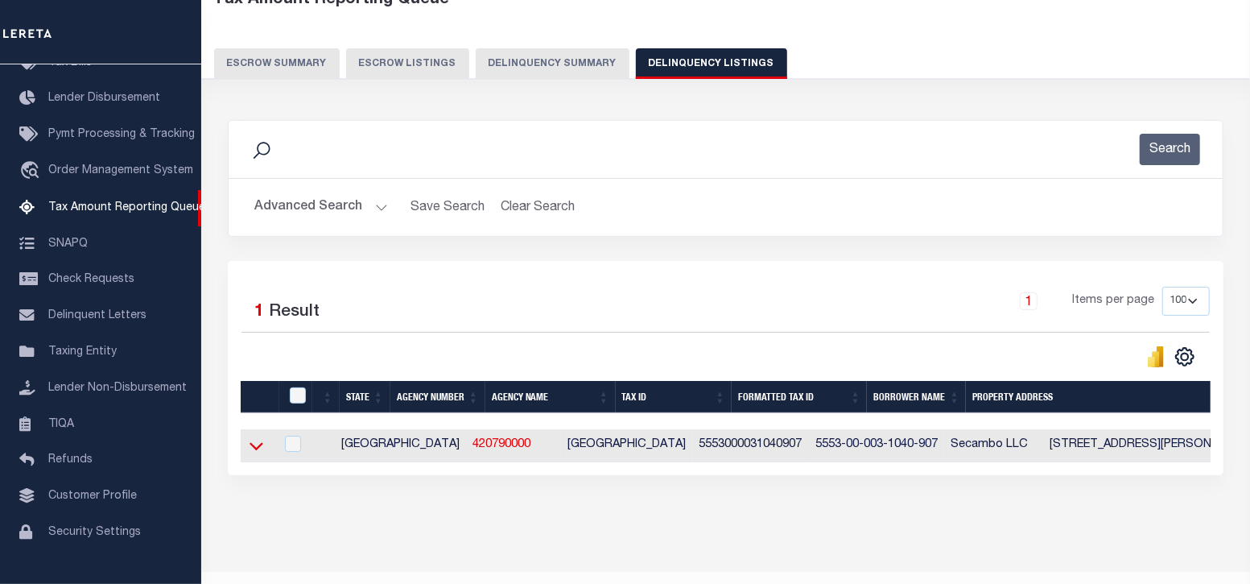
click at [258, 444] on icon at bounding box center [257, 445] width 14 height 17
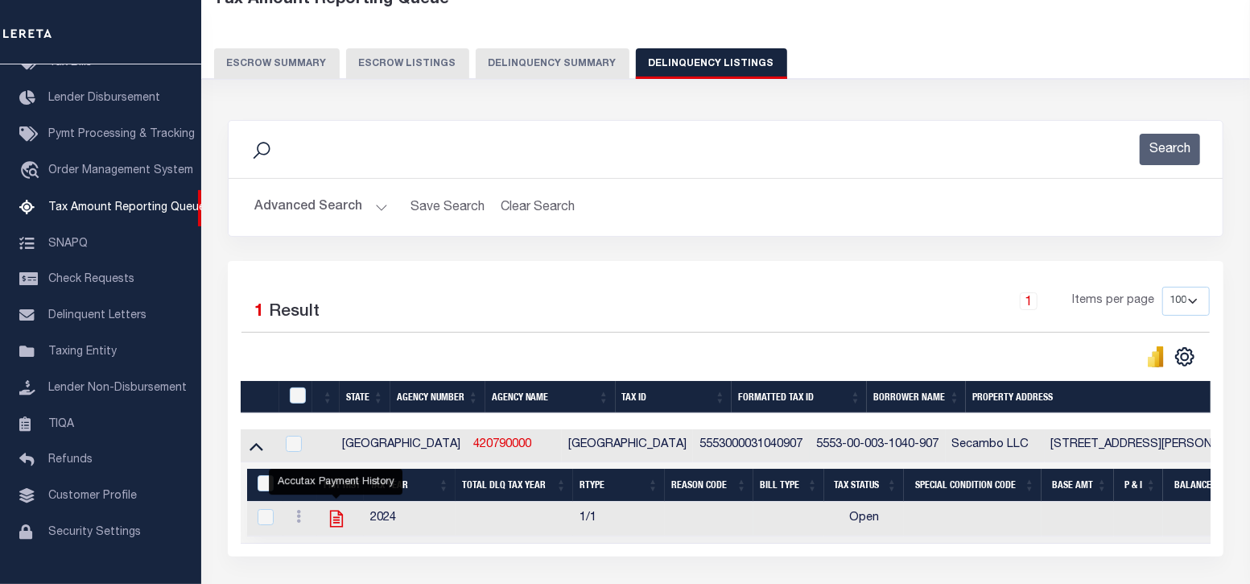
click at [338, 520] on icon "" at bounding box center [336, 518] width 21 height 21
checkbox input "true"
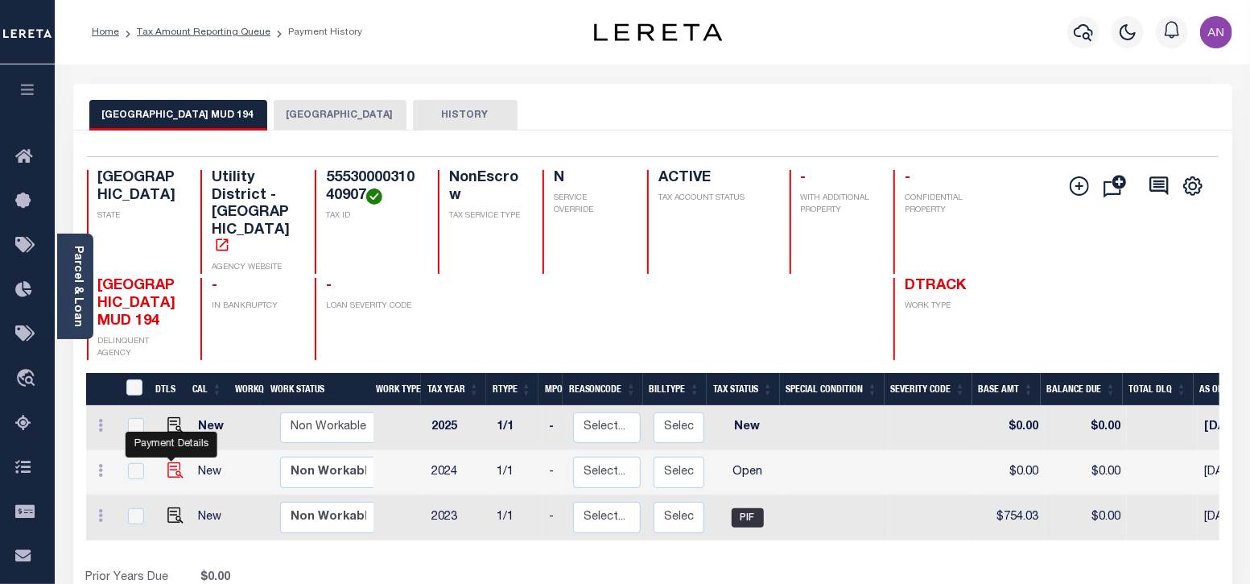
click at [167, 462] on img "" at bounding box center [175, 470] width 16 height 16
checkbox input "true"
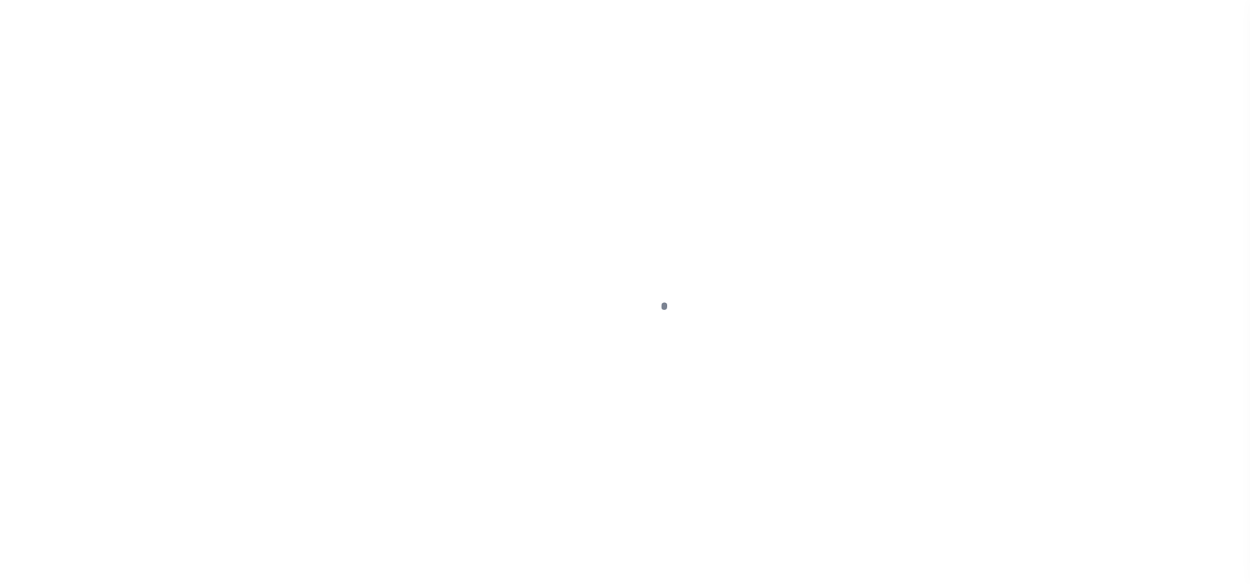
select select "OP2"
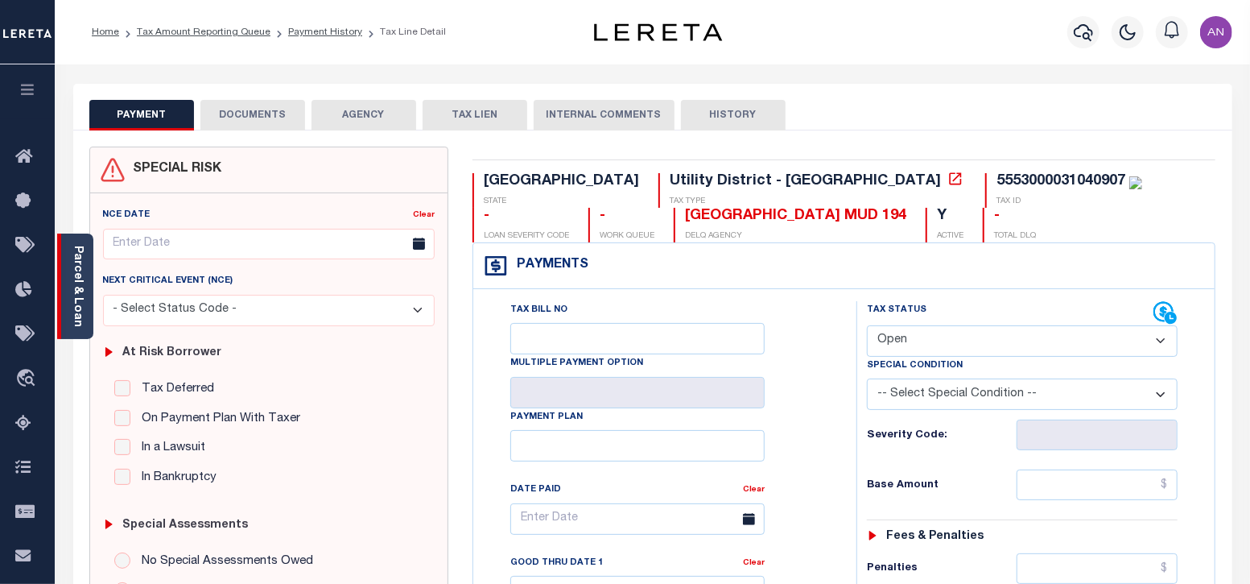
click at [83, 286] on link "Parcel & Loan" at bounding box center [77, 286] width 11 height 81
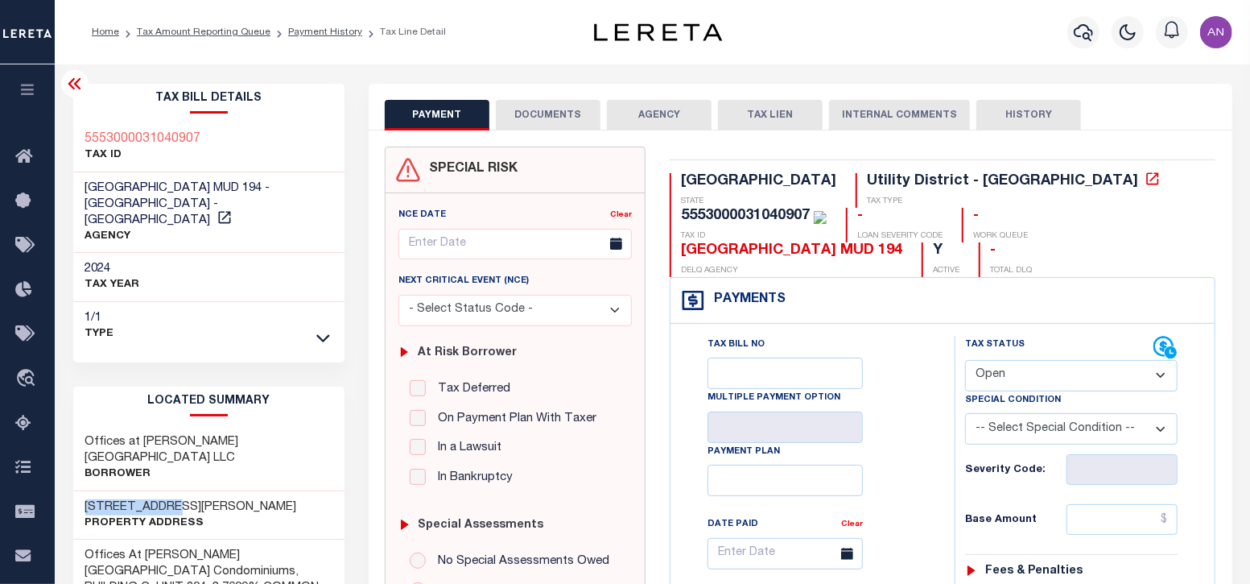
drag, startPoint x: 88, startPoint y: 471, endPoint x: 166, endPoint y: 470, distance: 78.1
click at [166, 499] on h3 "[STREET_ADDRESS][PERSON_NAME]" at bounding box center [191, 507] width 212 height 16
copy h3 "10401 S [PERSON_NAME]"
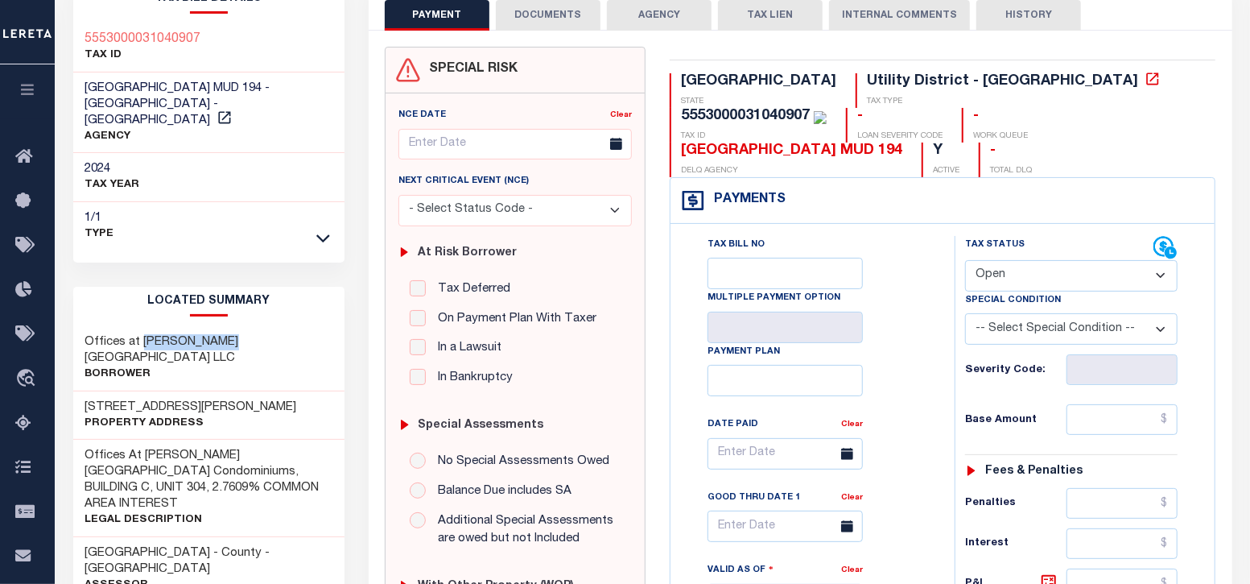
drag, startPoint x: 143, startPoint y: 320, endPoint x: 221, endPoint y: 320, distance: 78.1
click at [221, 334] on h3 "Offices at [PERSON_NAME][GEOGRAPHIC_DATA] LLC" at bounding box center [209, 350] width 248 height 32
copy h3 "[PERSON_NAME] Landing"
click at [223, 334] on h3 "Offices at [PERSON_NAME][GEOGRAPHIC_DATA] LLC" at bounding box center [209, 350] width 248 height 32
drag, startPoint x: 143, startPoint y: 320, endPoint x: 250, endPoint y: 316, distance: 106.4
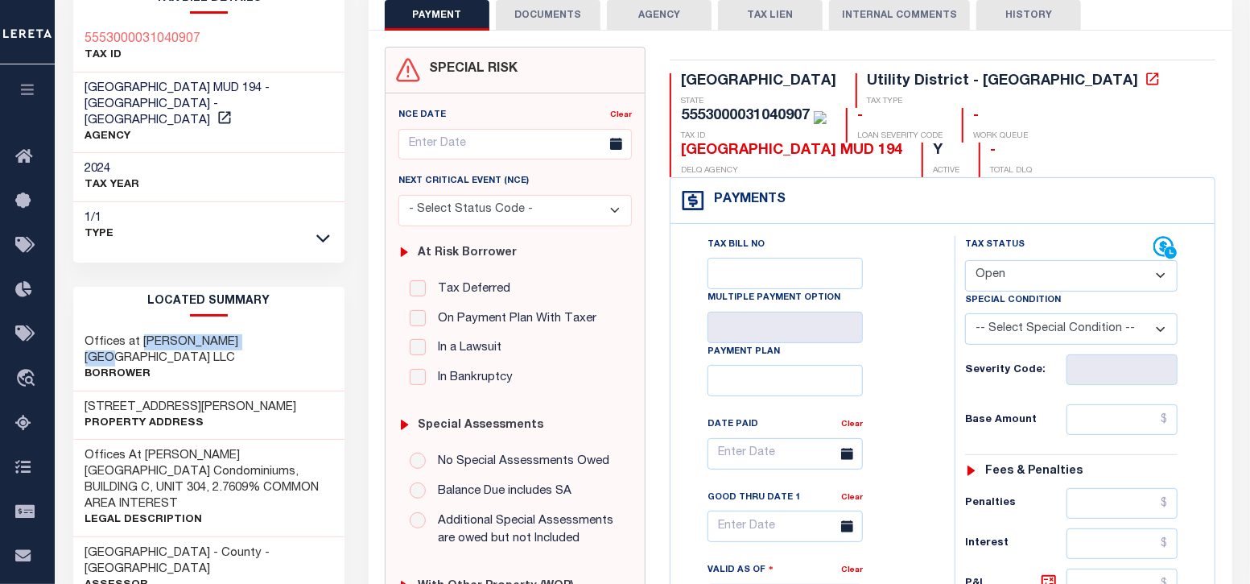
click at [250, 326] on div "Offices at [PERSON_NAME][GEOGRAPHIC_DATA] LLC Borrower" at bounding box center [209, 358] width 272 height 65
click at [116, 334] on h3 "Offices at [PERSON_NAME][GEOGRAPHIC_DATA] LLC" at bounding box center [209, 350] width 248 height 32
drag, startPoint x: 84, startPoint y: 322, endPoint x: 250, endPoint y: 324, distance: 165.9
click at [250, 326] on div "Offices at [PERSON_NAME][GEOGRAPHIC_DATA] LLC Borrower" at bounding box center [209, 358] width 272 height 65
copy h3 "Offices at [PERSON_NAME][GEOGRAPHIC_DATA] LLC"
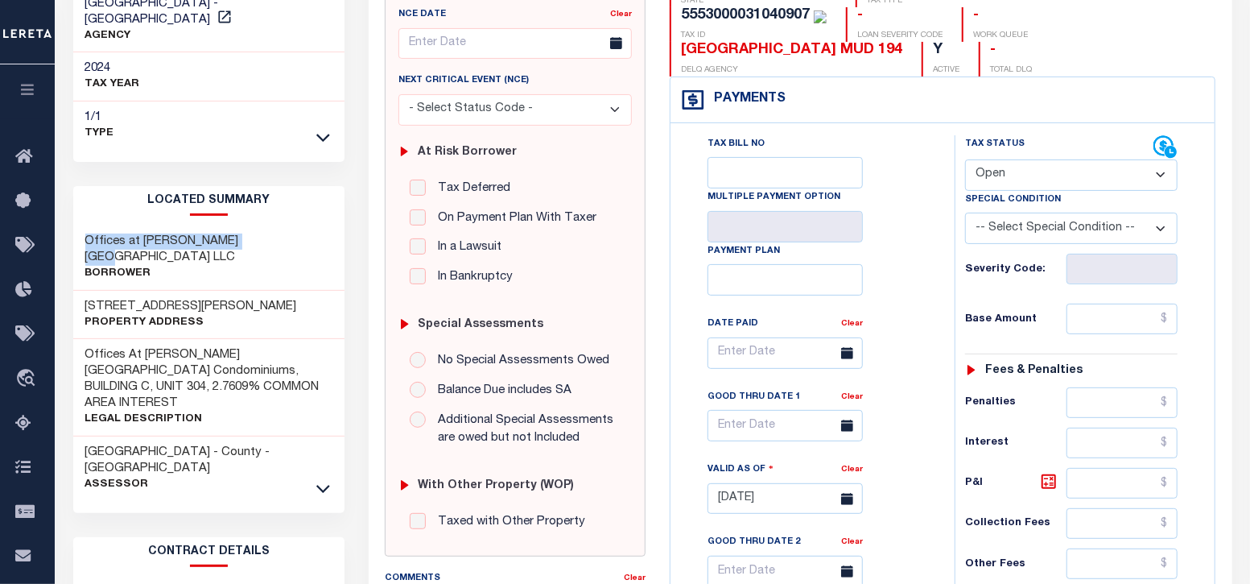
scroll to position [0, 0]
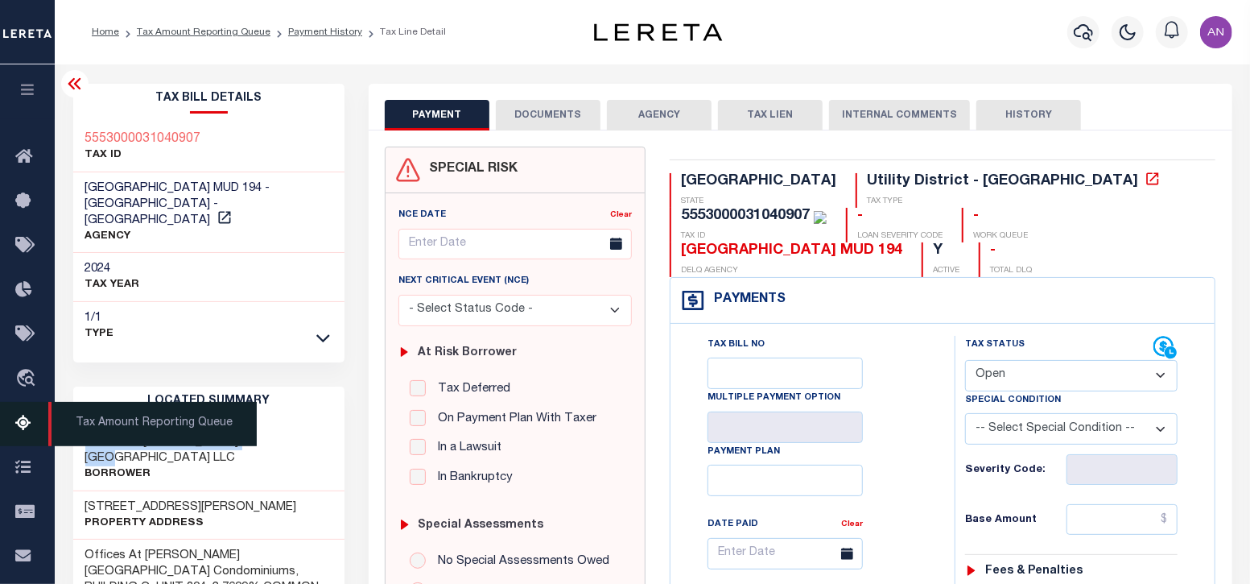
click at [13, 427] on link "Tax Amount Reporting Queue" at bounding box center [27, 424] width 55 height 44
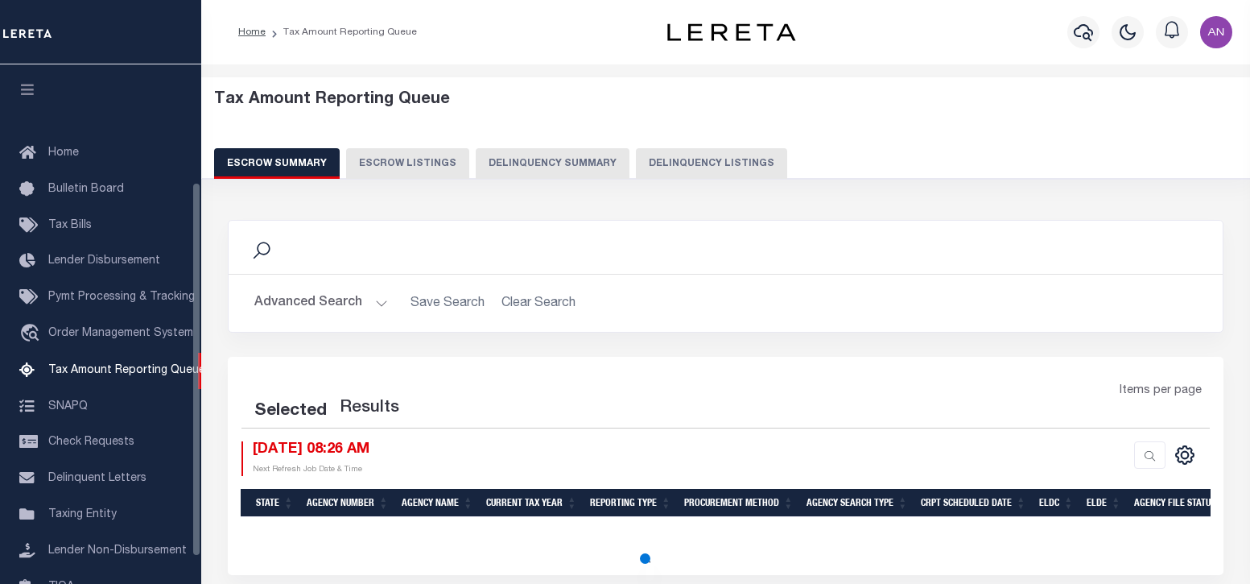
click at [659, 168] on button "Delinquency Listings" at bounding box center [711, 163] width 151 height 31
select select "100"
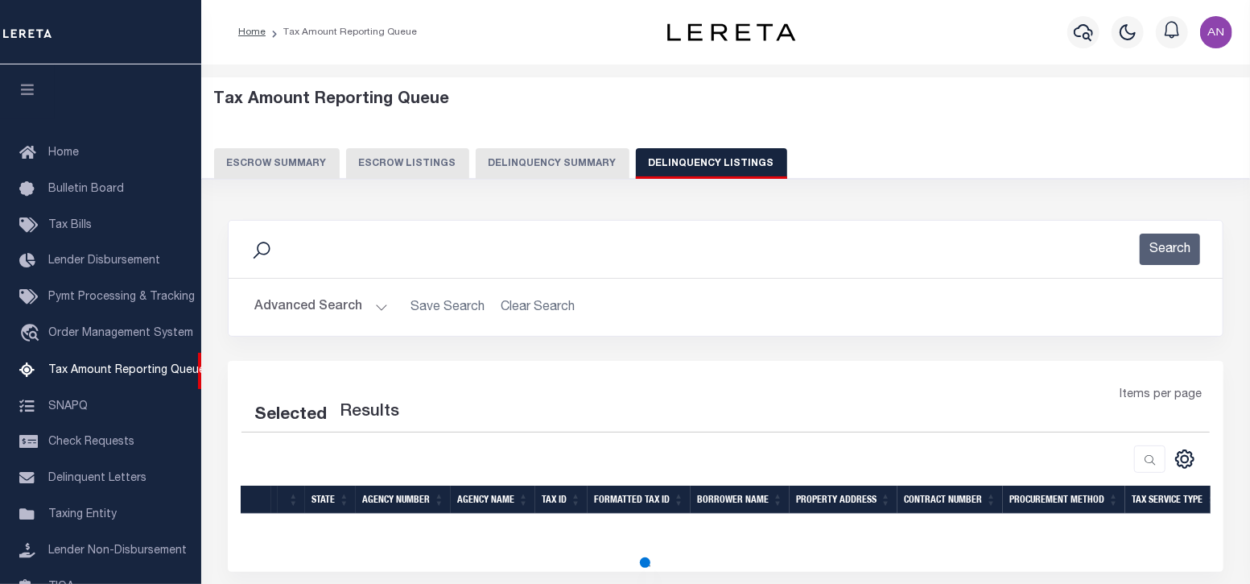
select select "100"
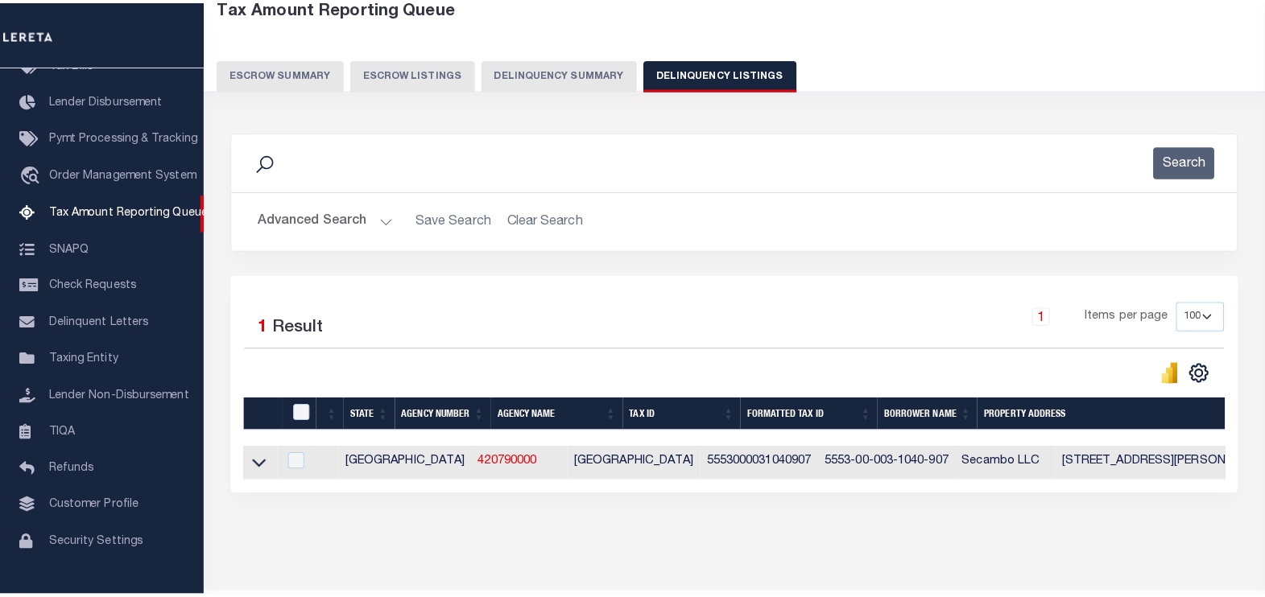
scroll to position [100, 0]
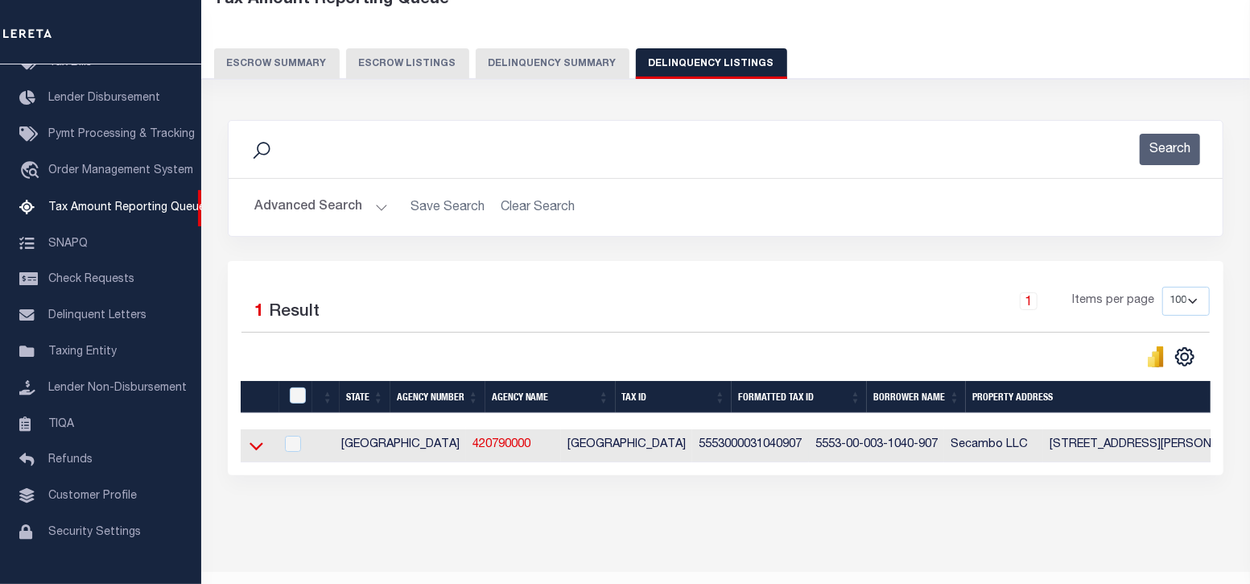
click at [261, 448] on icon at bounding box center [257, 445] width 14 height 17
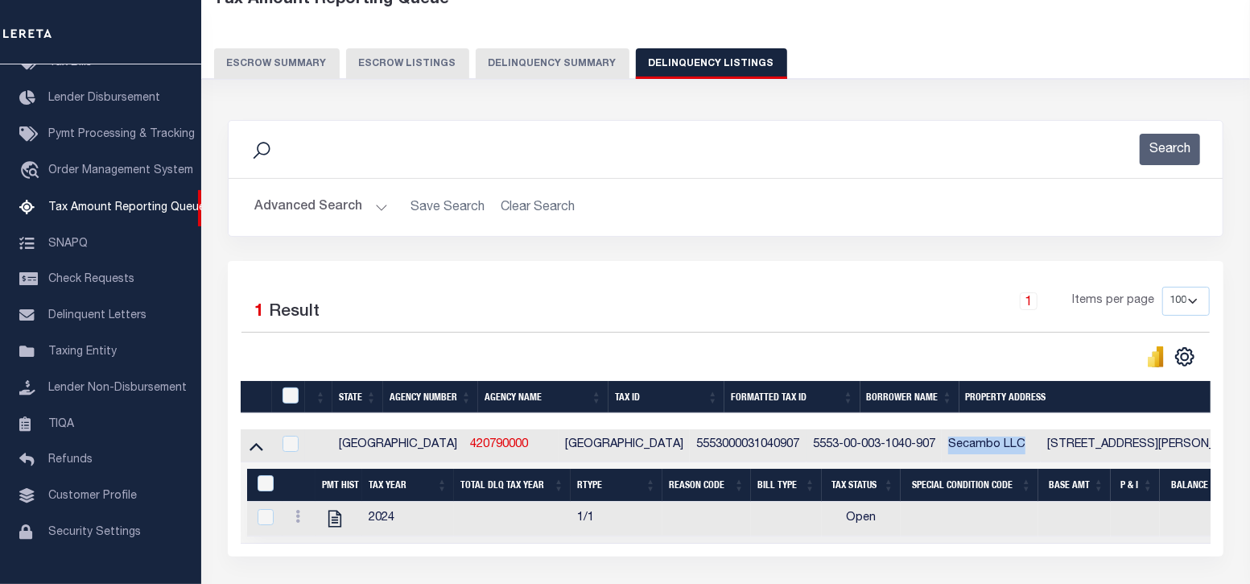
drag, startPoint x: 875, startPoint y: 448, endPoint x: 949, endPoint y: 441, distance: 73.6
click at [949, 441] on td "Secambo LLC" at bounding box center [991, 445] width 99 height 33
checkbox input "true"
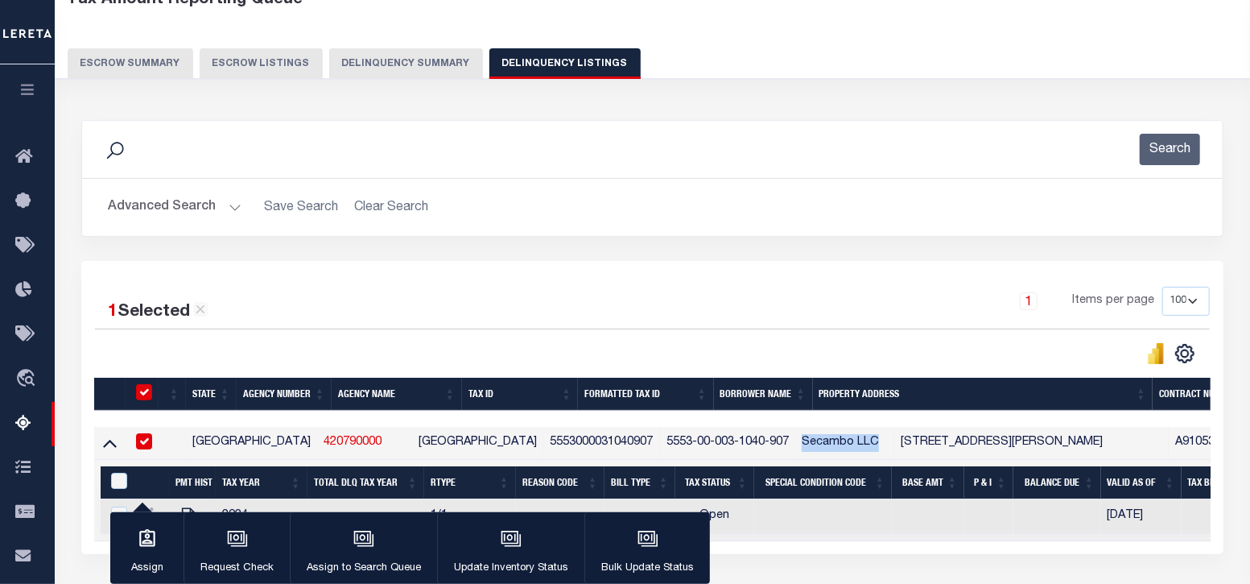
copy td "Secambo LLC"
drag, startPoint x: 825, startPoint y: 441, endPoint x: 1005, endPoint y: 441, distance: 180.4
click at [1005, 441] on td "10401 S MASON RD BLDG C-304 RICHMOND TX 77406-5885" at bounding box center [1032, 443] width 275 height 33
checkbox input "false"
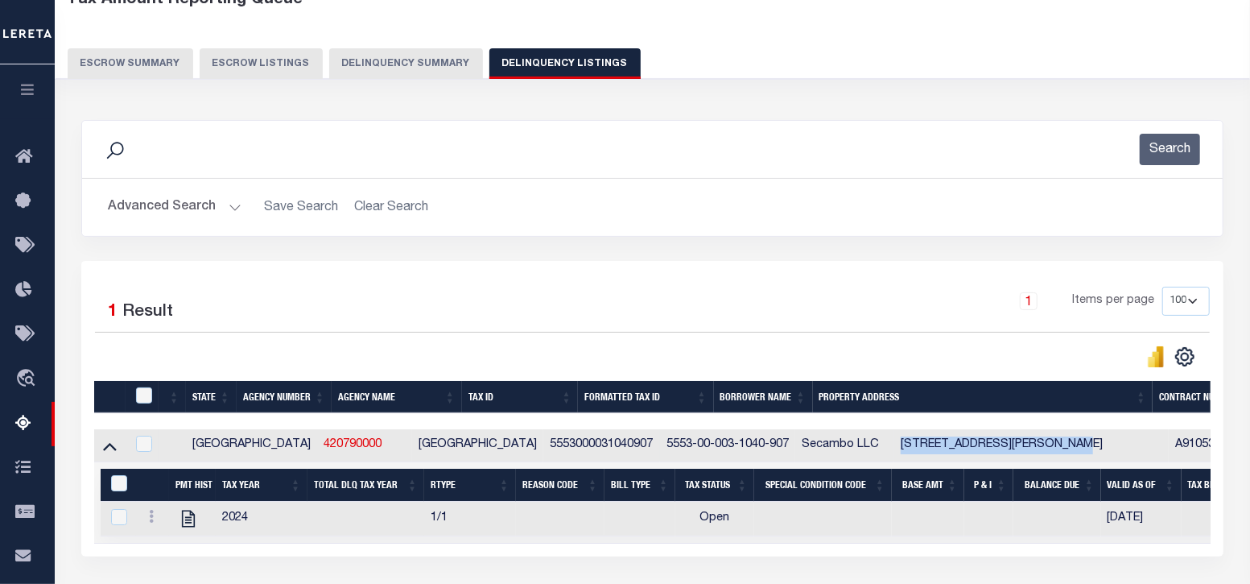
copy td "10401 S MASON RD BLDG C-304"
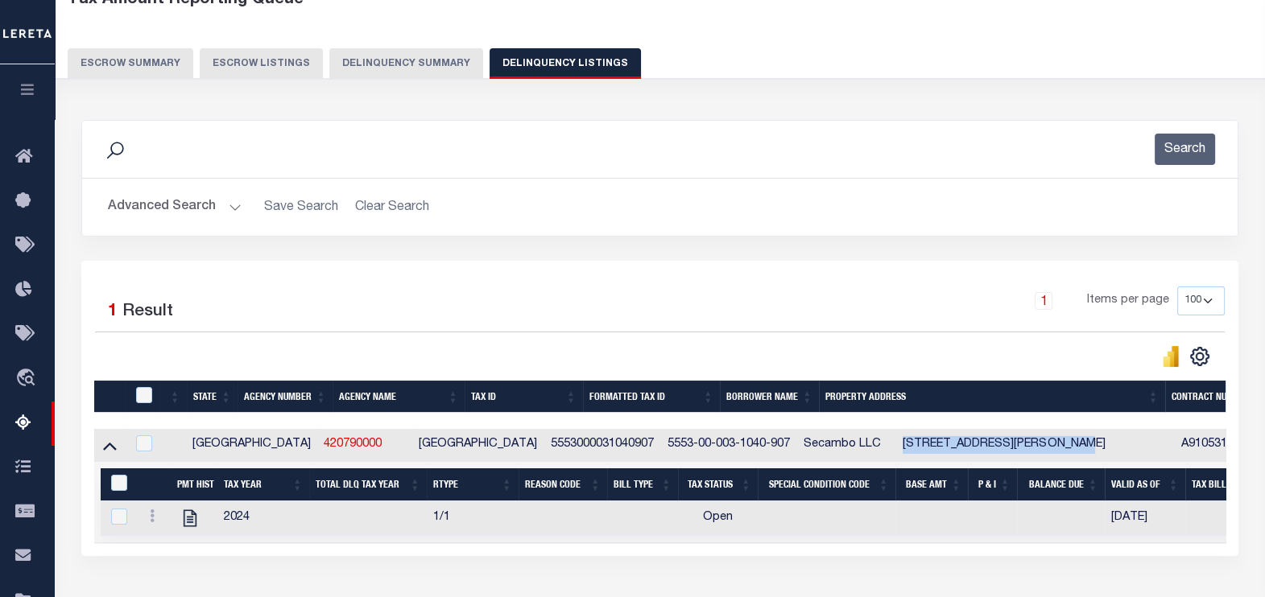
click at [127, 211] on button "Advanced Search" at bounding box center [175, 207] width 134 height 31
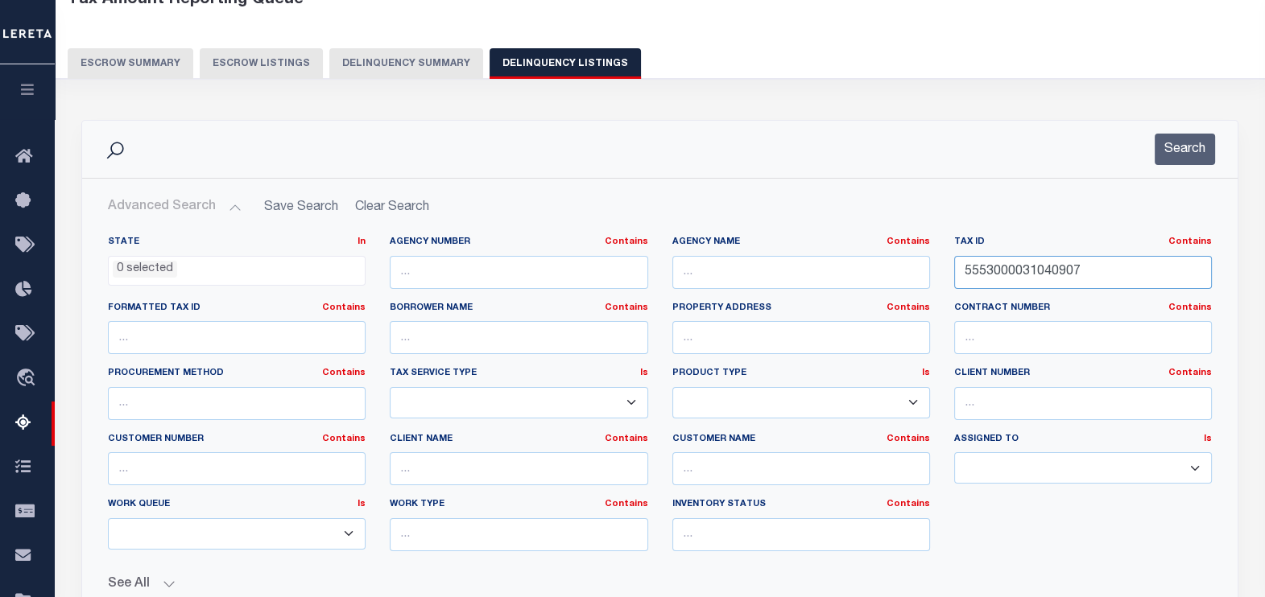
click at [1100, 272] on input "5553000031040907" at bounding box center [1083, 272] width 258 height 33
paste input "0189000220000914"
type input "0189000220000914"
click at [1187, 147] on button "Search" at bounding box center [1185, 149] width 60 height 31
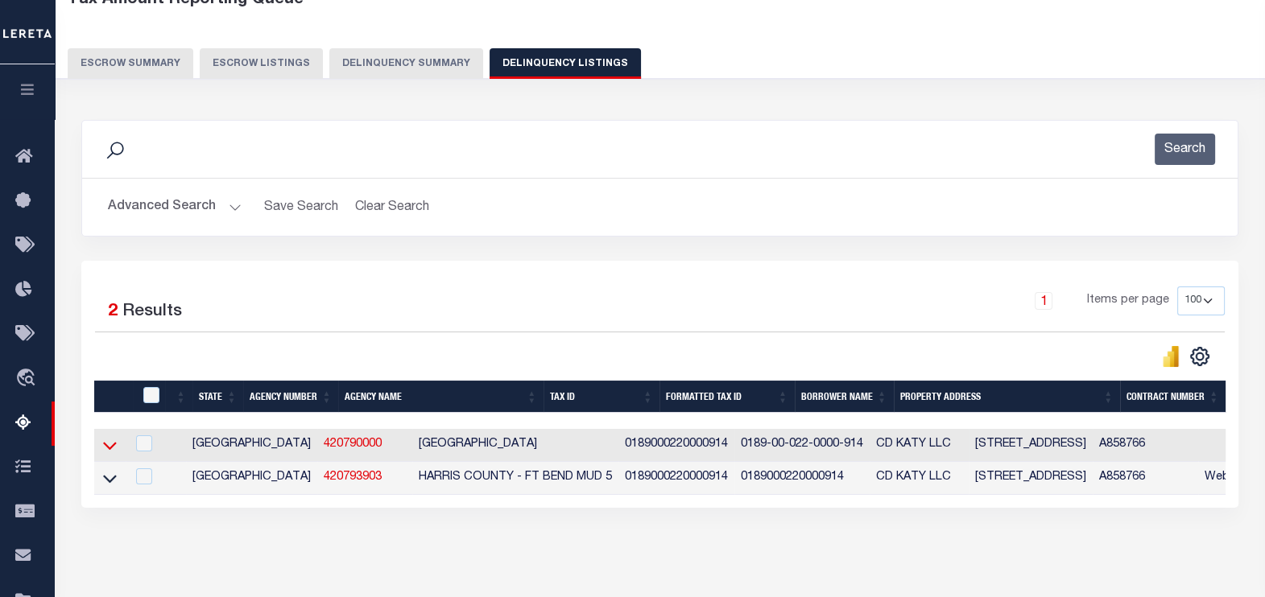
click at [112, 447] on icon at bounding box center [110, 445] width 14 height 17
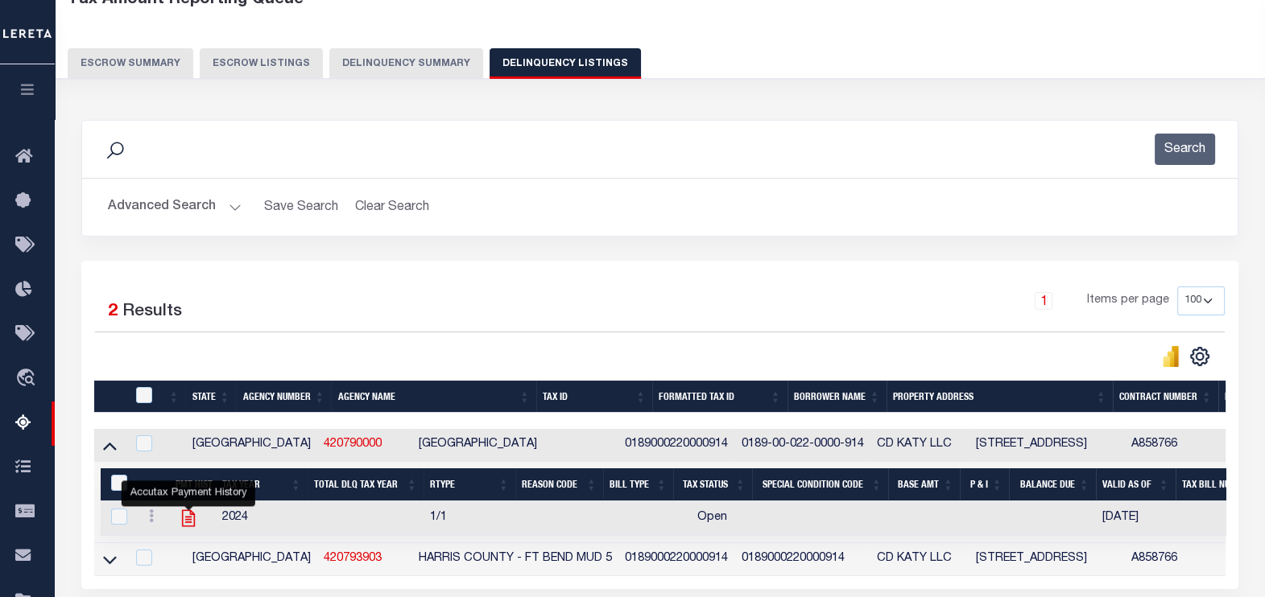
click at [185, 519] on icon "" at bounding box center [188, 519] width 13 height 17
checkbox input "true"
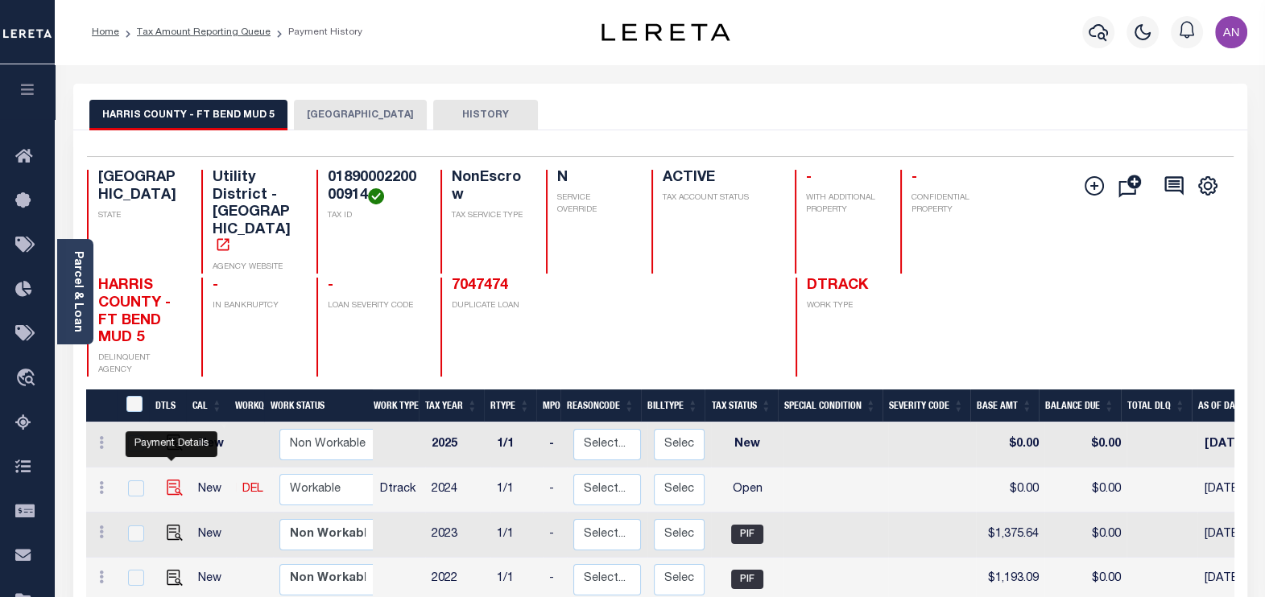
click at [168, 480] on img "" at bounding box center [175, 488] width 16 height 16
checkbox input "true"
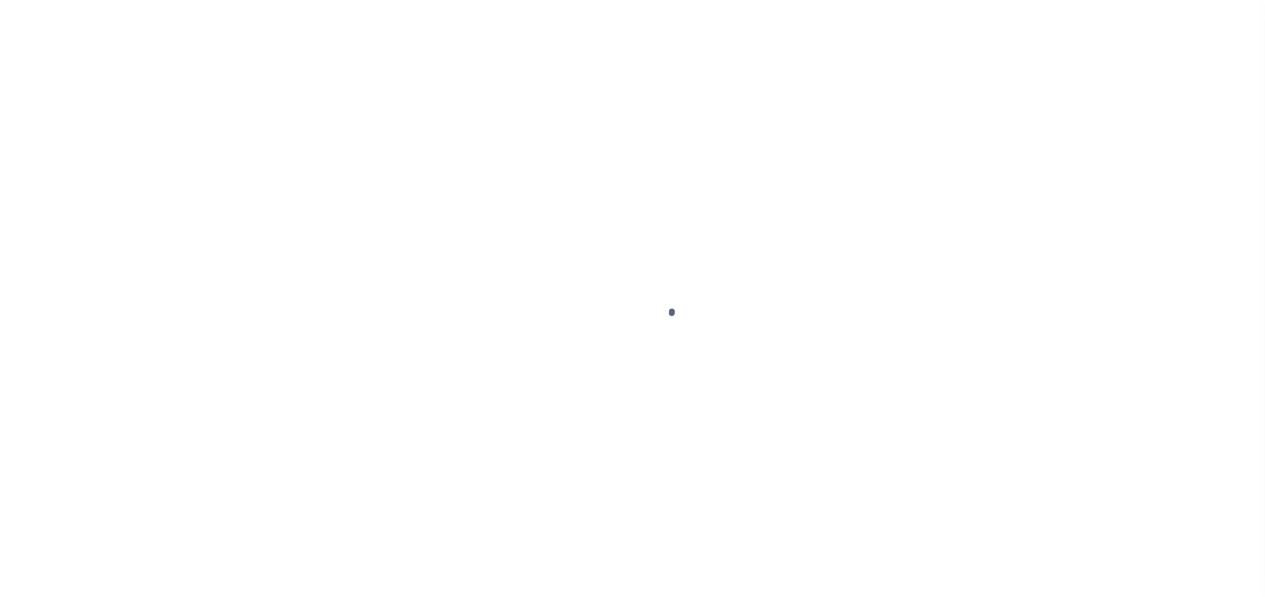
select select "OP2"
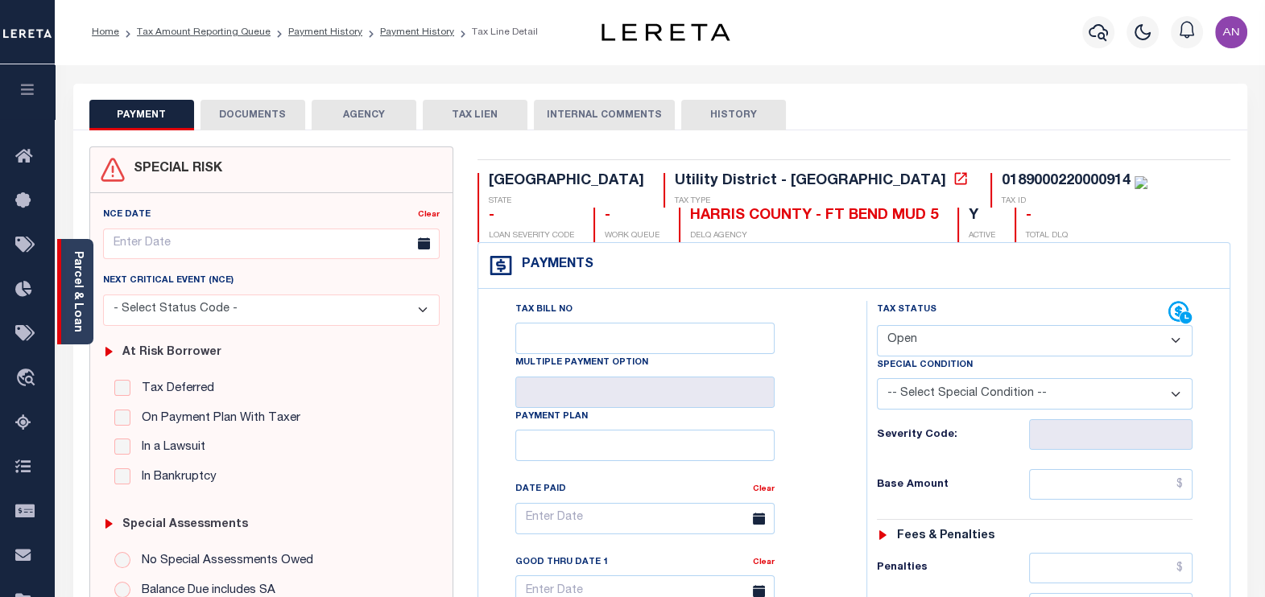
click at [73, 300] on link "Parcel & Loan" at bounding box center [77, 291] width 11 height 81
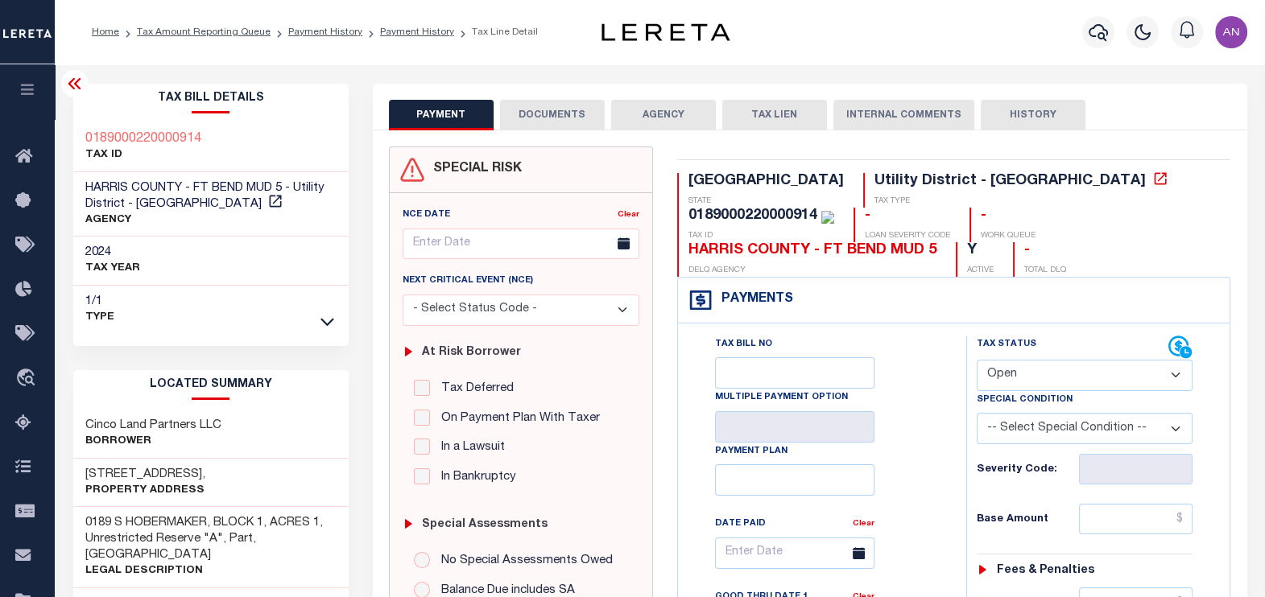
click at [546, 102] on button "DOCUMENTS" at bounding box center [552, 115] width 105 height 31
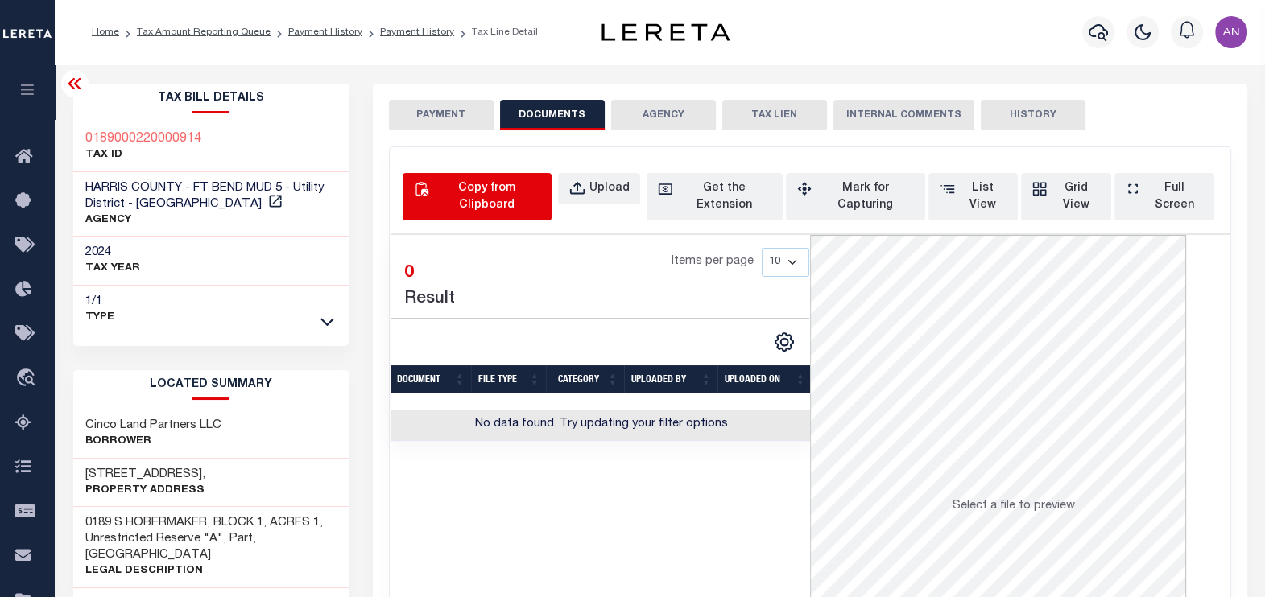
click at [507, 192] on div "Copy from Clipboard" at bounding box center [486, 197] width 109 height 34
select select "POP"
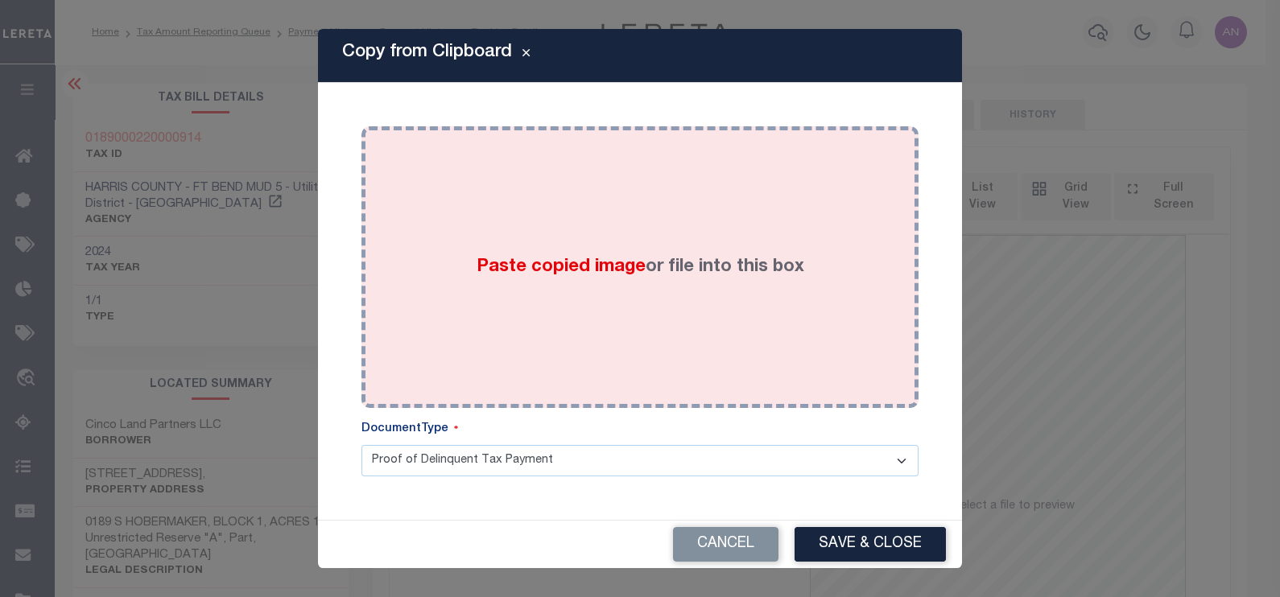
click at [542, 225] on div "Paste copied image or file into this box" at bounding box center [640, 267] width 533 height 258
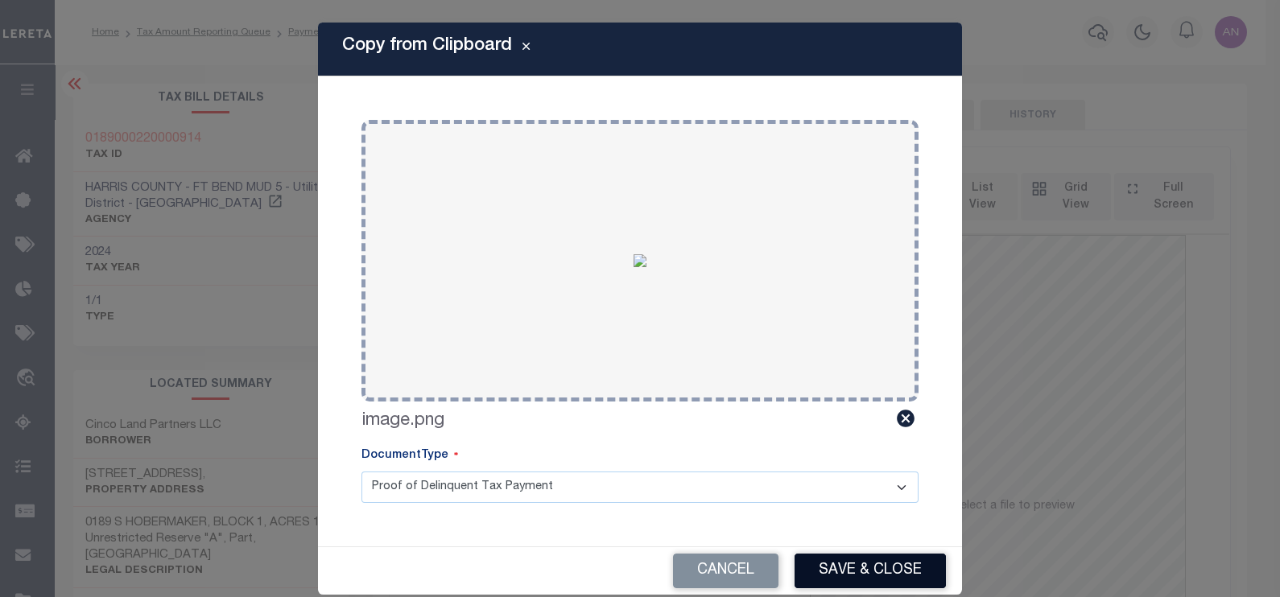
click at [805, 565] on button "Save & Close" at bounding box center [870, 571] width 151 height 35
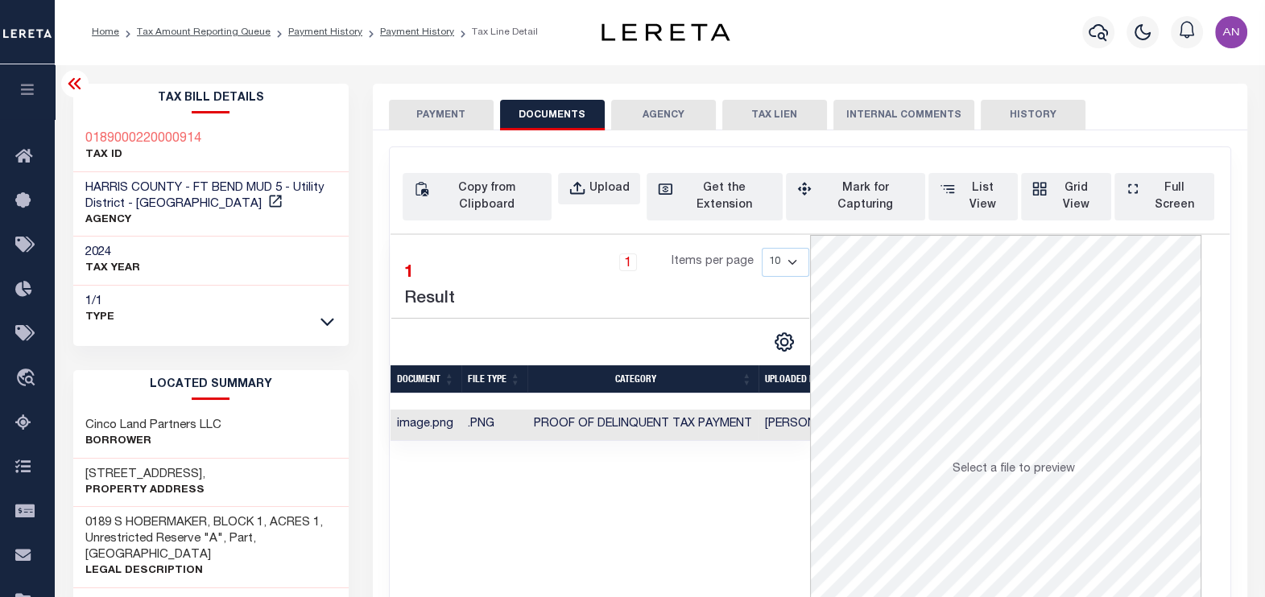
click at [460, 100] on button "PAYMENT" at bounding box center [441, 115] width 105 height 31
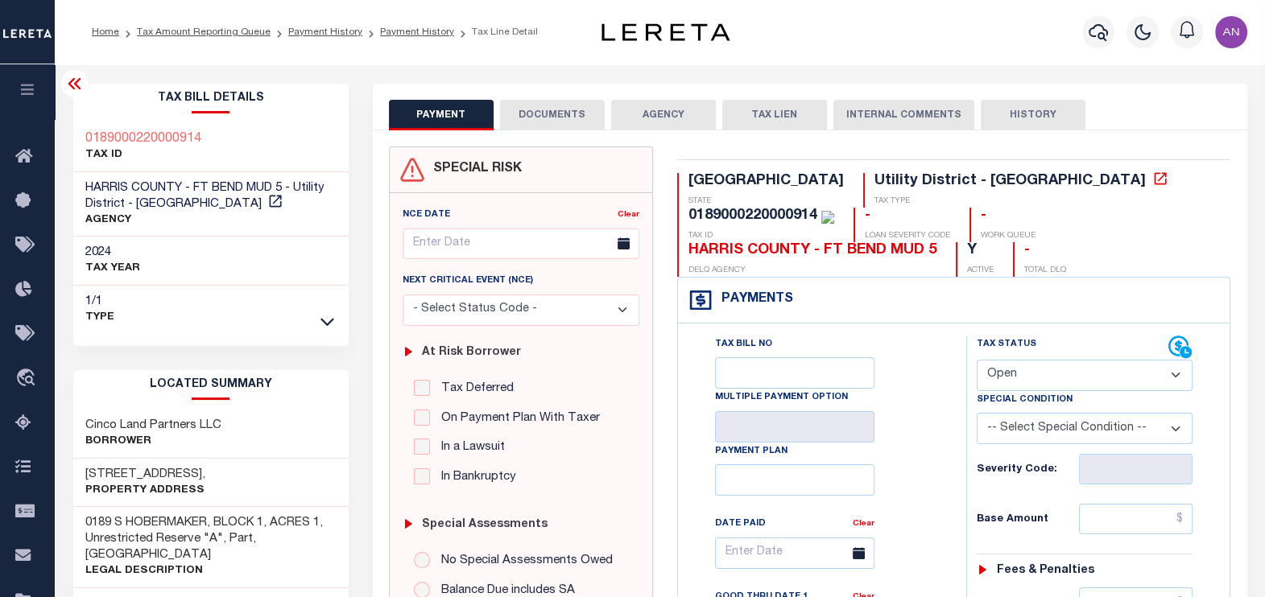
click at [1065, 360] on select "- Select Status Code - Open Due/Unpaid Paid Incomplete No Tax Due Internal Refu…" at bounding box center [1085, 375] width 217 height 31
select select "PYD"
click at [977, 360] on select "- Select Status Code - Open Due/Unpaid Paid Incomplete No Tax Due Internal Refu…" at bounding box center [1085, 375] width 217 height 31
type input "[DATE]"
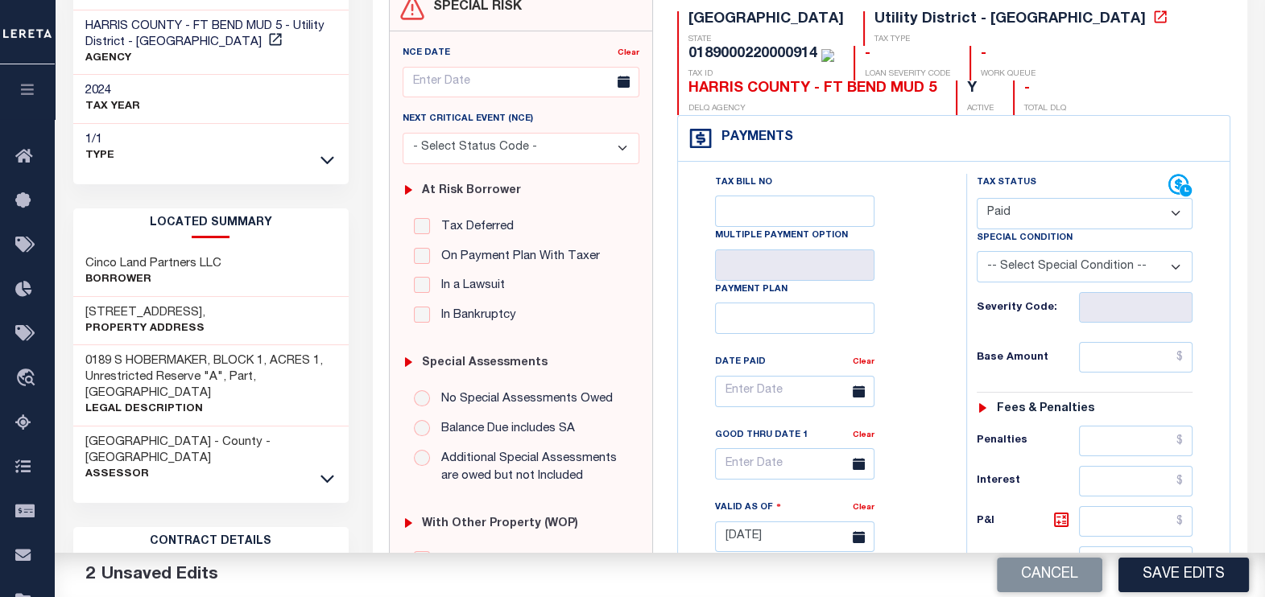
scroll to position [200, 0]
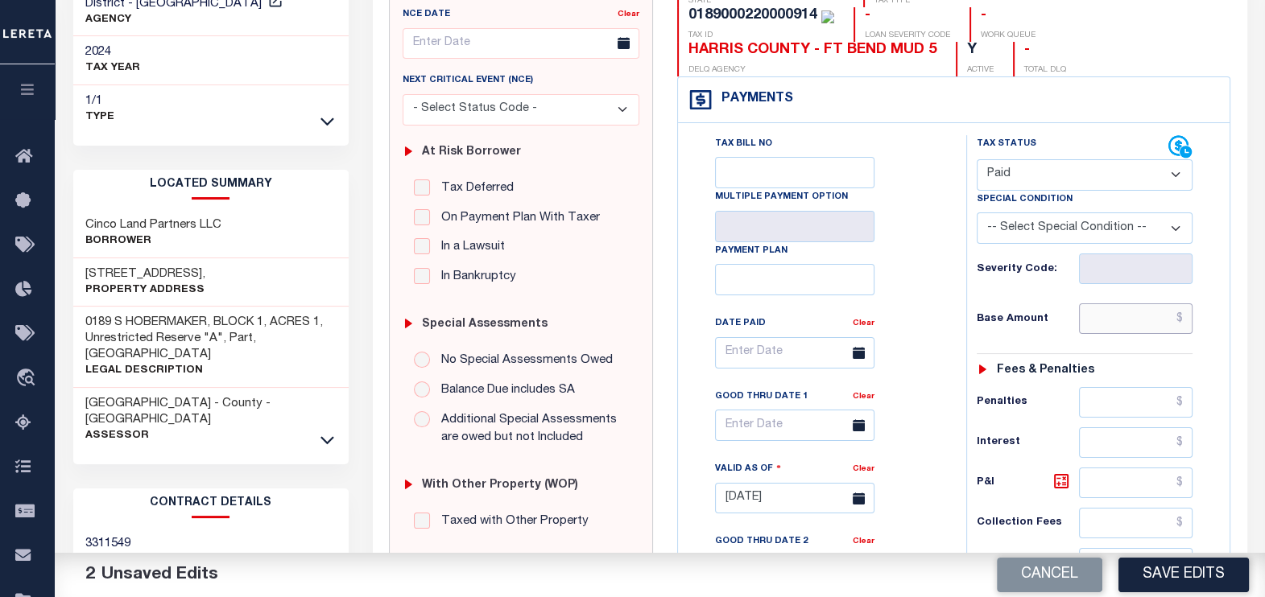
click at [1123, 304] on input "text" at bounding box center [1136, 319] width 114 height 31
type input "$0.00"
click at [937, 234] on div "Tax Bill No Multiple Payment Option Payment Plan Clear" at bounding box center [818, 361] width 248 height 452
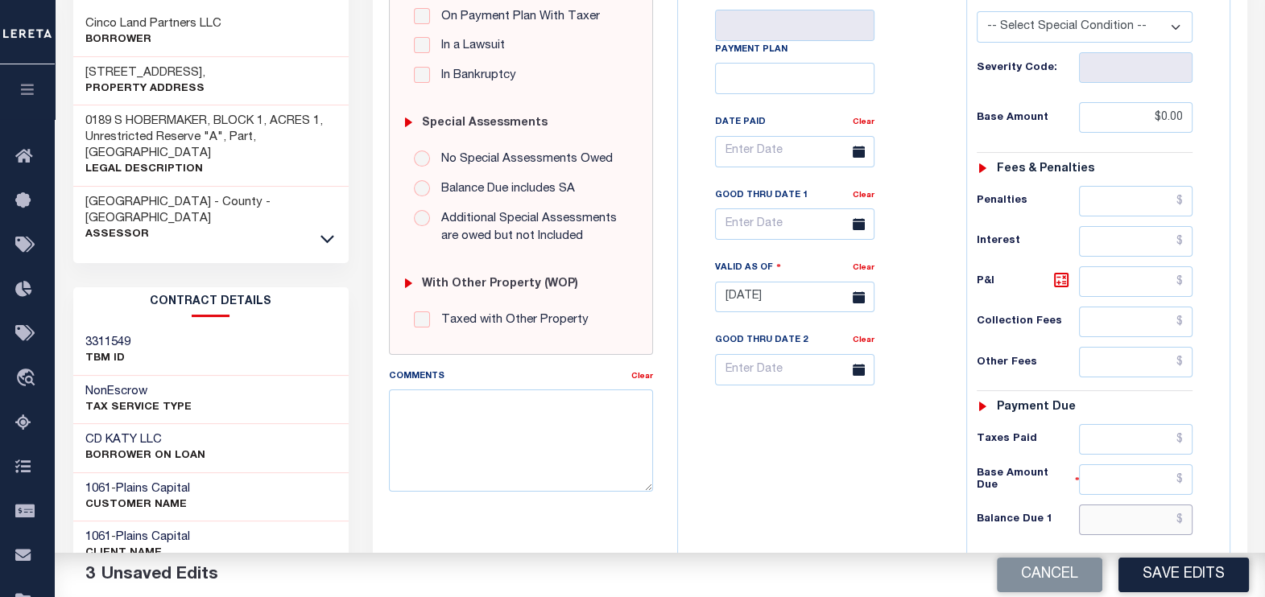
click at [1168, 505] on input "text" at bounding box center [1136, 520] width 114 height 31
type input "$0.00"
click at [727, 512] on div "Tax Bill No Multiple Payment Option Payment Plan Clear" at bounding box center [818, 289] width 272 height 711
click at [1193, 580] on button "Save Edits" at bounding box center [1183, 575] width 130 height 35
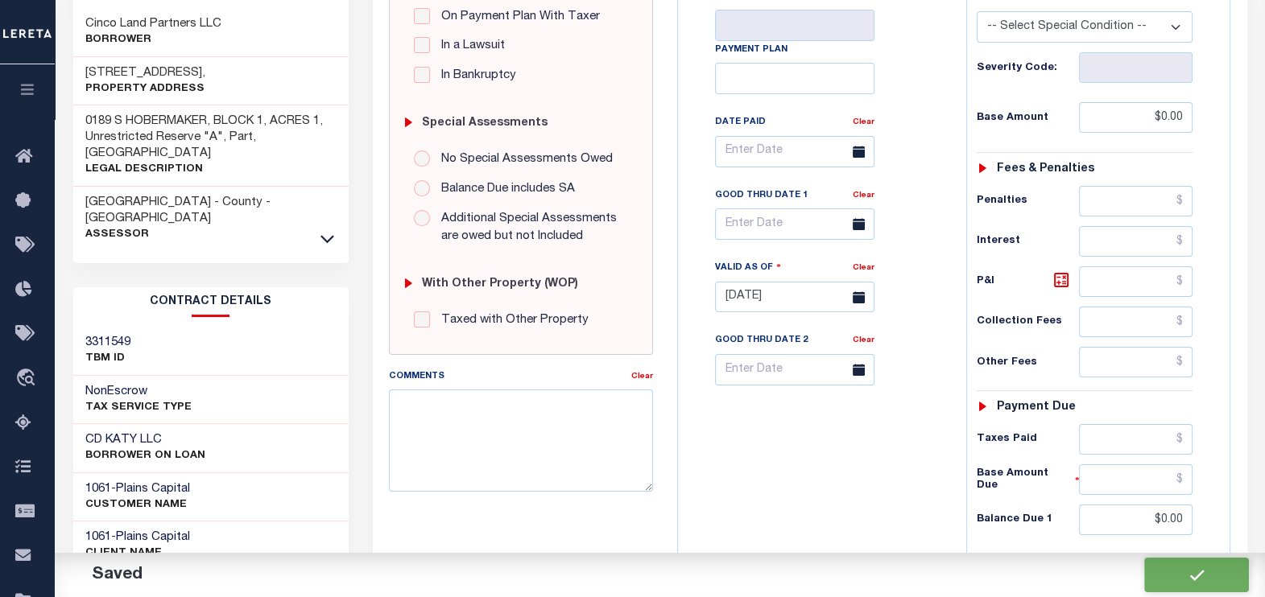
checkbox input "false"
type input "$0"
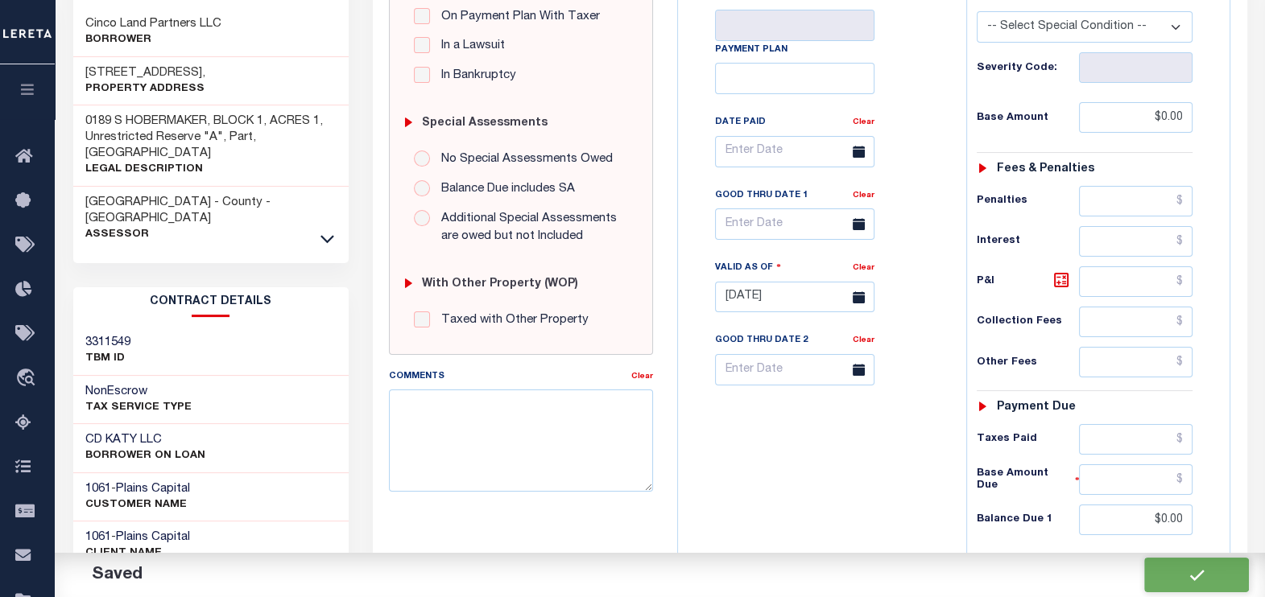
type input "$0"
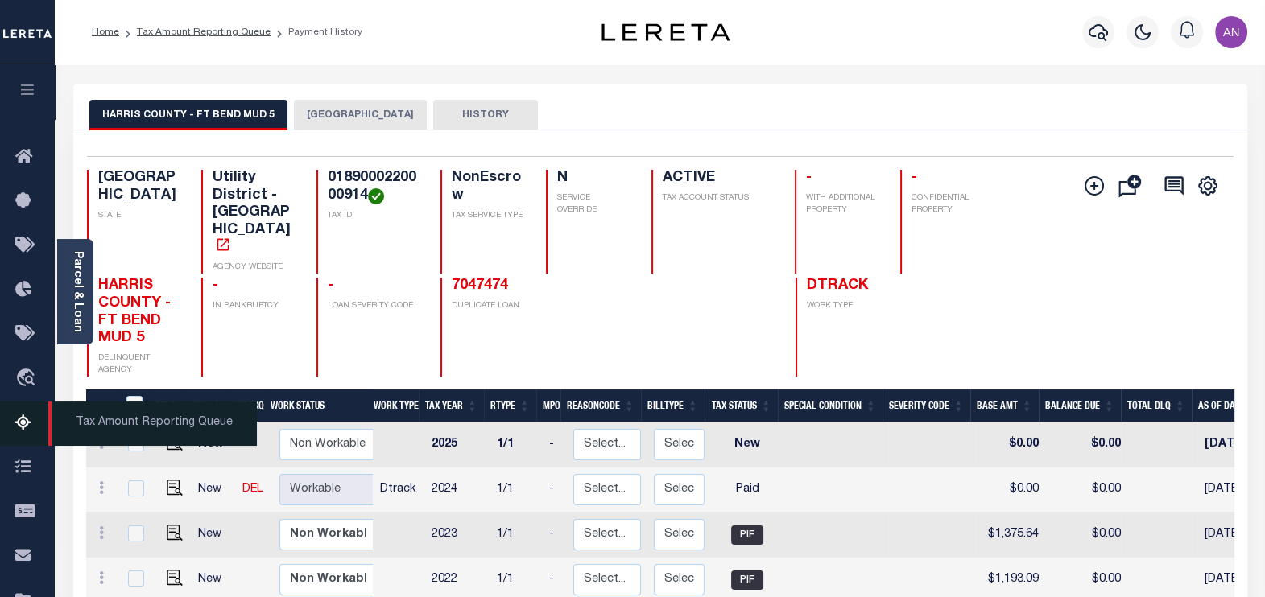
click at [23, 432] on icon at bounding box center [28, 424] width 26 height 20
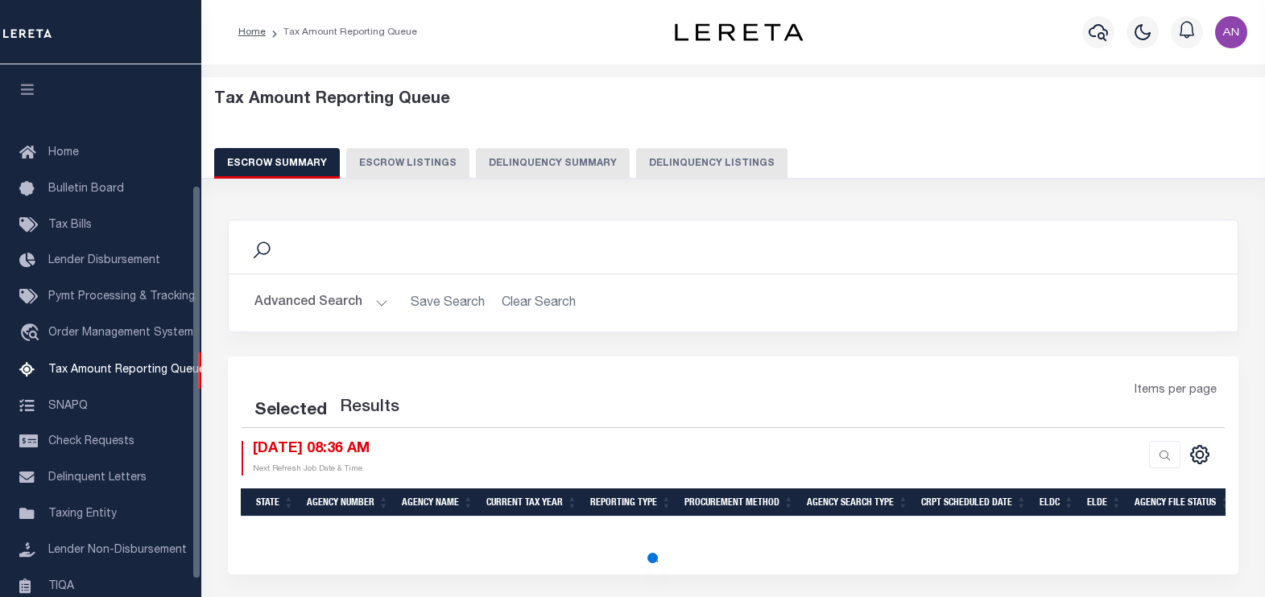
click at [679, 167] on button "Delinquency Listings" at bounding box center [711, 163] width 151 height 31
select select "100"
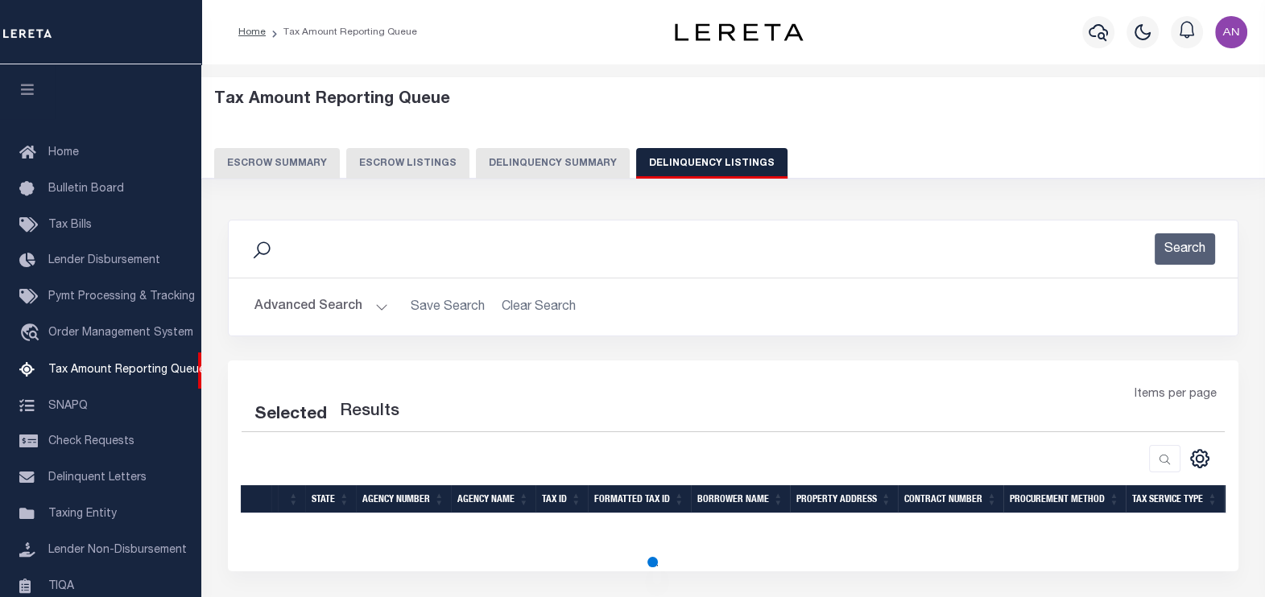
select select "100"
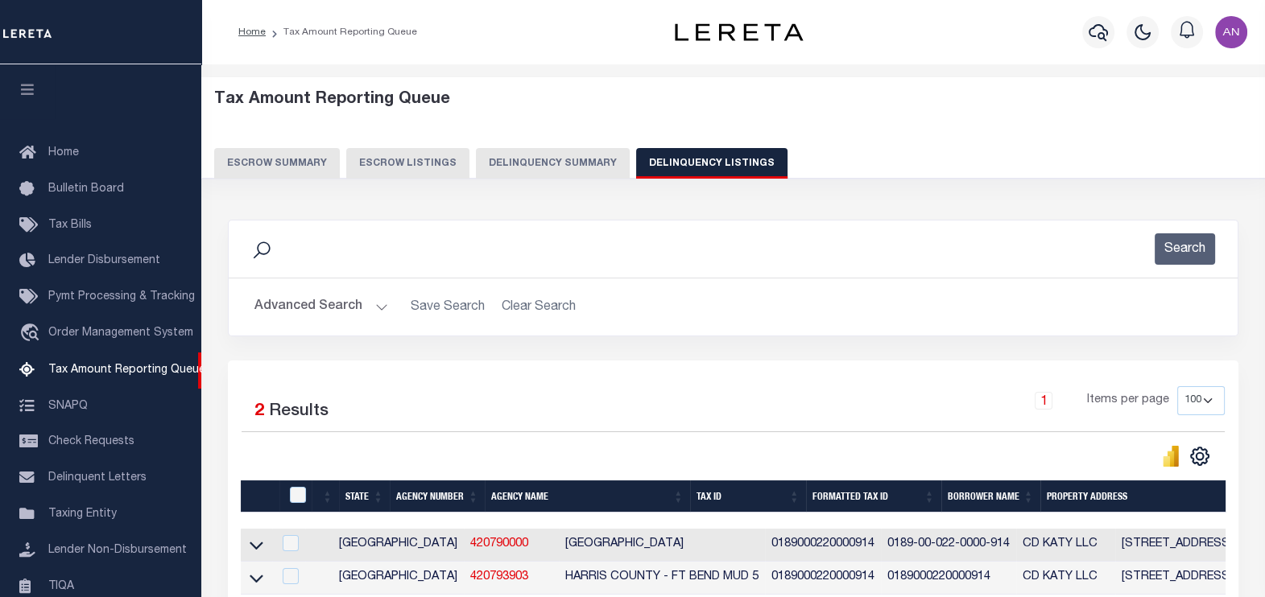
scroll to position [163, 0]
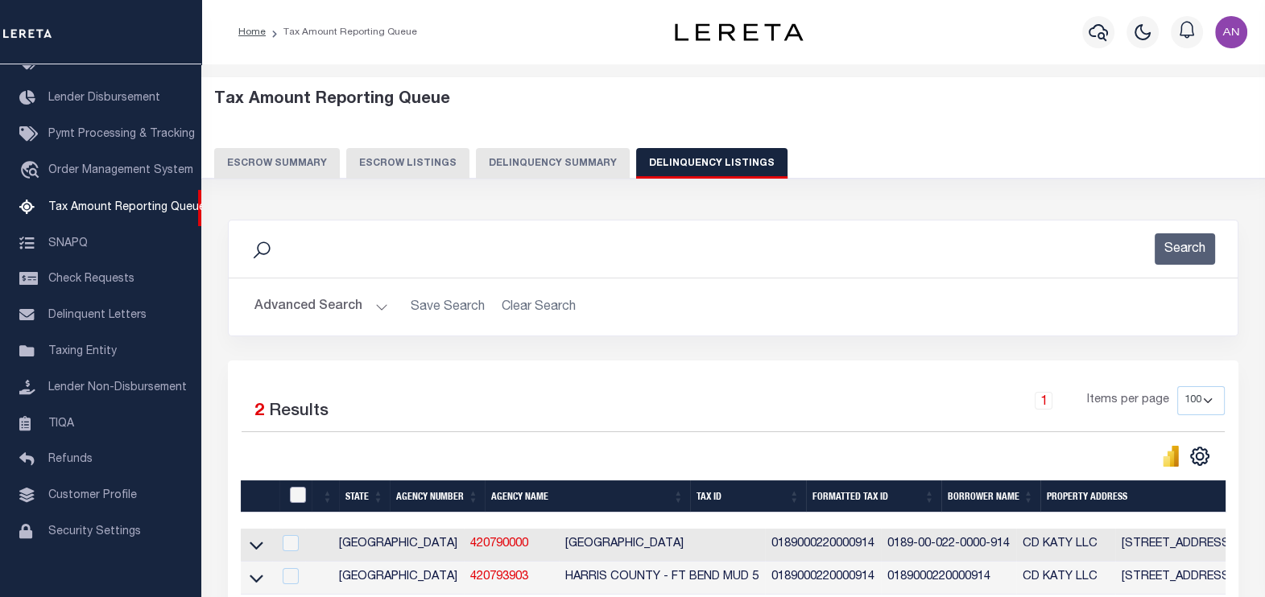
click at [300, 489] on input "checkbox" at bounding box center [298, 495] width 16 height 16
checkbox input "true"
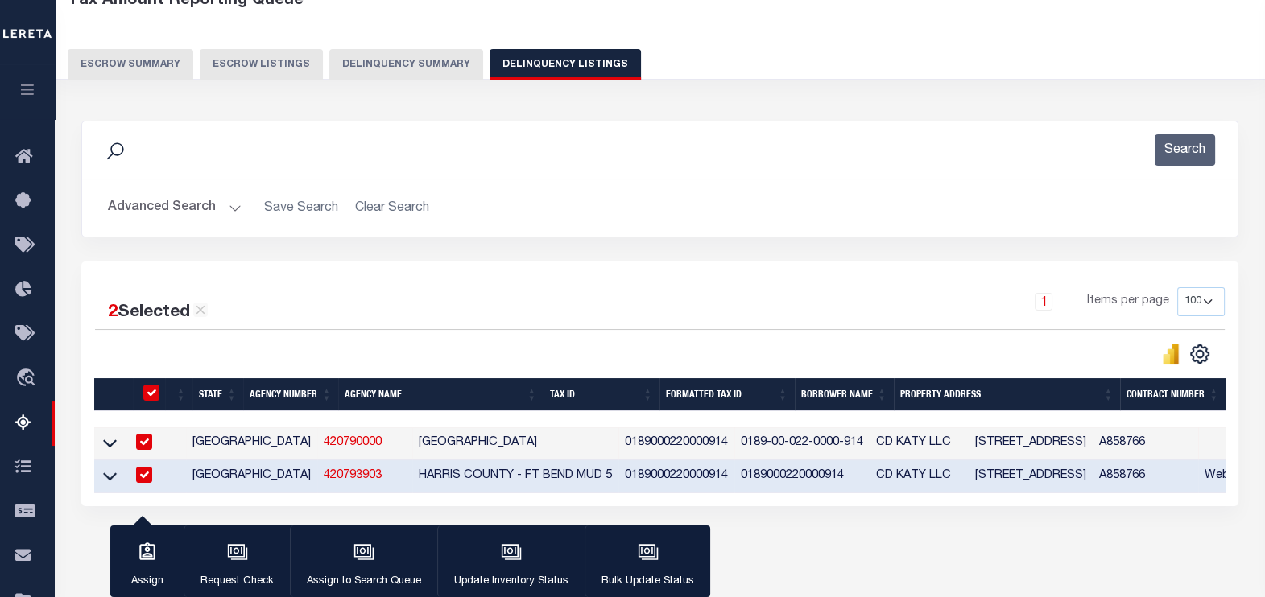
scroll to position [100, 0]
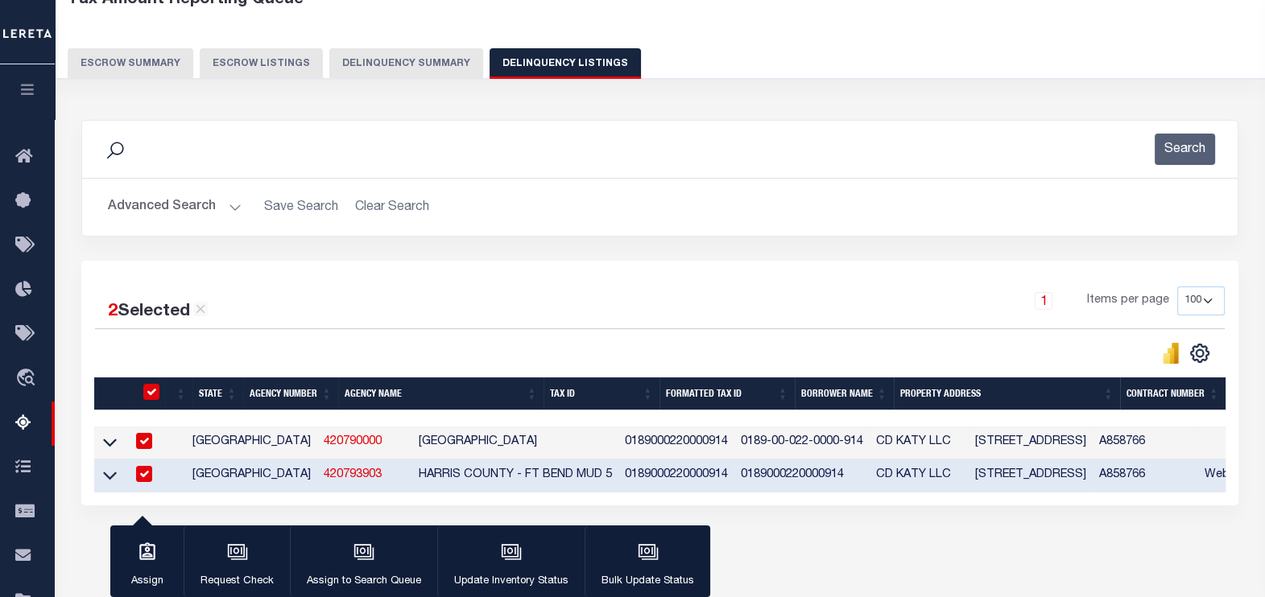
click at [138, 473] on input "checkbox" at bounding box center [144, 474] width 16 height 16
checkbox input "false"
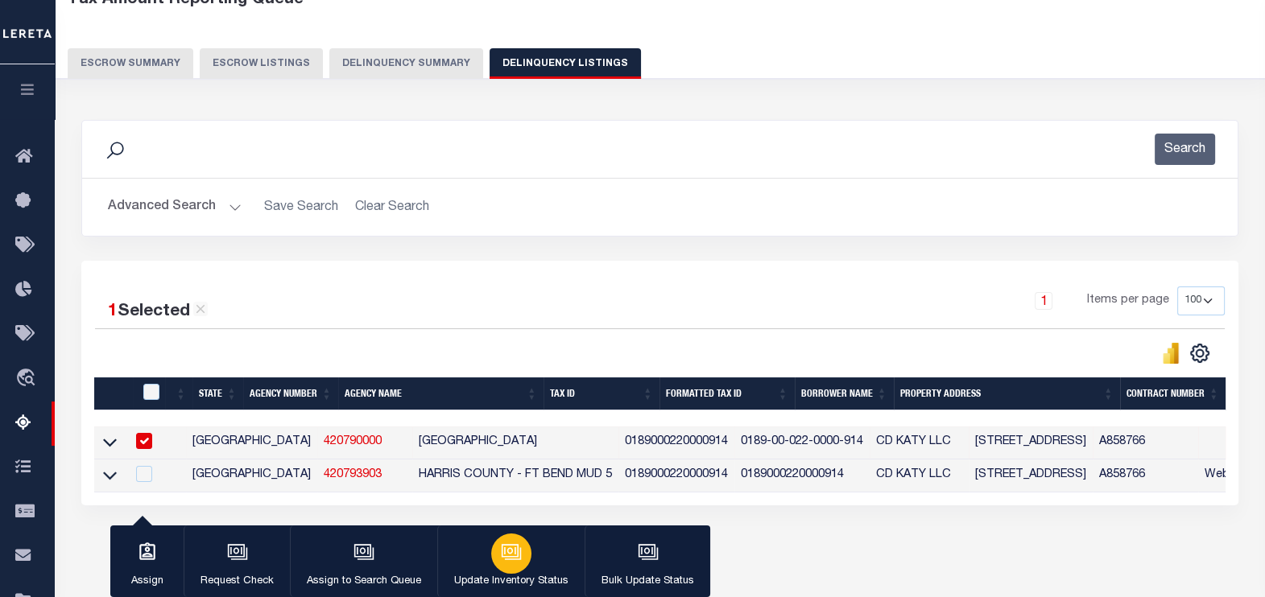
click at [523, 543] on div "button" at bounding box center [511, 554] width 40 height 40
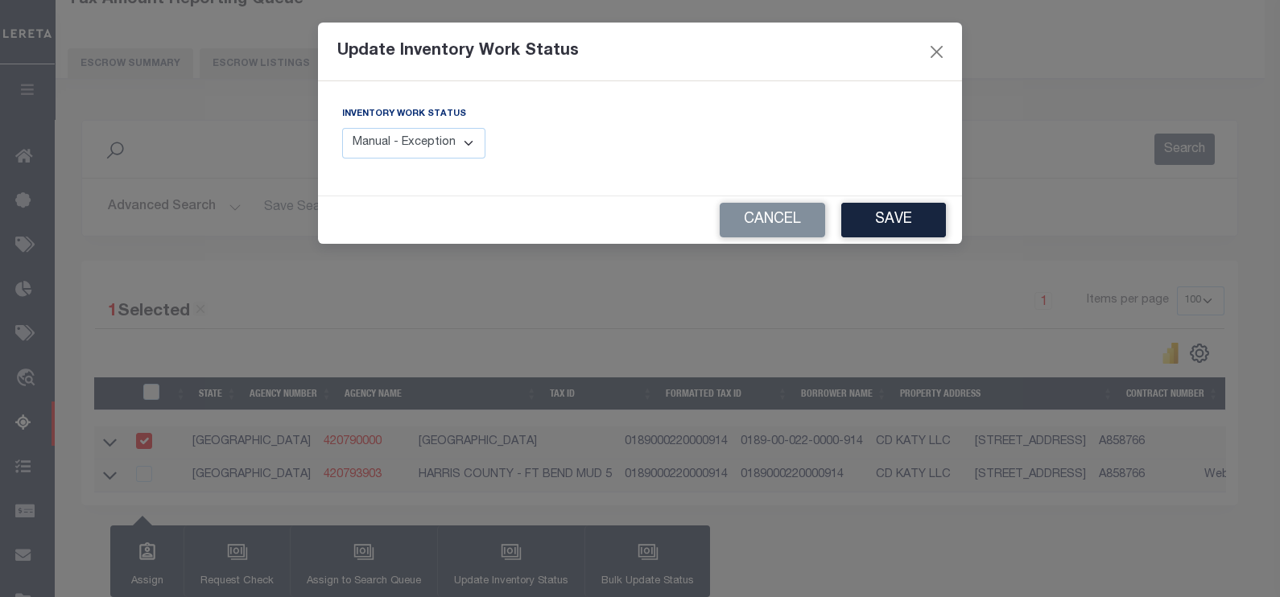
click at [451, 145] on select "Manual - Exception Pended - Awaiting Search Late Add Exception Completed" at bounding box center [413, 143] width 143 height 31
select select "4"
click at [342, 128] on select "Manual - Exception Pended - Awaiting Search Late Add Exception Completed" at bounding box center [413, 143] width 143 height 31
click at [874, 214] on button "Save" at bounding box center [893, 220] width 105 height 35
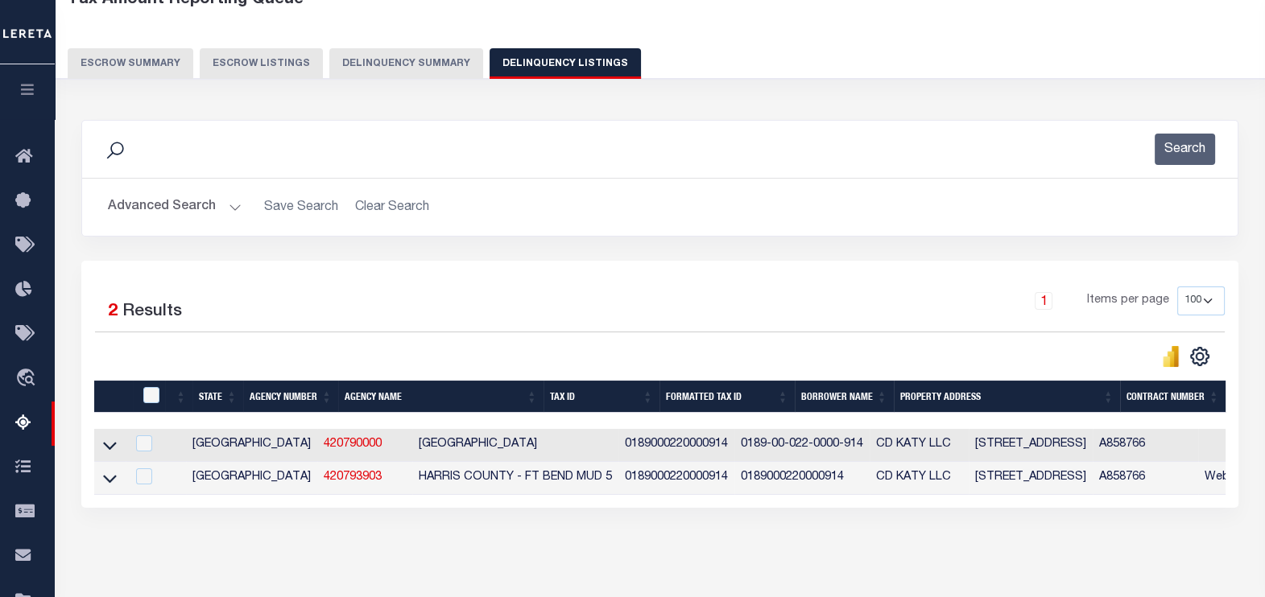
click at [118, 199] on button "Advanced Search" at bounding box center [175, 207] width 134 height 31
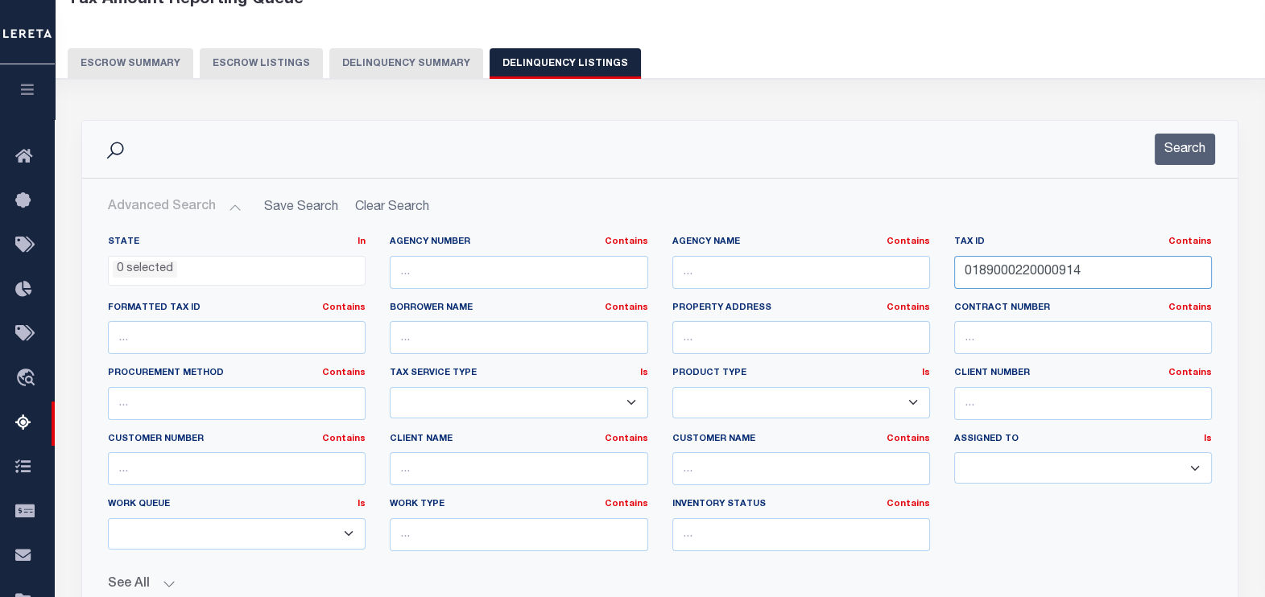
click at [980, 275] on input "0189000220000914" at bounding box center [1083, 272] width 258 height 33
paste input "670"
type input "0670"
click at [1185, 137] on button "Search" at bounding box center [1185, 149] width 60 height 31
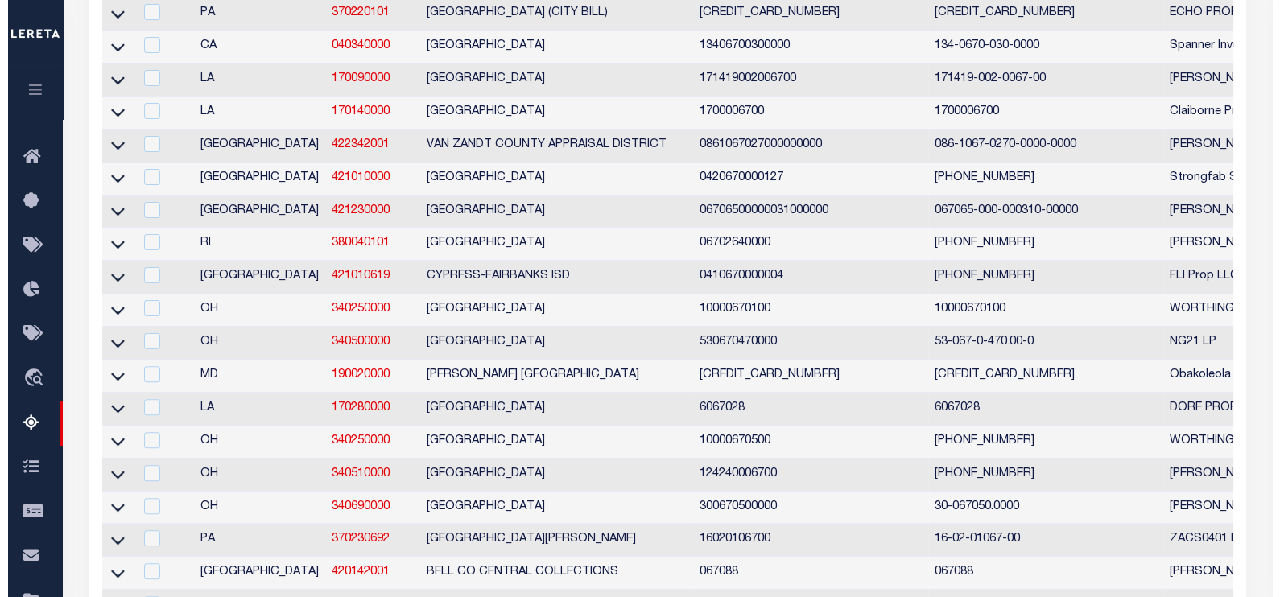
scroll to position [0, 0]
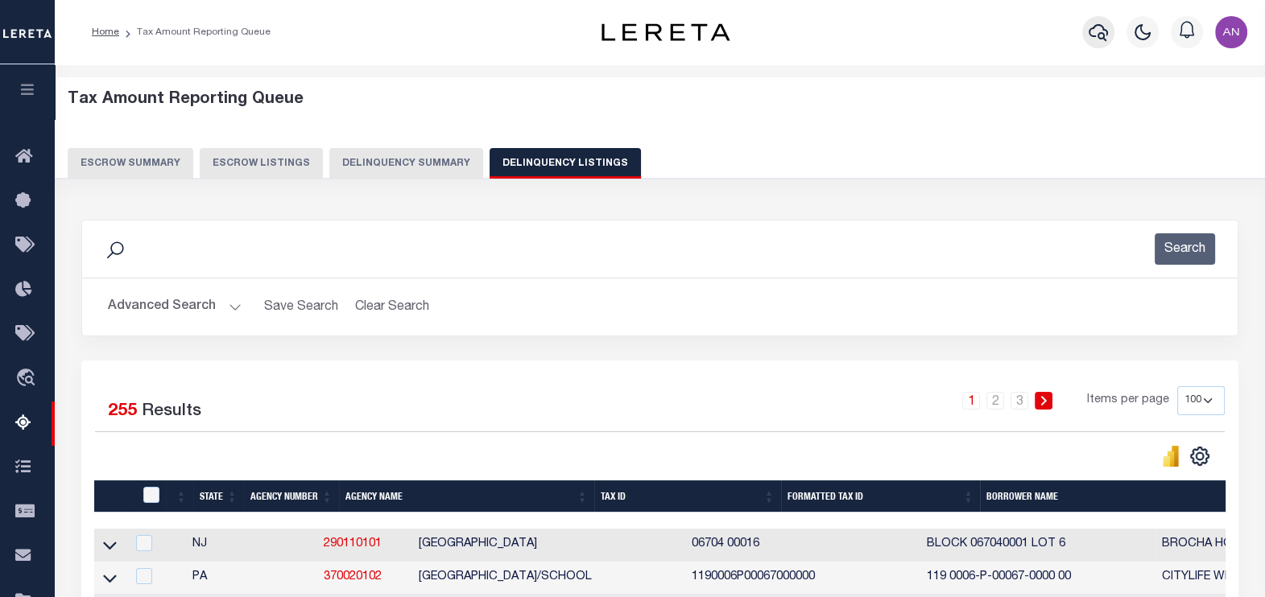
click at [1093, 39] on icon "button" at bounding box center [1098, 32] width 19 height 19
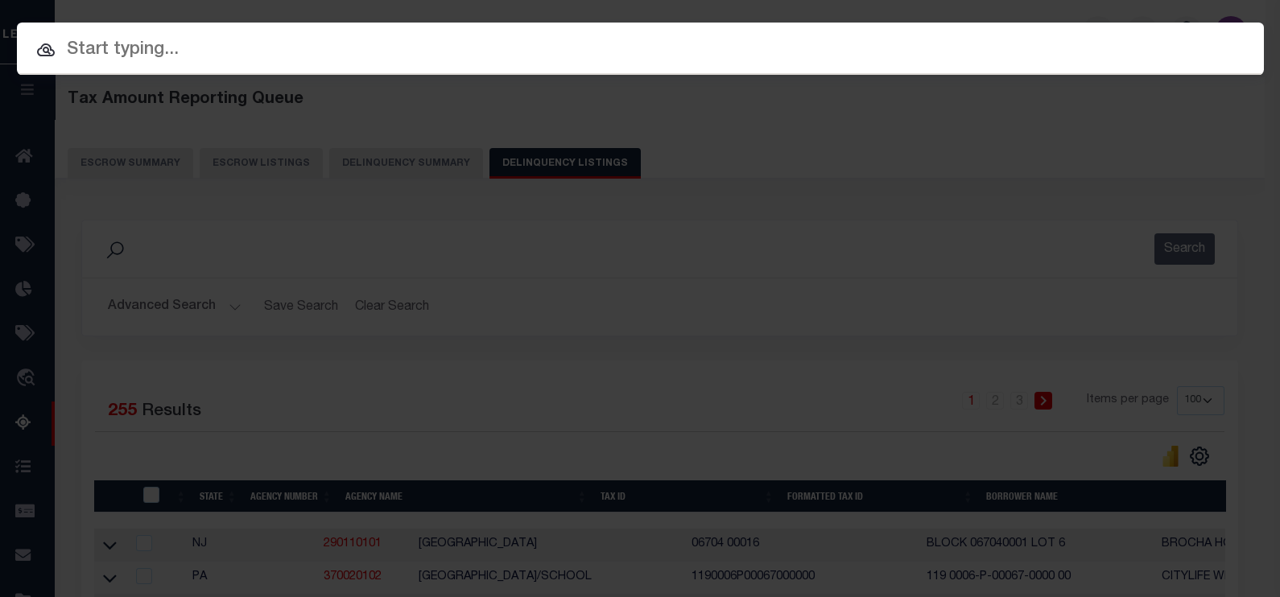
click at [945, 48] on input "text" at bounding box center [640, 50] width 1247 height 28
paste input "82500024953"
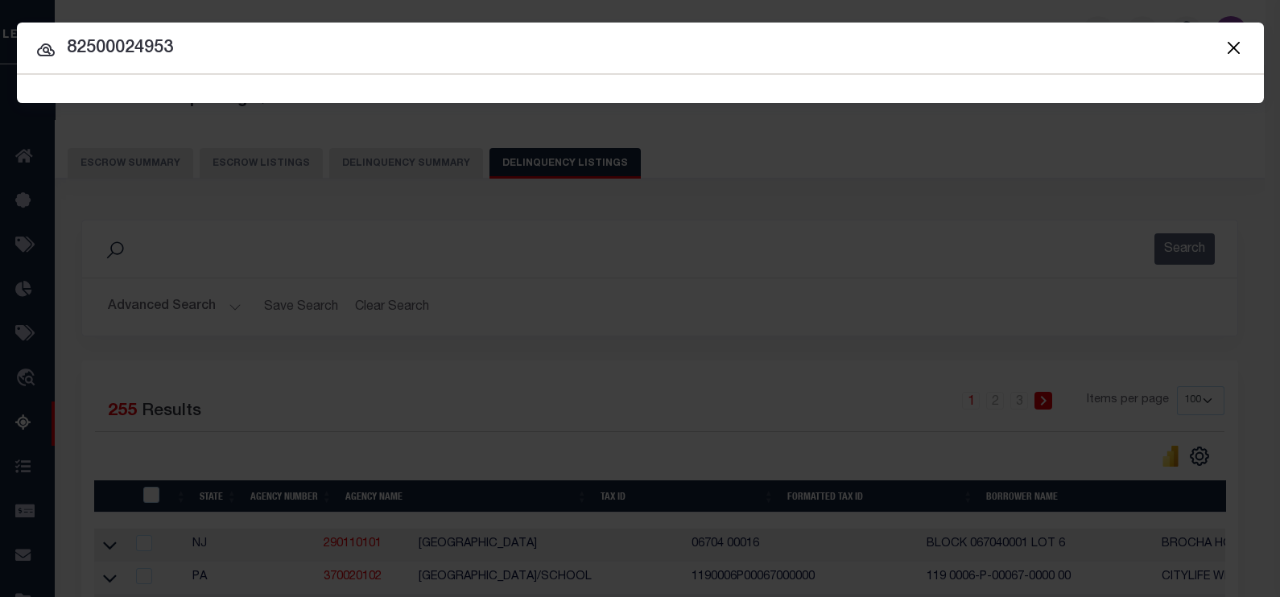
type input "82500024953"
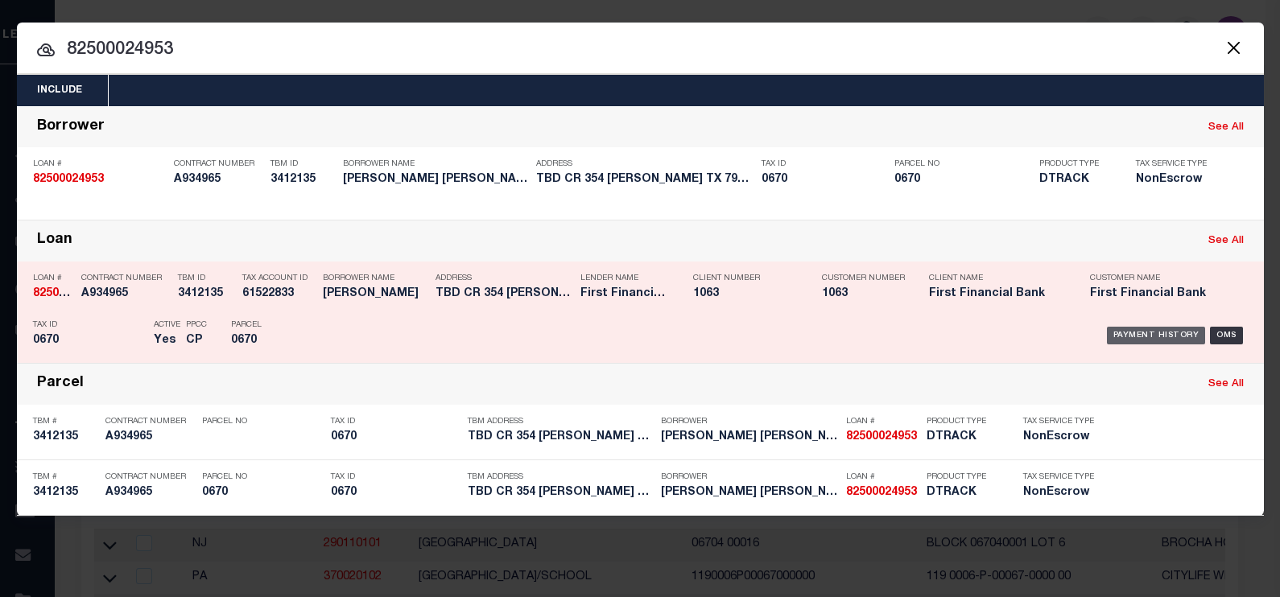
click at [1135, 337] on div "Payment History" at bounding box center [1156, 336] width 99 height 18
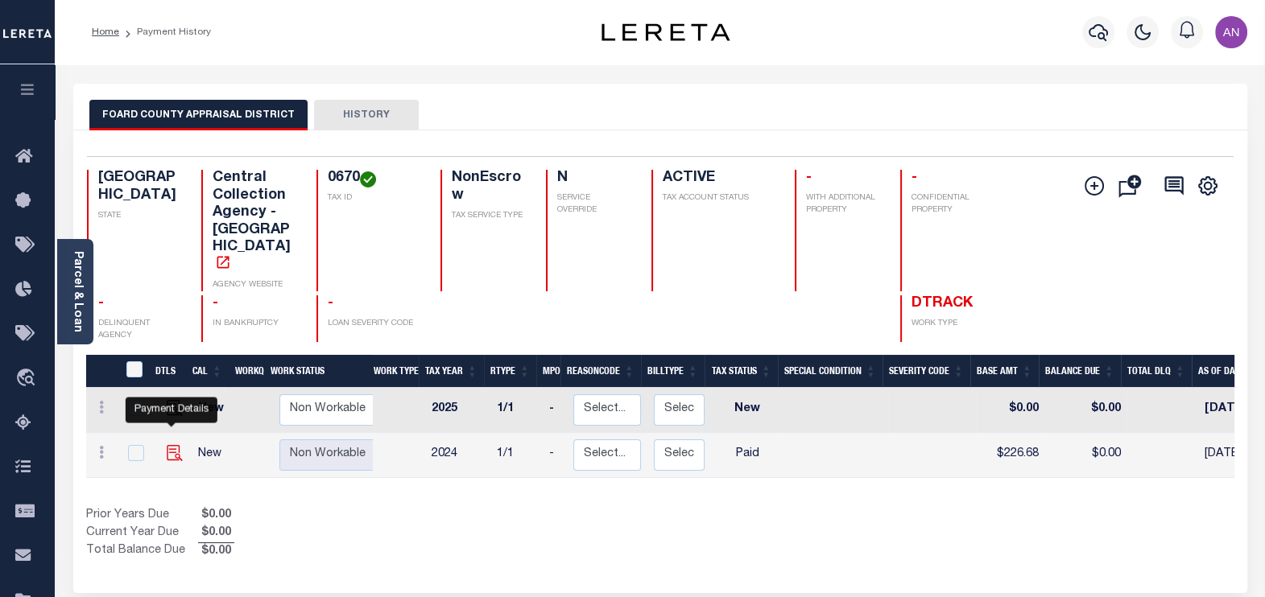
click at [169, 445] on img "" at bounding box center [175, 453] width 16 height 16
checkbox input "true"
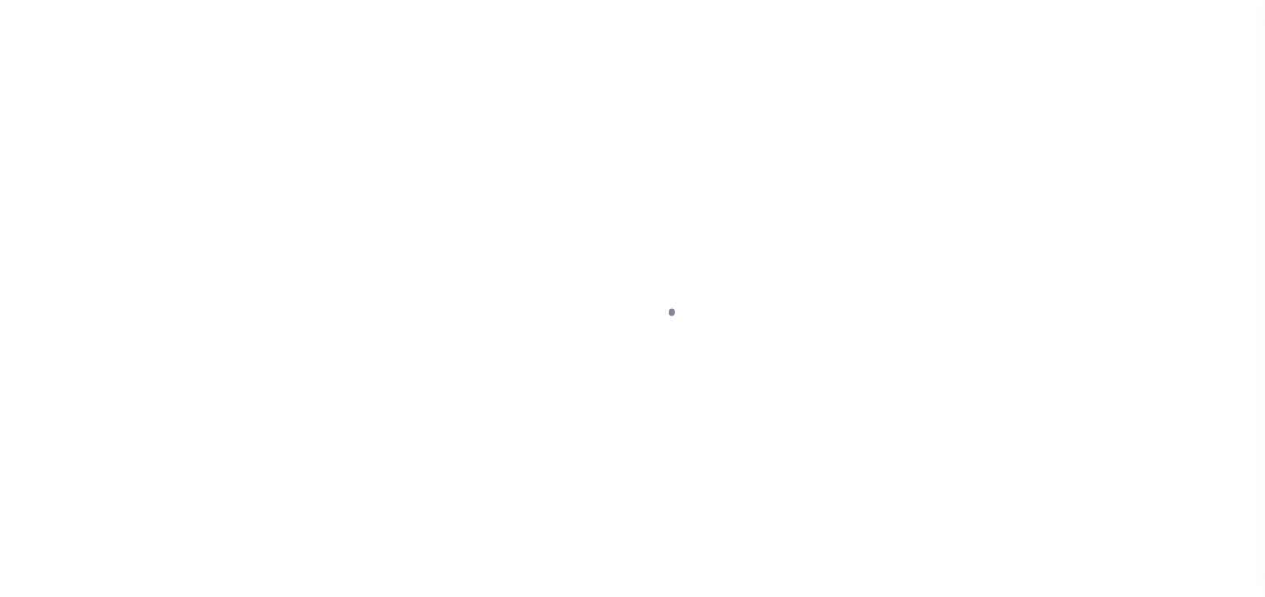
select select "PYD"
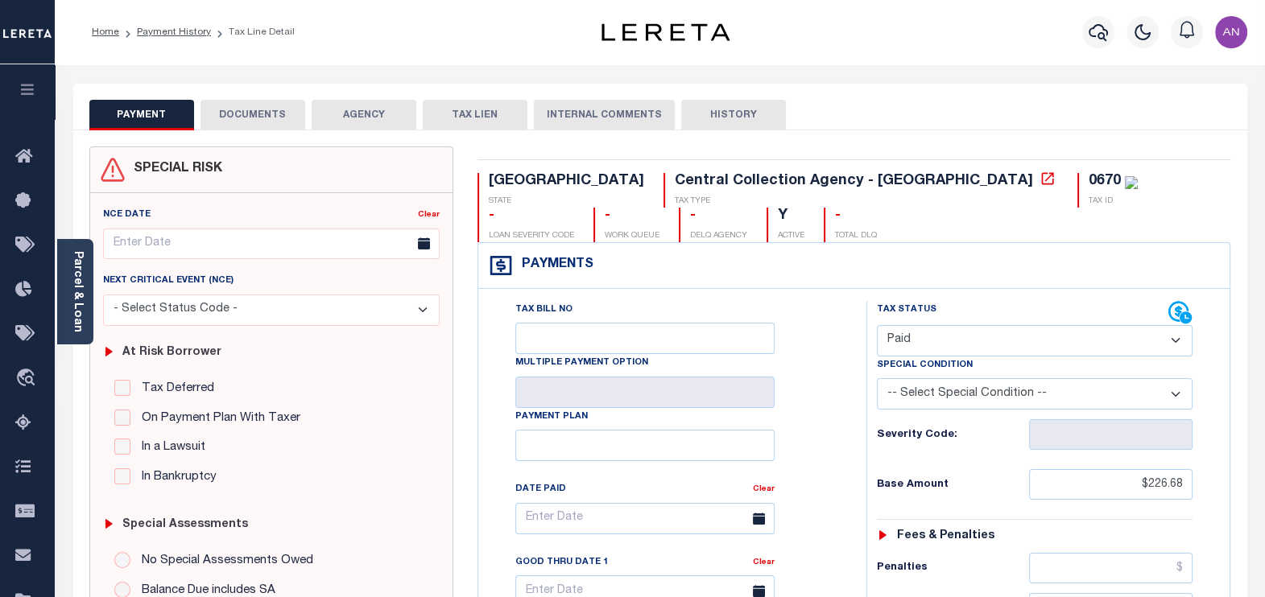
click at [262, 124] on button "DOCUMENTS" at bounding box center [252, 115] width 105 height 31
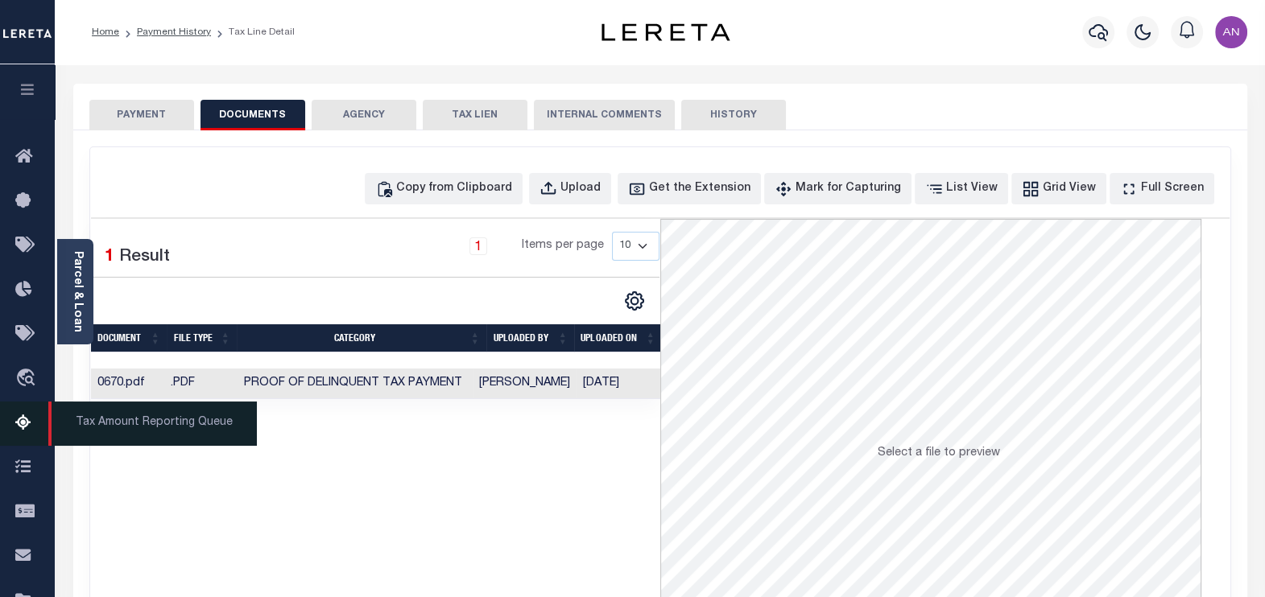
click at [26, 417] on icon at bounding box center [28, 424] width 26 height 20
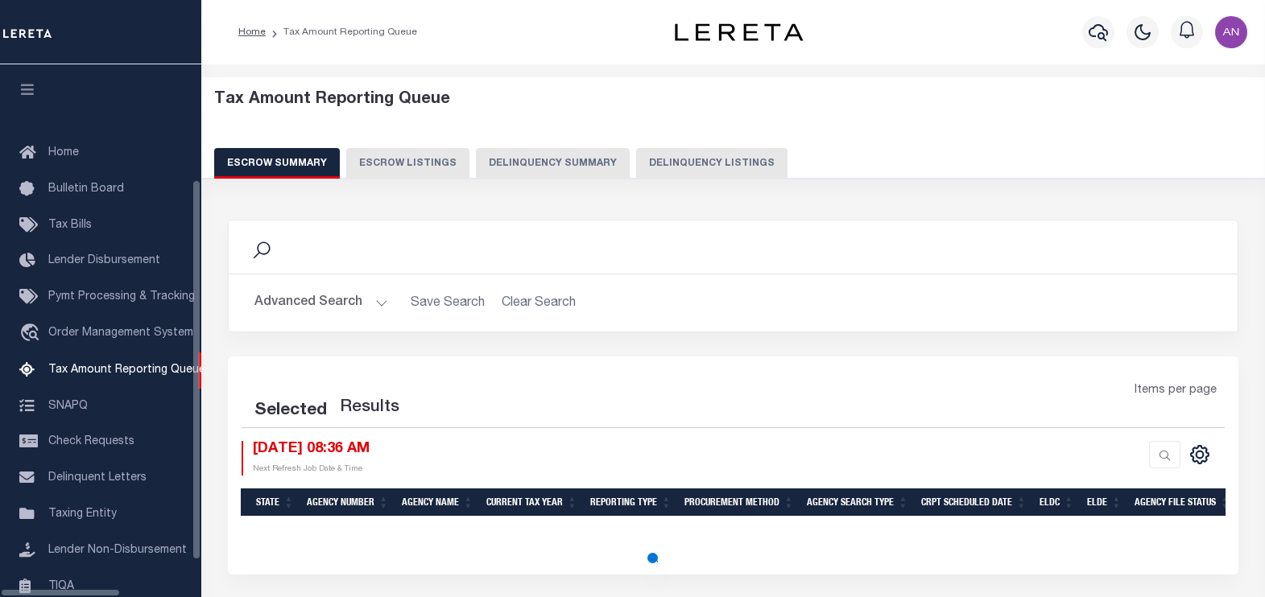
click at [684, 167] on button "Delinquency Listings" at bounding box center [711, 163] width 151 height 31
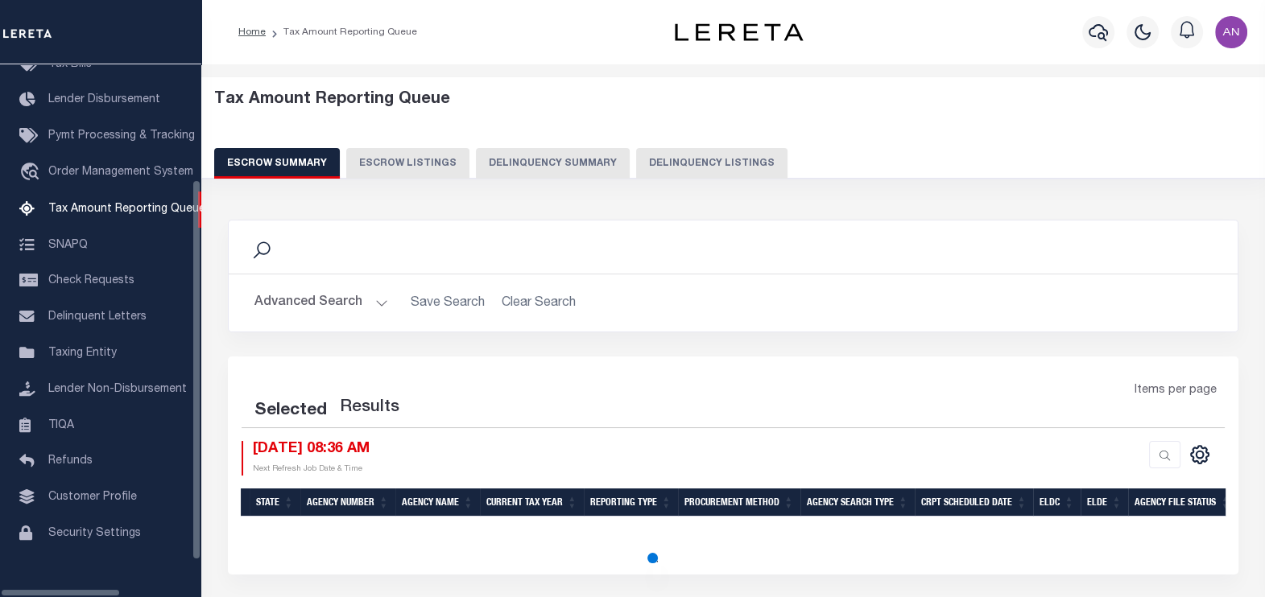
select select "100"
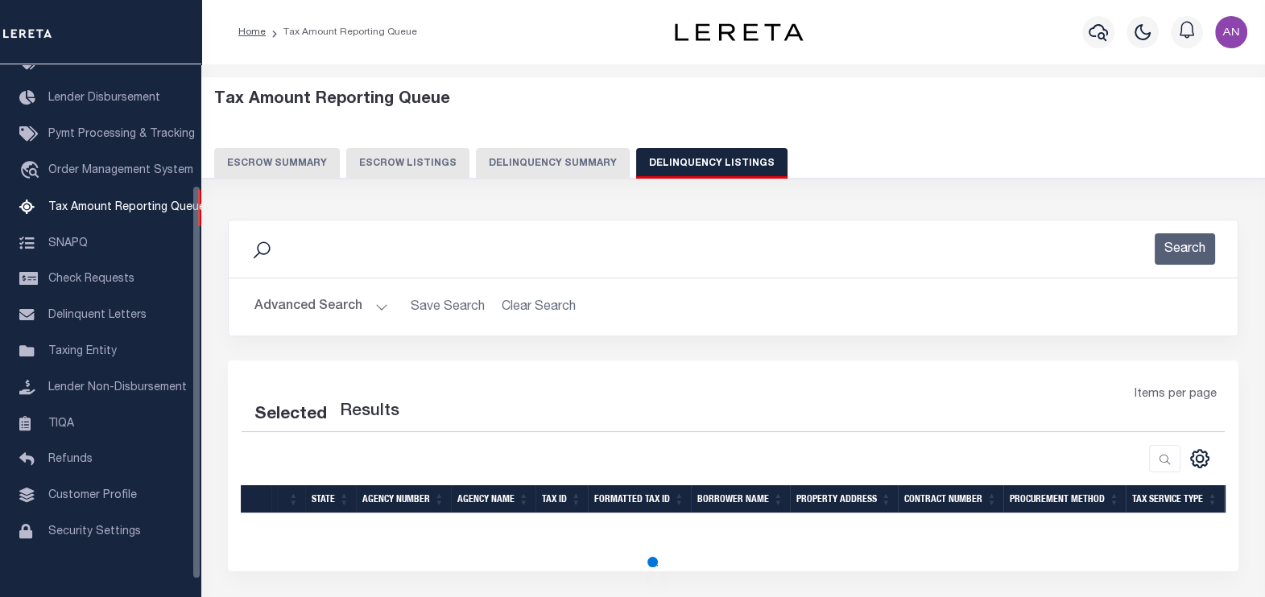
select select "100"
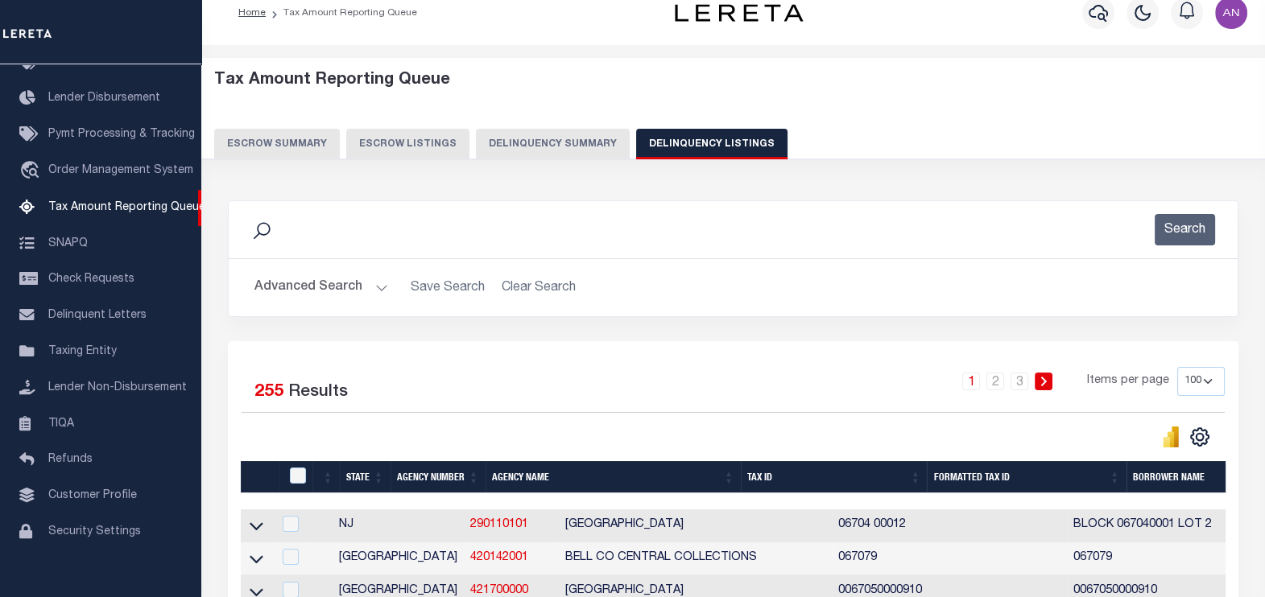
scroll to position [0, 0]
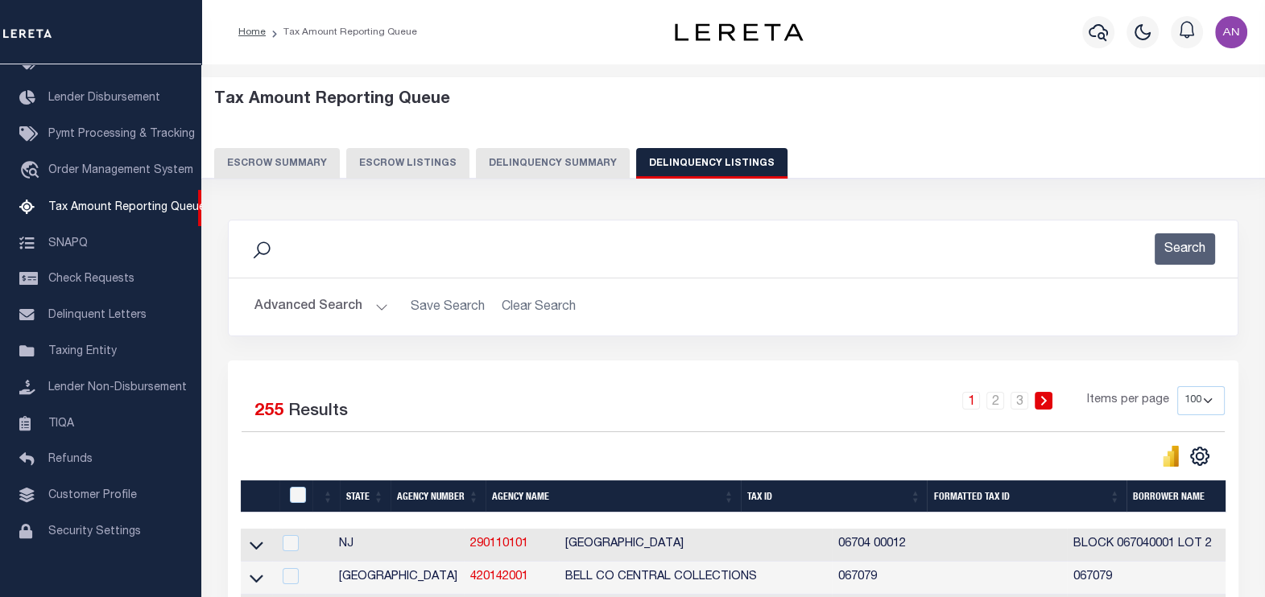
click at [282, 301] on button "Advanced Search" at bounding box center [321, 306] width 134 height 31
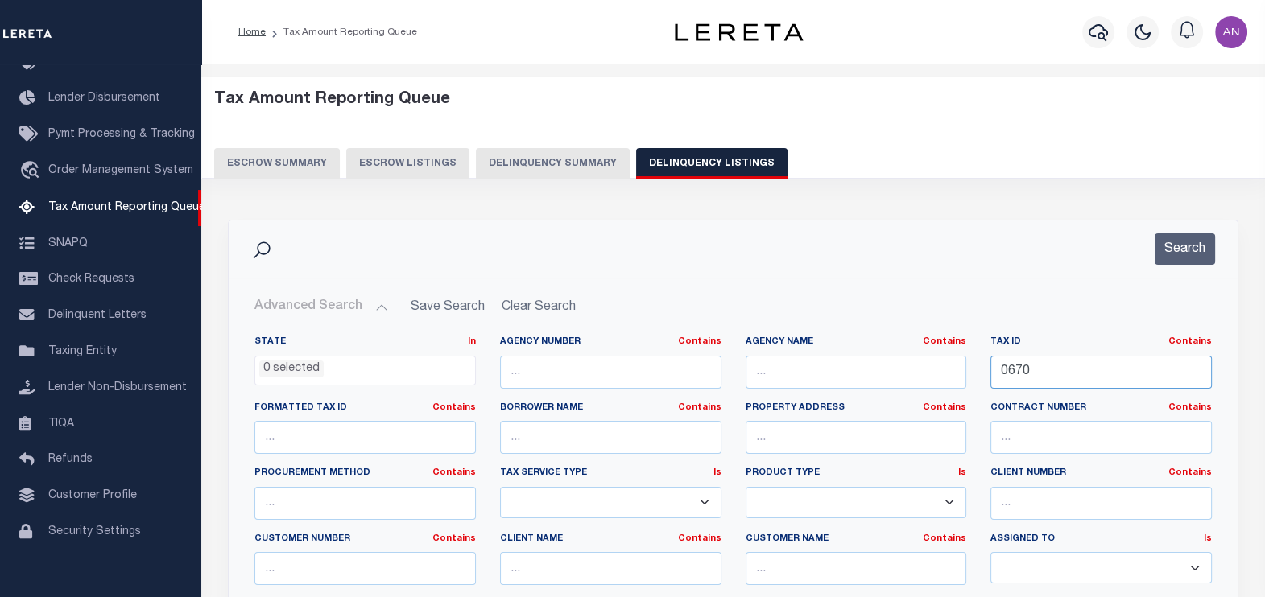
click at [1052, 368] on input "0670" at bounding box center [1100, 372] width 221 height 33
paste input "R000002122"
type input "R000002122"
click at [1209, 247] on button "Search" at bounding box center [1185, 249] width 60 height 31
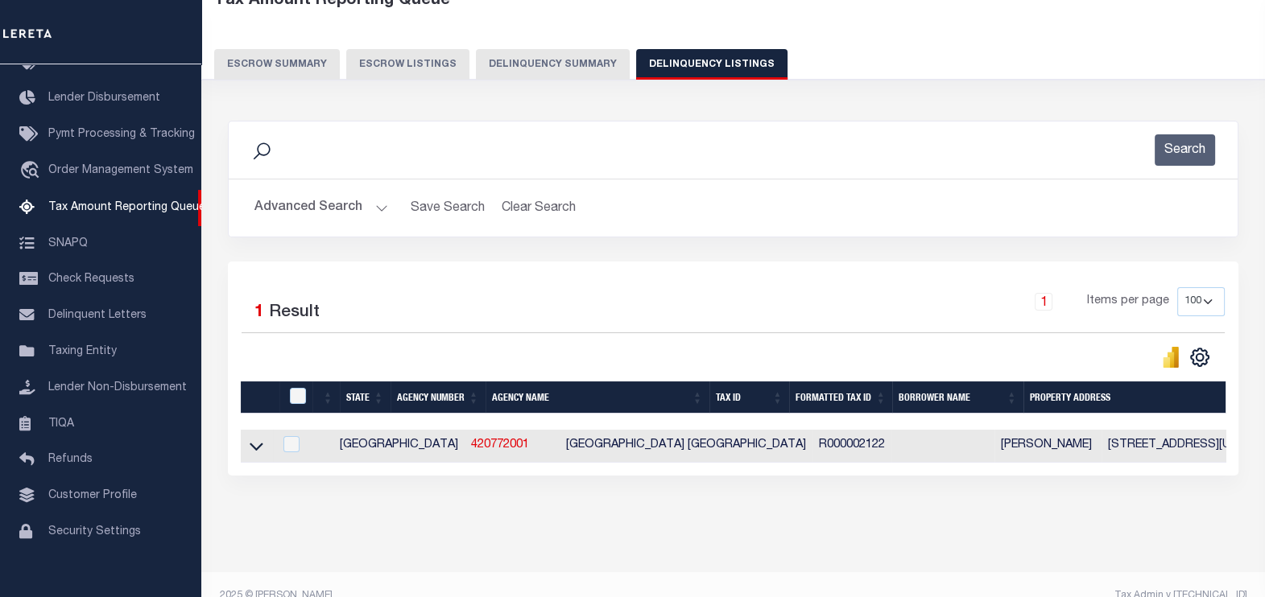
scroll to position [100, 0]
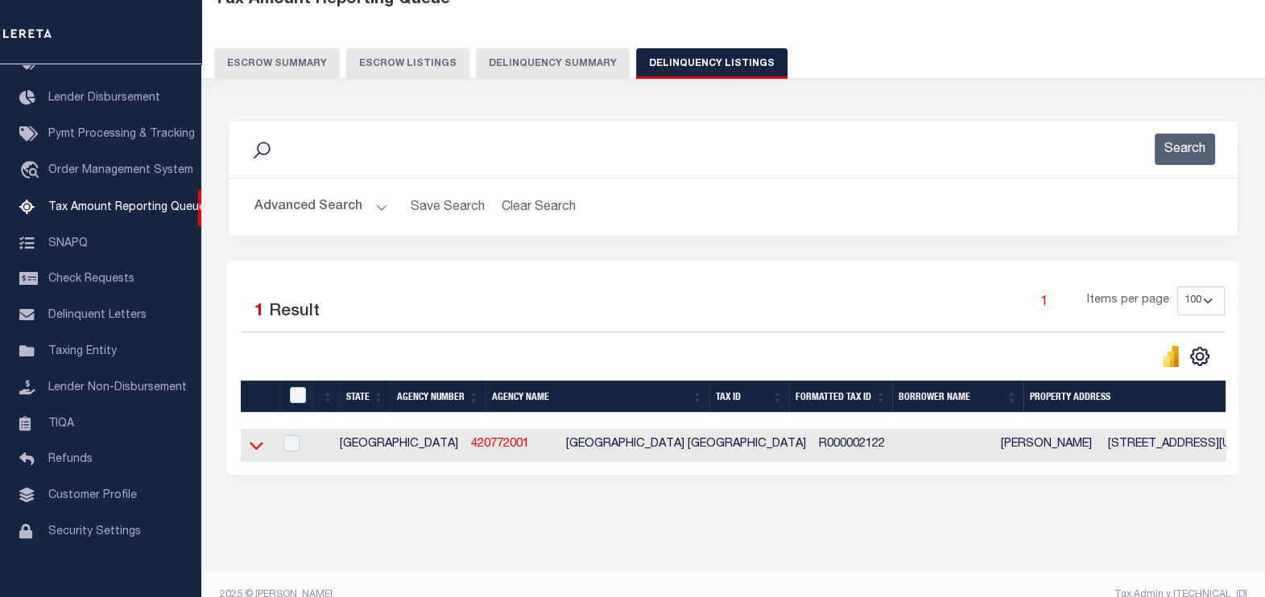
click at [258, 445] on icon at bounding box center [257, 445] width 14 height 17
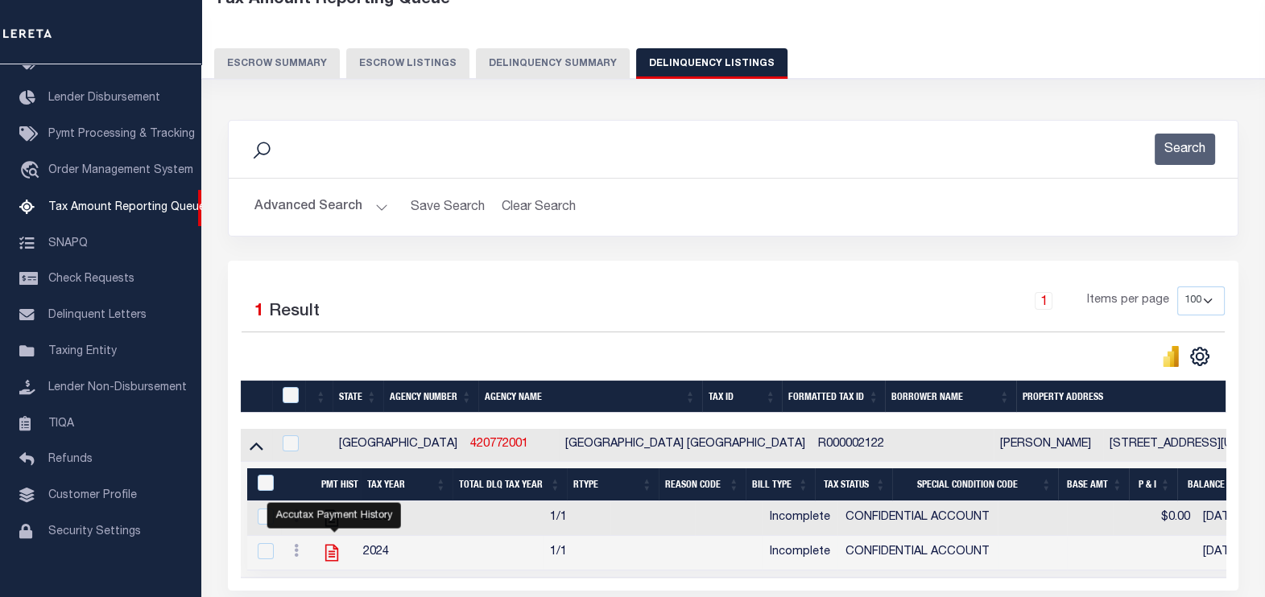
click at [337, 553] on icon "" at bounding box center [331, 553] width 21 height 21
checkbox input "true"
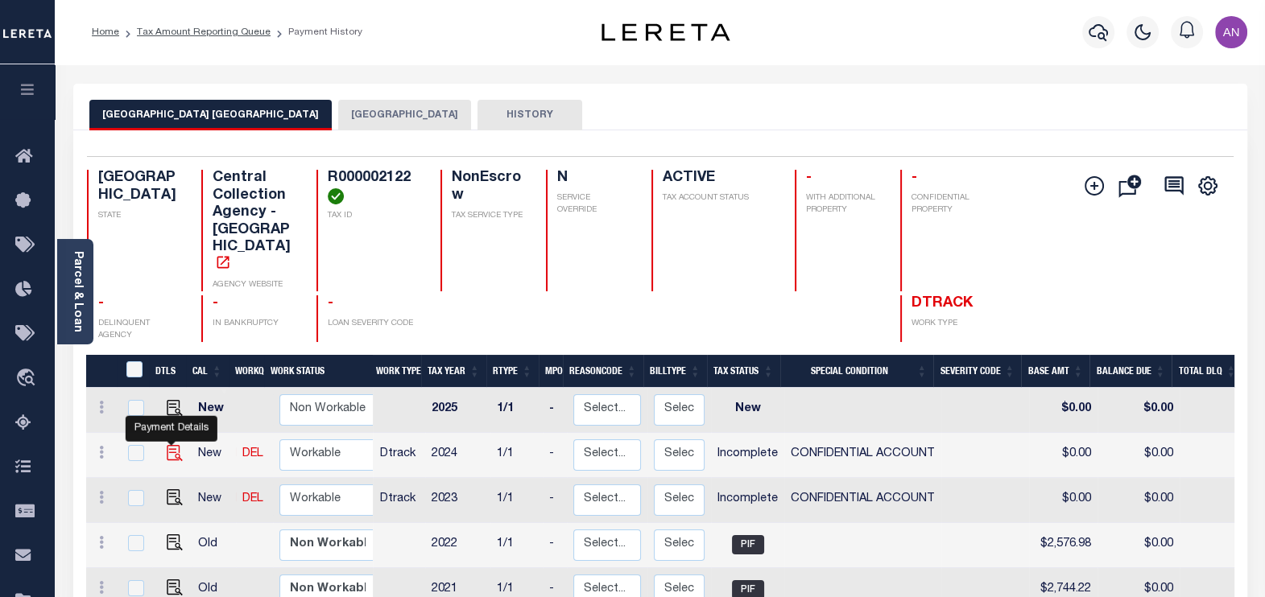
click at [176, 445] on img "" at bounding box center [175, 453] width 16 height 16
checkbox input "true"
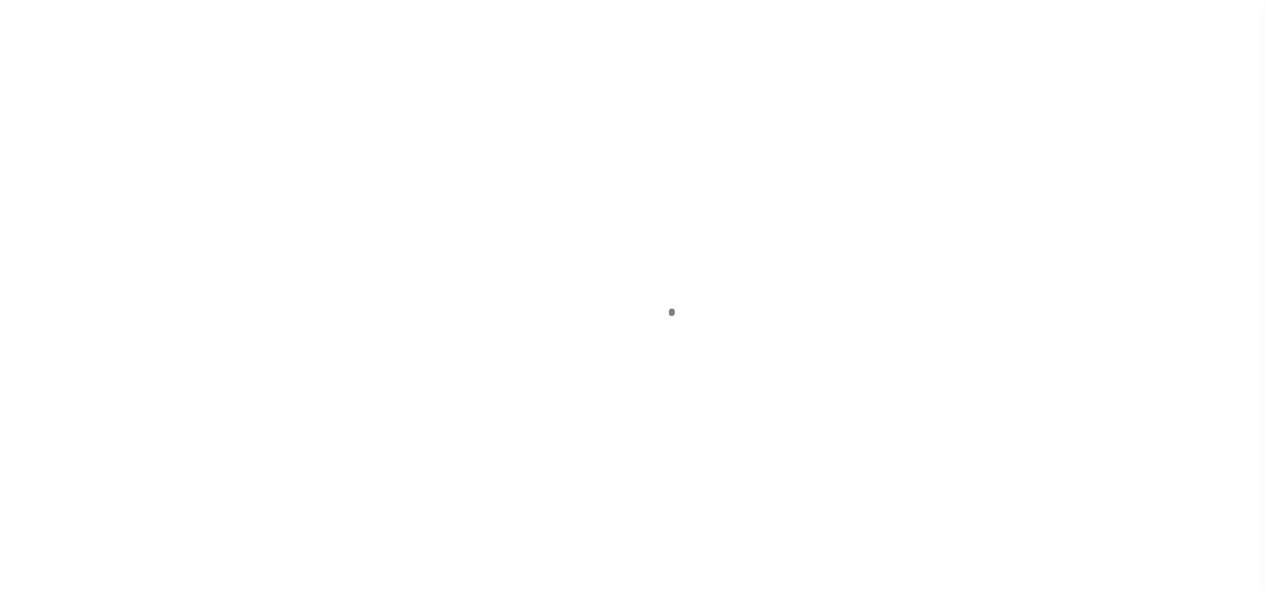
select select "INC"
select select "3"
